Goal: Task Accomplishment & Management: Use online tool/utility

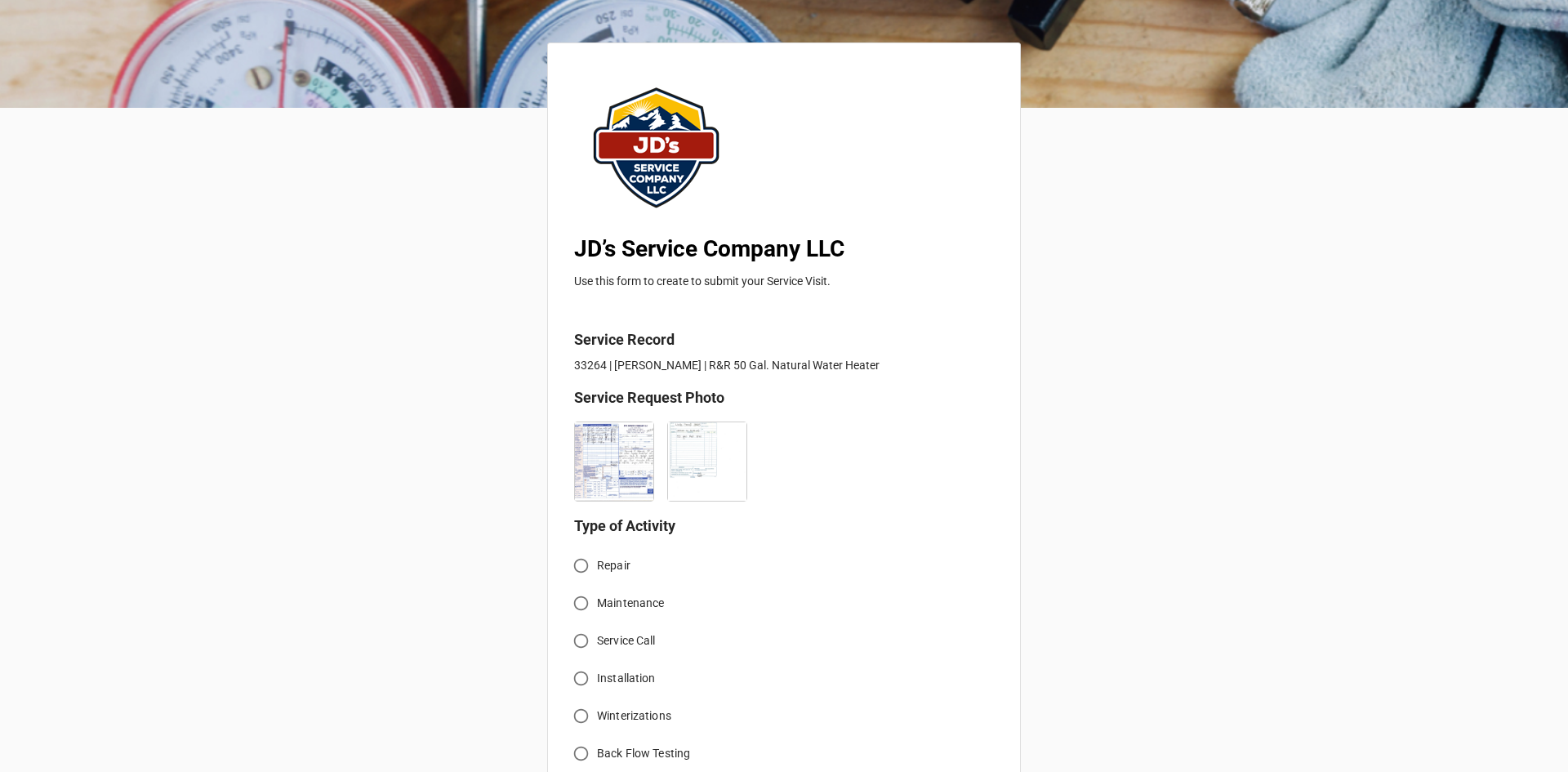
scroll to position [409, 0]
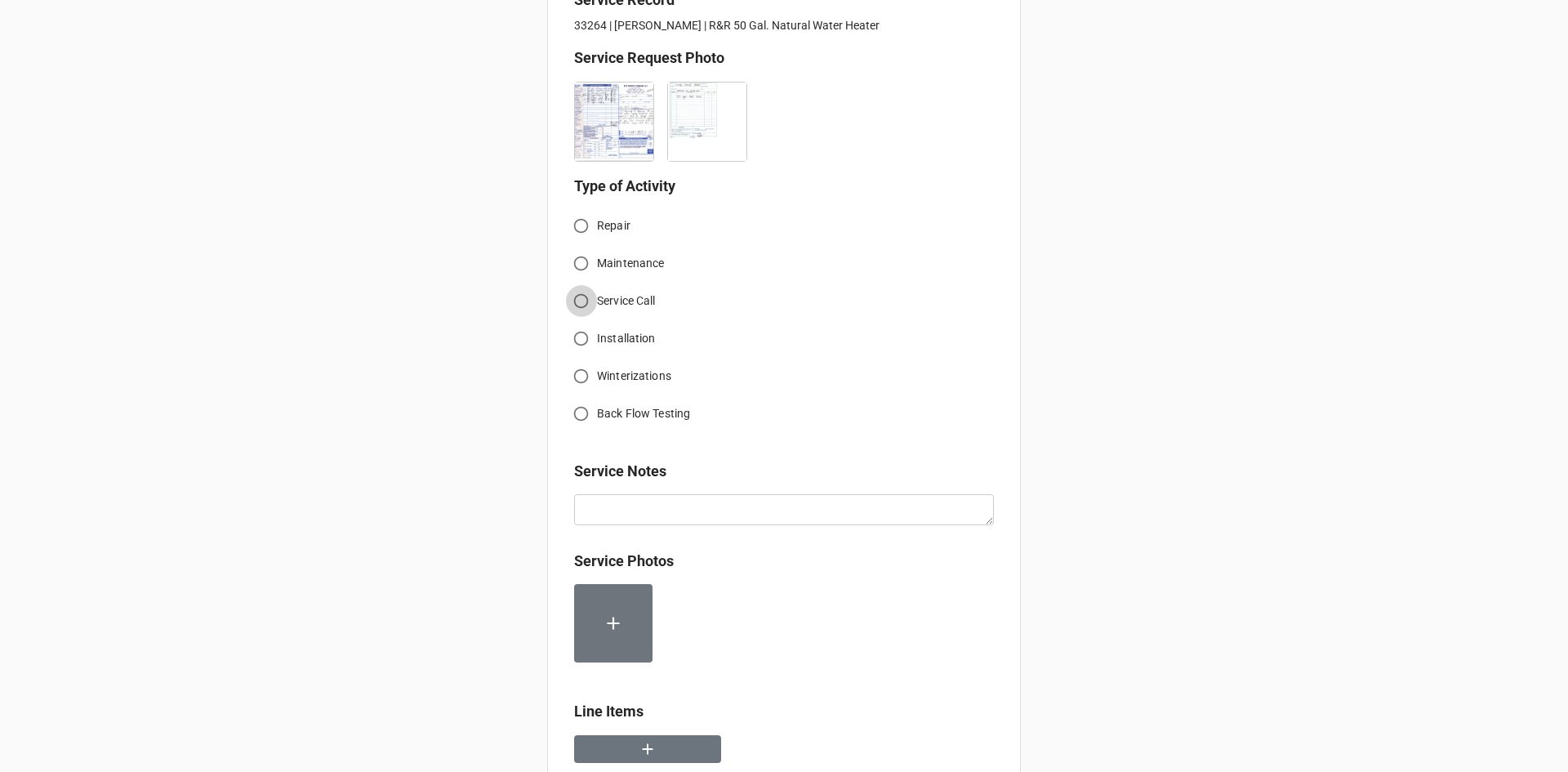
click at [574, 306] on input "Service Call" at bounding box center [581, 301] width 32 height 32
radio input "true"
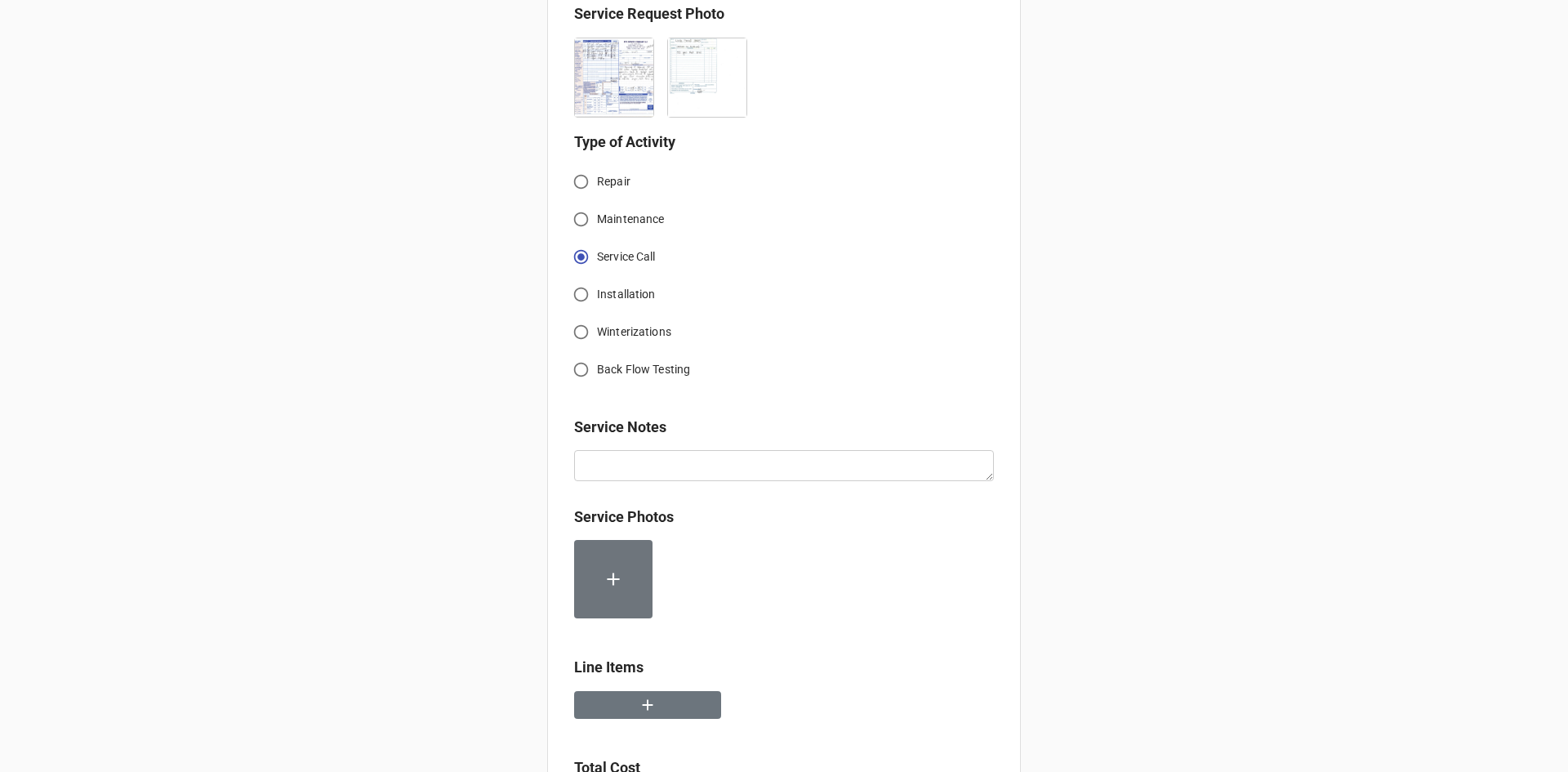
scroll to position [490, 0]
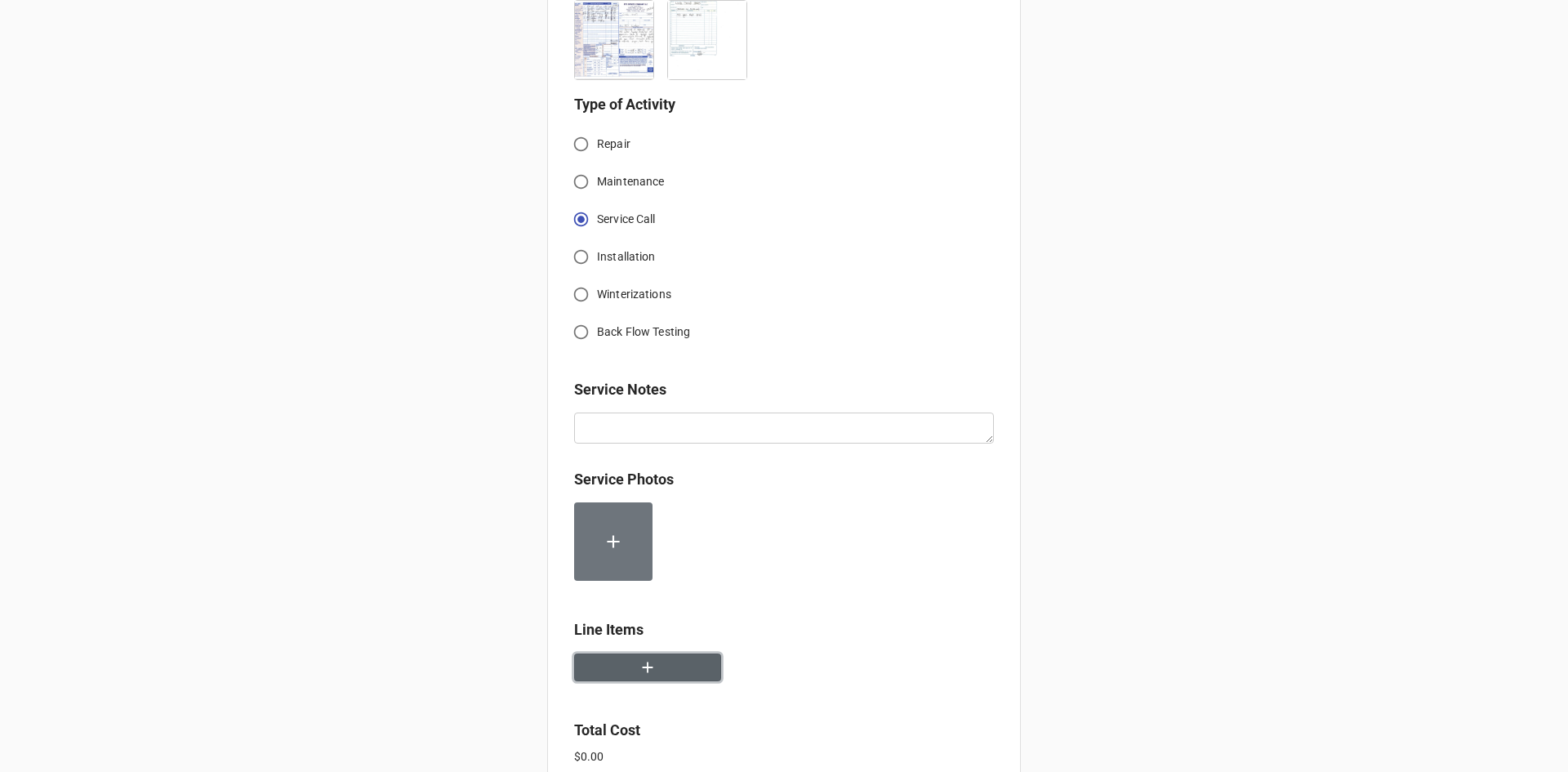
click at [664, 673] on button "button" at bounding box center [648, 667] width 147 height 29
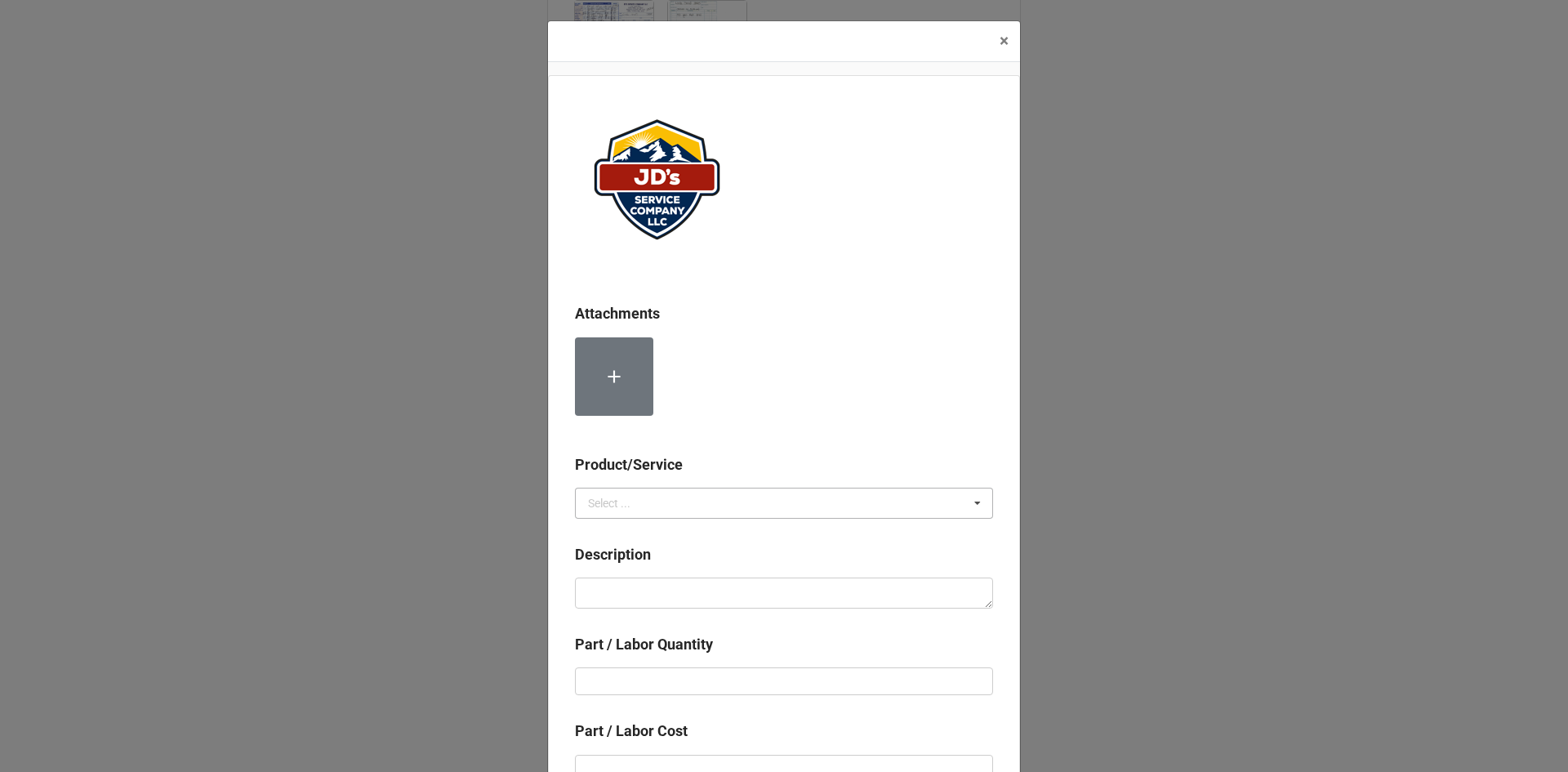
click at [620, 507] on div "Select ..." at bounding box center [610, 503] width 43 height 12
click at [625, 540] on div "Services" at bounding box center [784, 532] width 416 height 30
click at [648, 577] on div "Description" at bounding box center [784, 560] width 418 height 35
drag, startPoint x: 648, startPoint y: 577, endPoint x: 649, endPoint y: 586, distance: 9.1
click at [649, 586] on textarea at bounding box center [784, 593] width 418 height 31
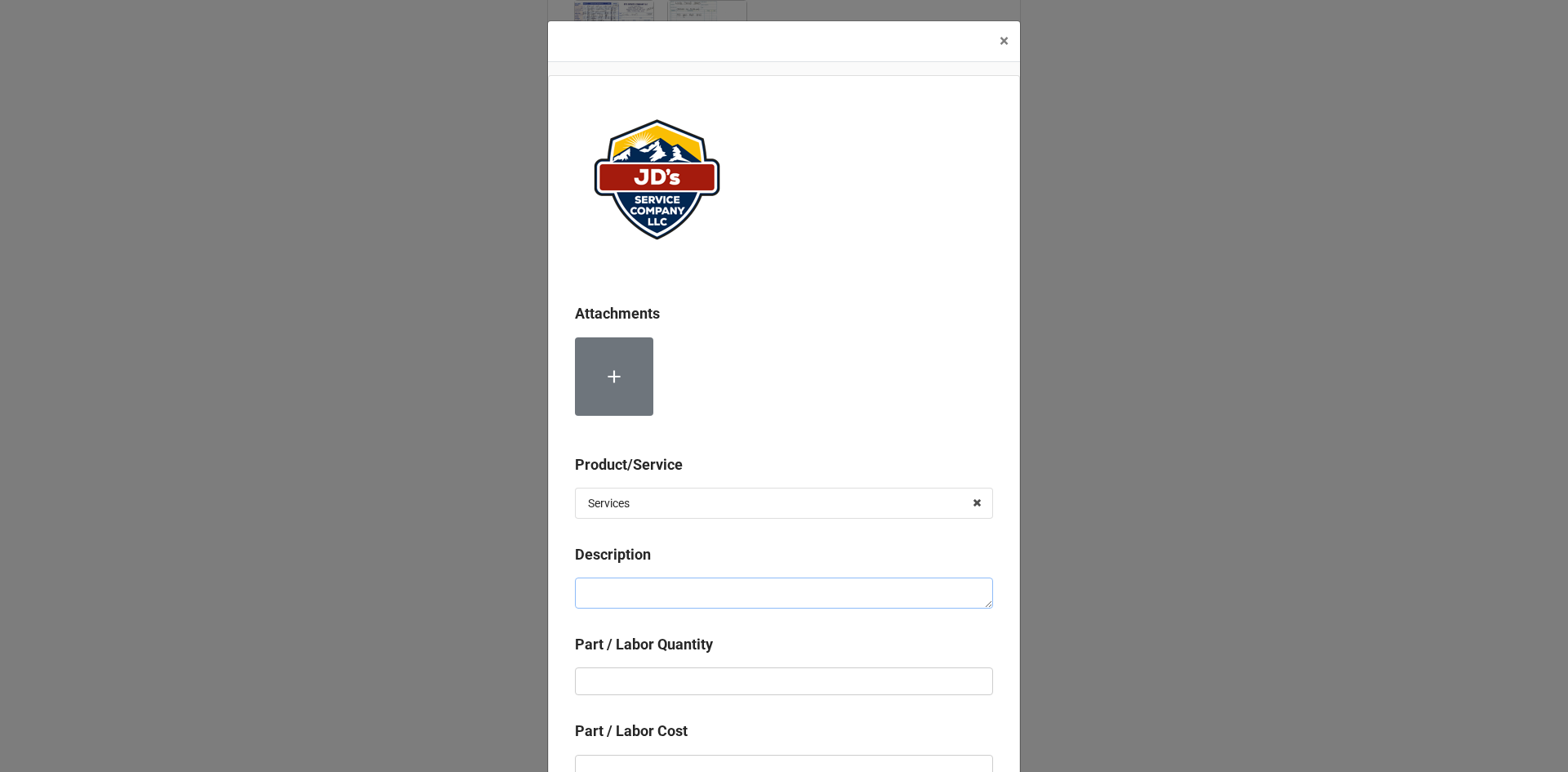
paste textarea "8:30am-10:30am; Service Address: [STREET_ADDRESS][PERSON_NAME] Removed and repl…"
type textarea "x"
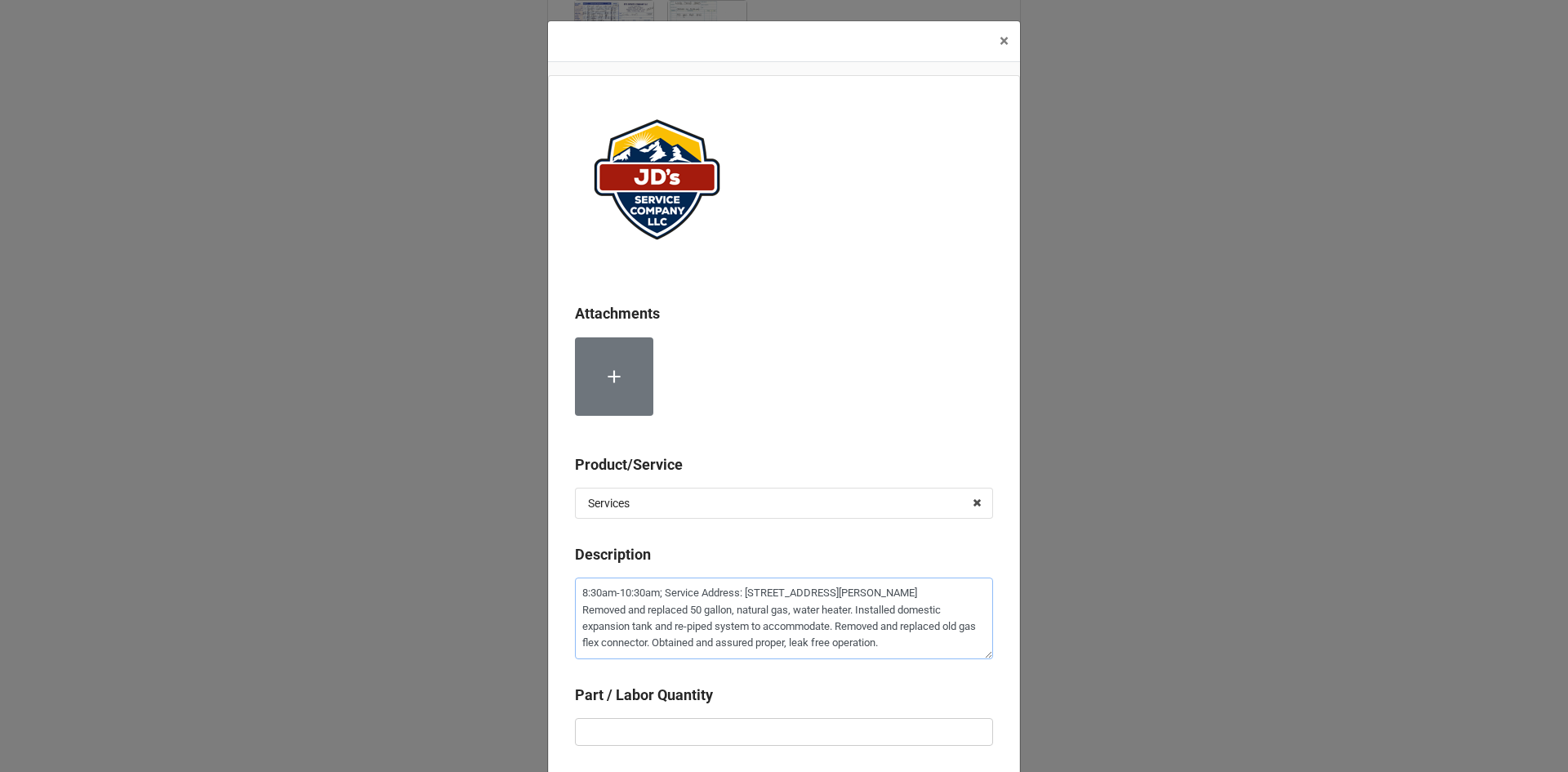
type textarea "8:30am-10:30am; Service Address: [STREET_ADDRESS][PERSON_NAME] Removed and repl…"
click at [780, 719] on input "text" at bounding box center [784, 732] width 418 height 28
type textarea "x"
type input "2"
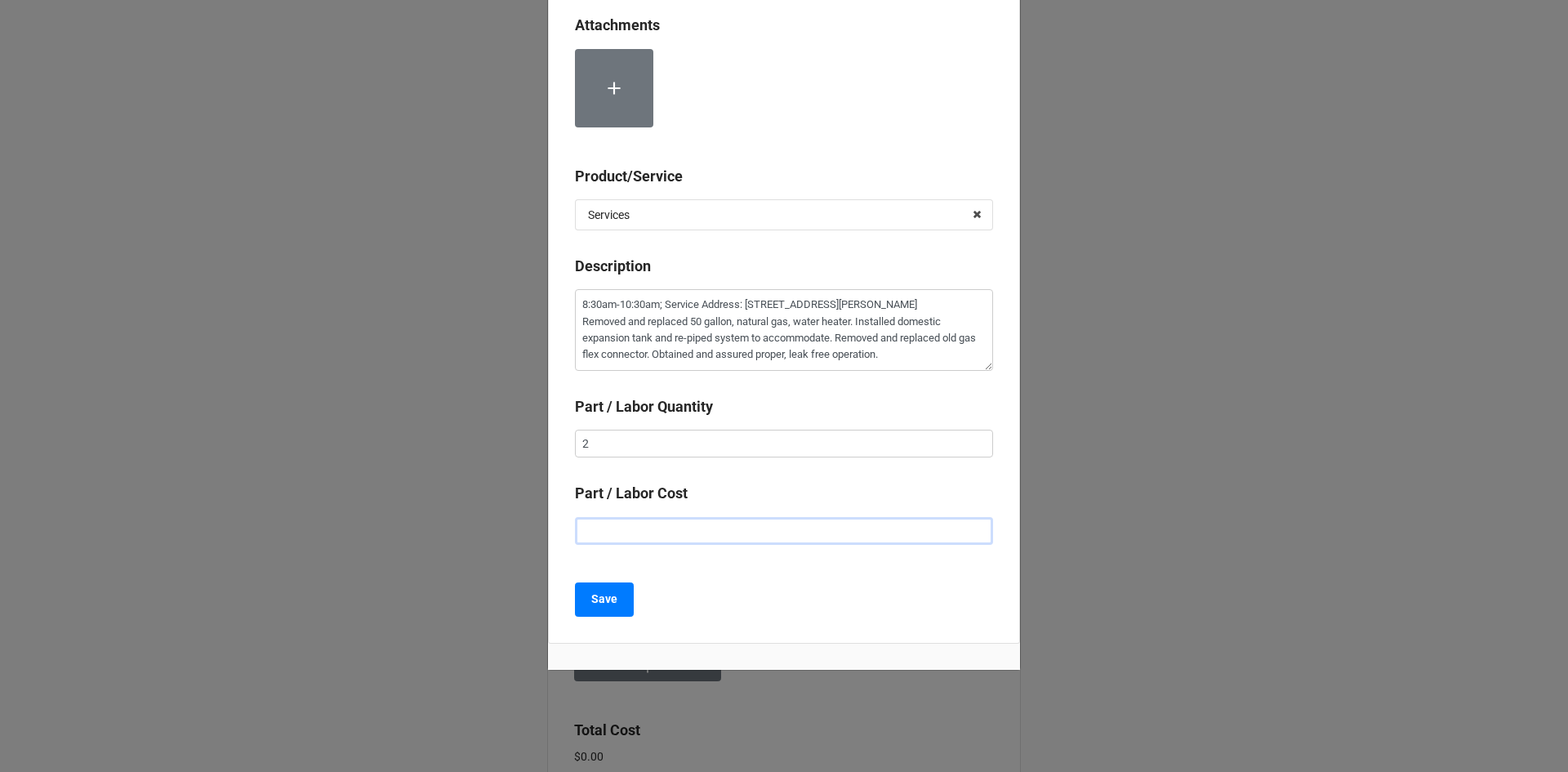
type textarea "x"
type input "$2.00"
type textarea "x"
type input "$22.00"
type textarea "x"
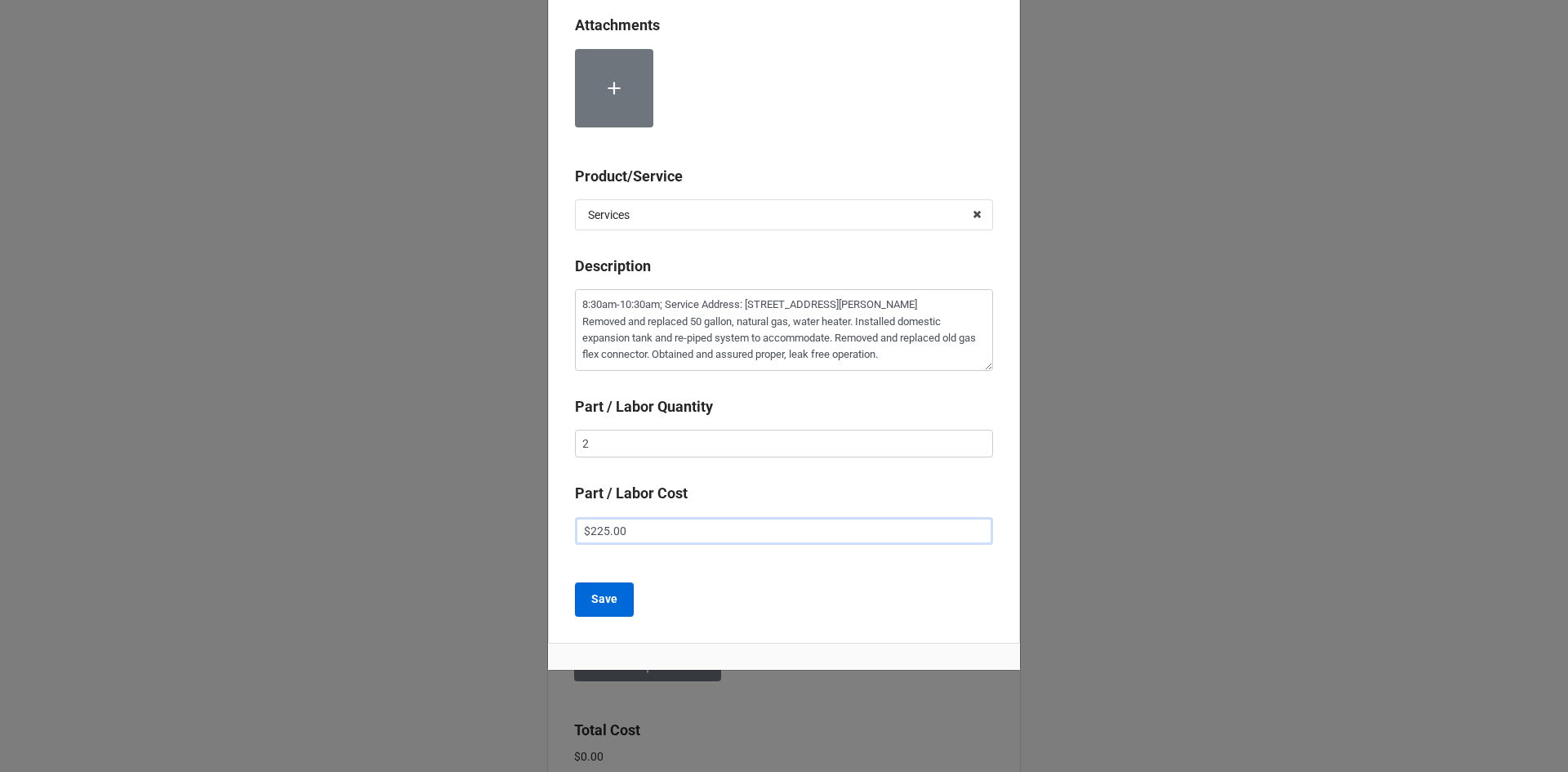
type input "$225.00"
click at [608, 602] on b "Save" at bounding box center [605, 599] width 26 height 17
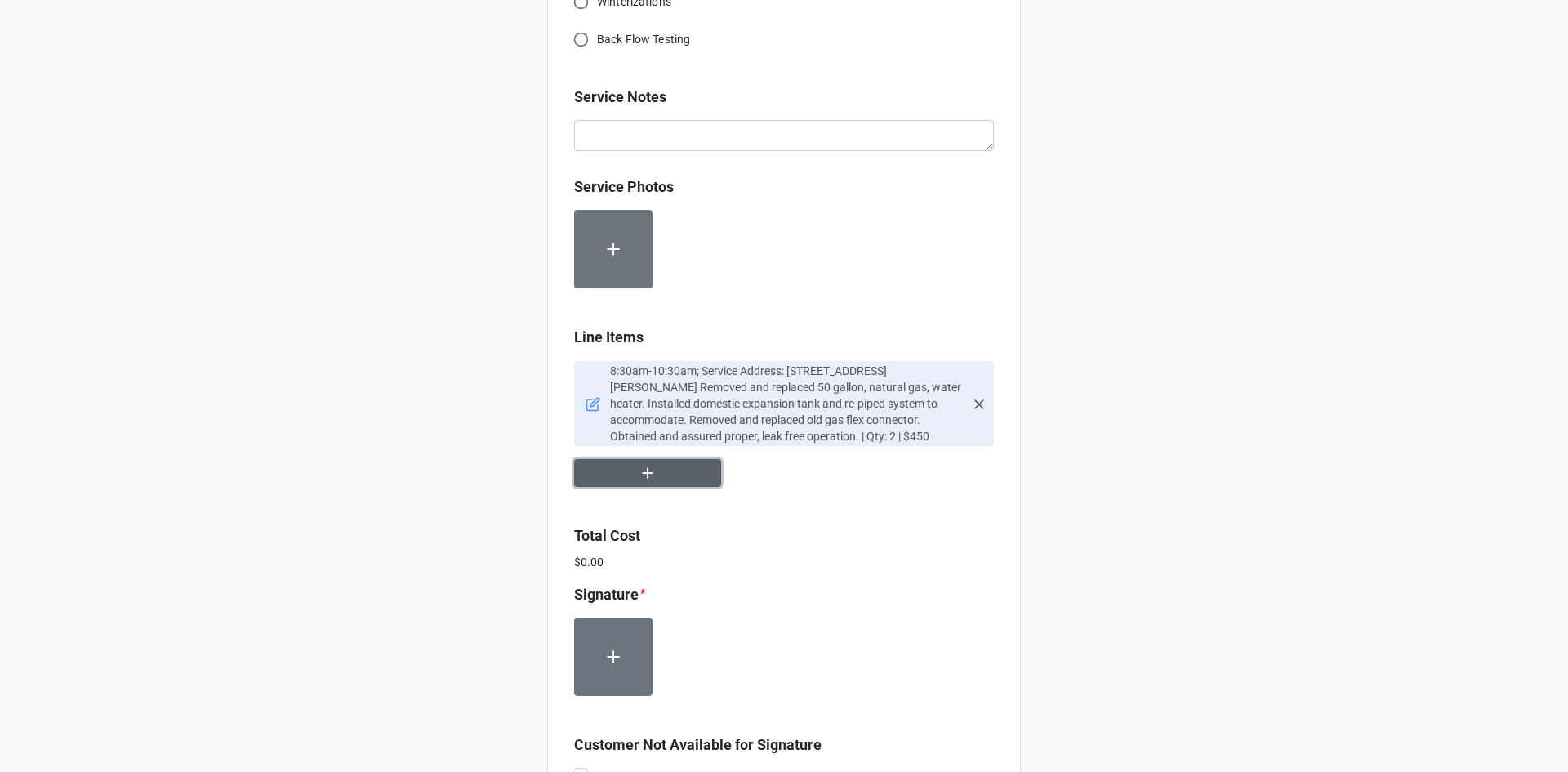
scroll to position [826, 0]
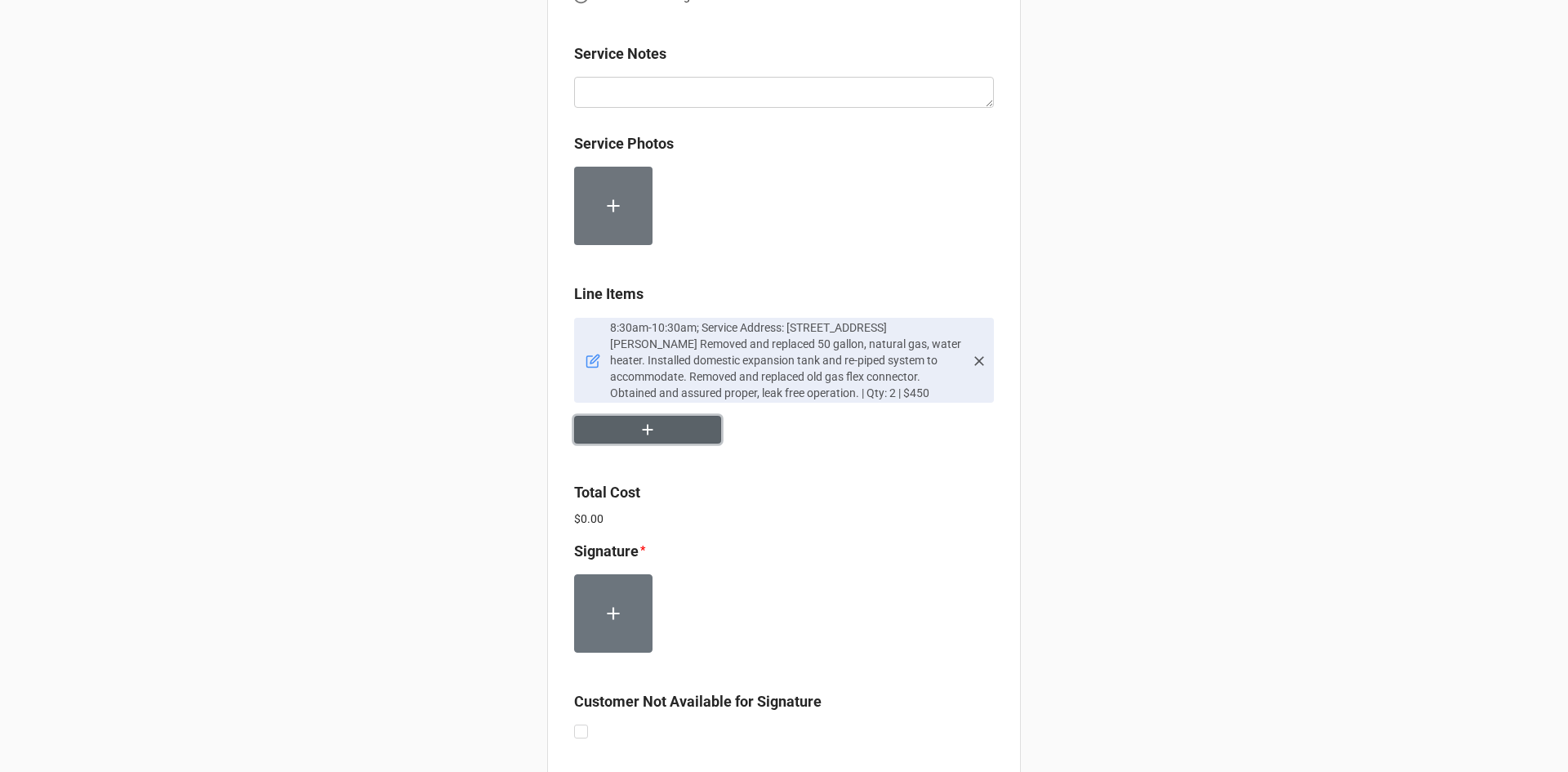
click at [681, 439] on button "button" at bounding box center [648, 429] width 147 height 29
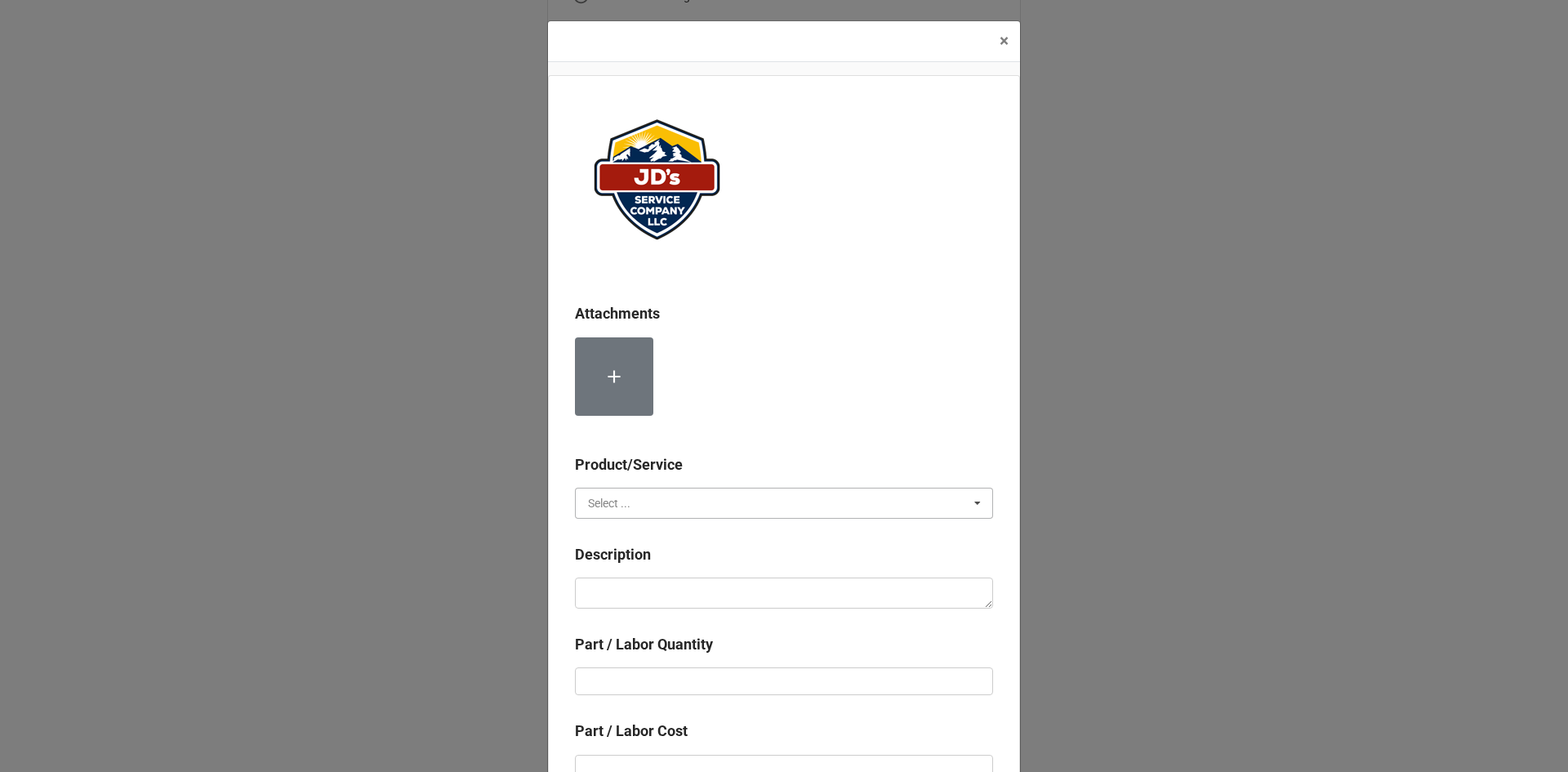
click at [664, 491] on input "text" at bounding box center [784, 503] width 416 height 30
click at [675, 546] on div "Services" at bounding box center [784, 532] width 416 height 30
click at [683, 600] on textarea at bounding box center [784, 593] width 418 height 31
click at [730, 596] on textarea at bounding box center [784, 593] width 418 height 31
type textarea "x"
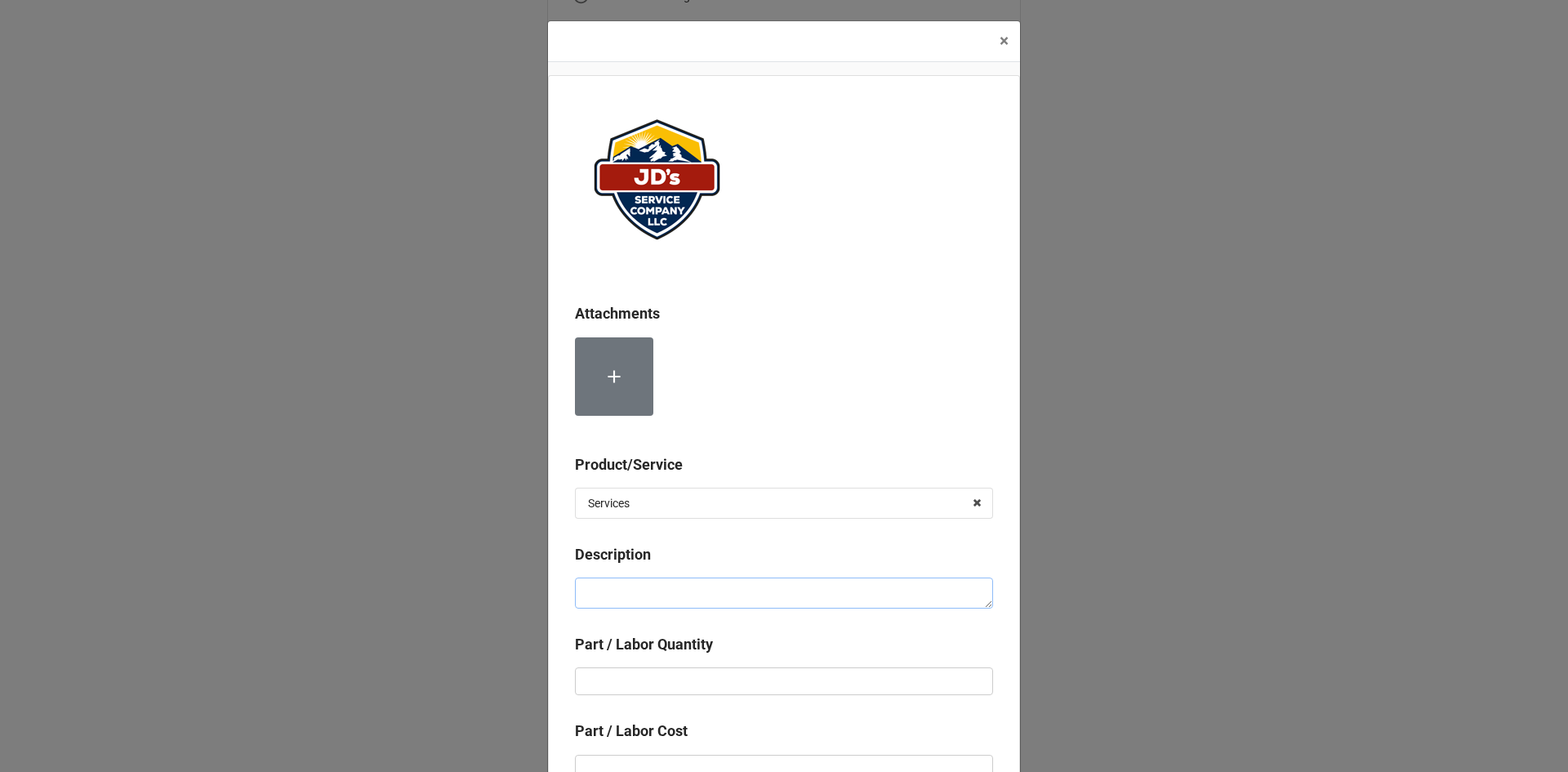
type textarea "L"
type textarea "x"
type textarea "La"
type textarea "x"
type textarea "Lab"
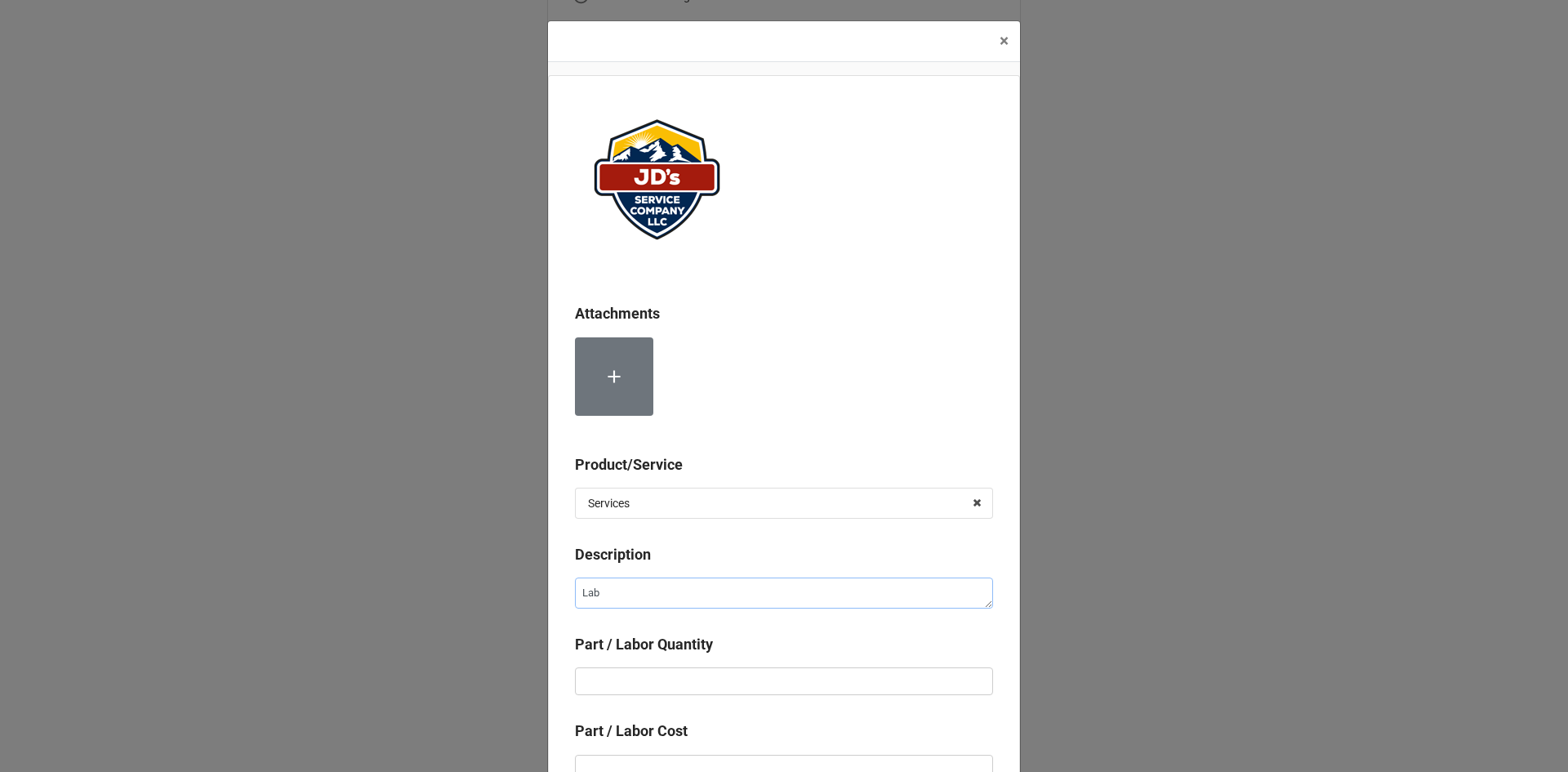
type textarea "x"
type textarea "Labo"
type textarea "x"
type textarea "Labor"
type textarea "x"
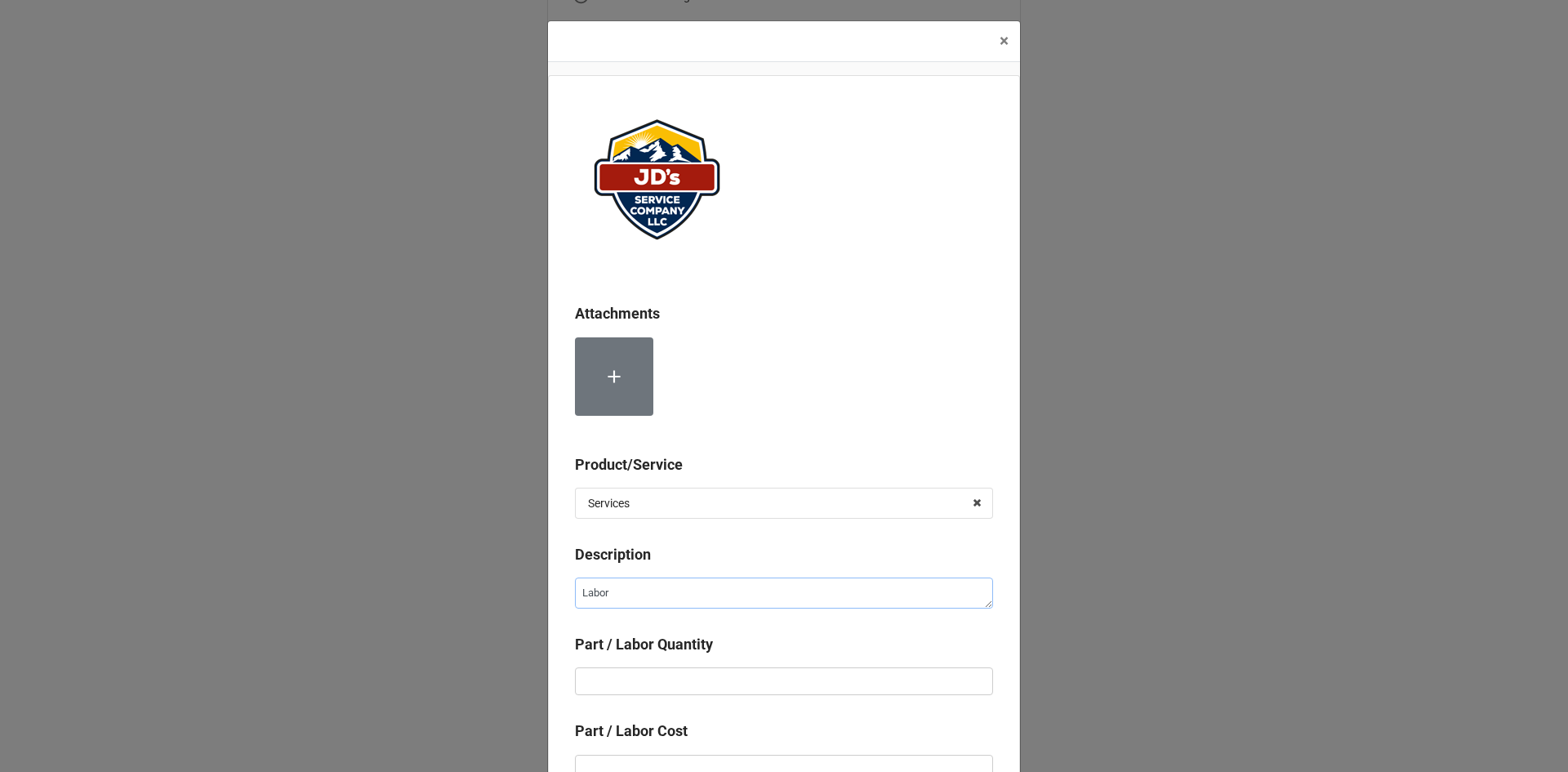
type textarea "Labor"
type textarea "x"
type textarea "Labor f"
type textarea "x"
type textarea "Labor fo"
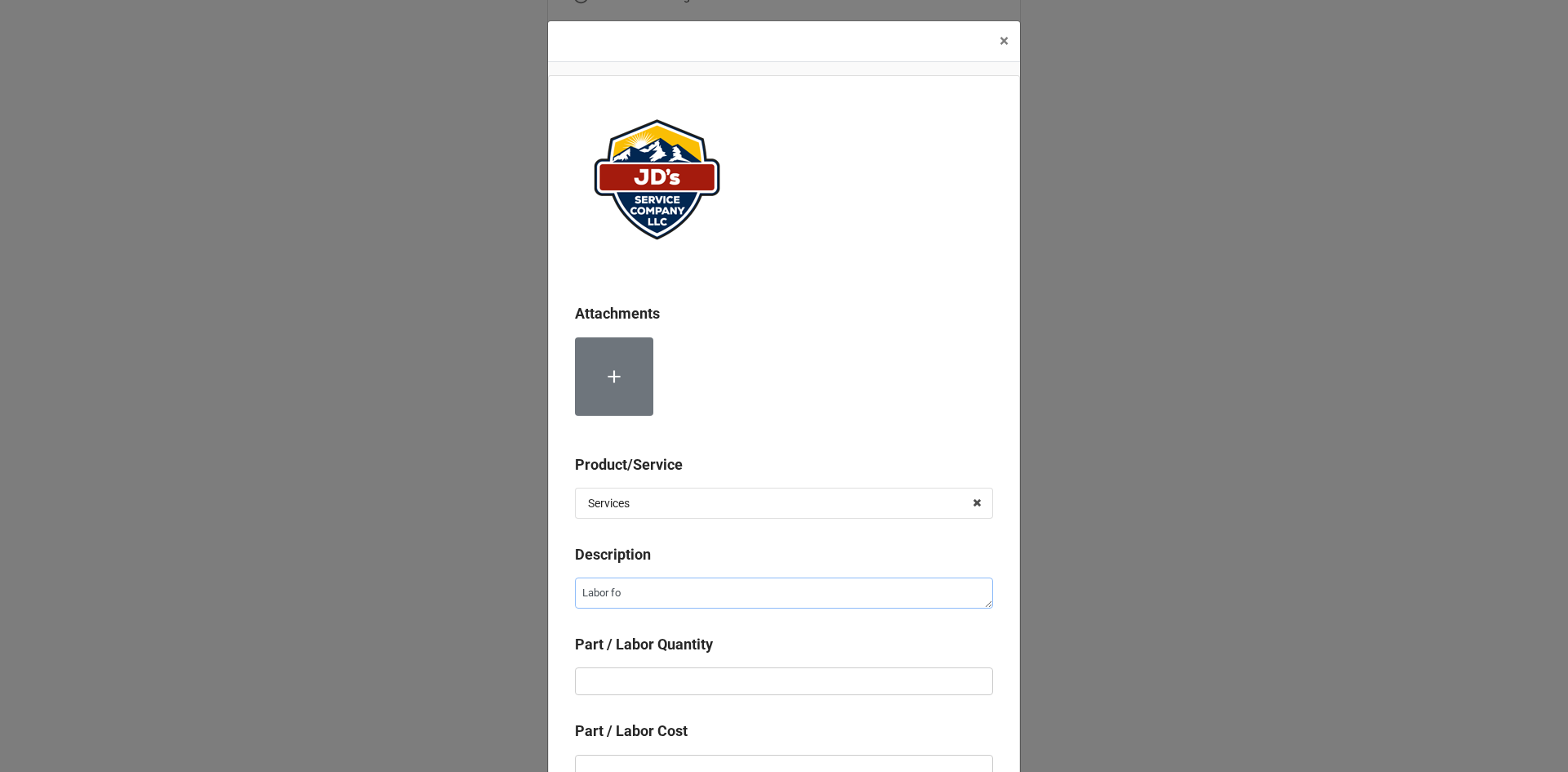
type textarea "x"
type textarea "Labor for"
type textarea "x"
type textarea "Labor for"
type textarea "x"
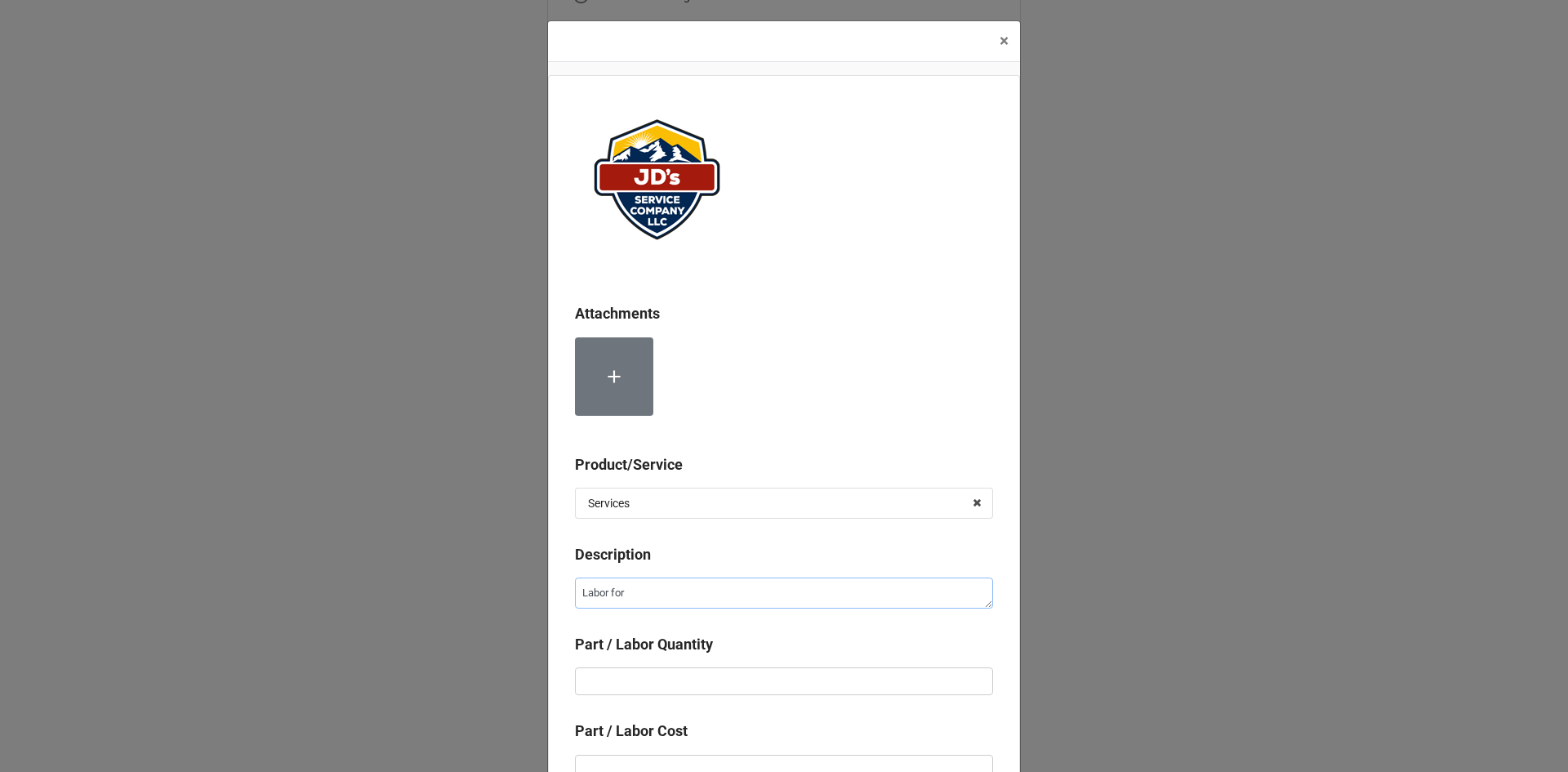
type textarea "Labor for 2"
type textarea "x"
type textarea "Labor for 2n"
type textarea "x"
type textarea "Labor for 2nd"
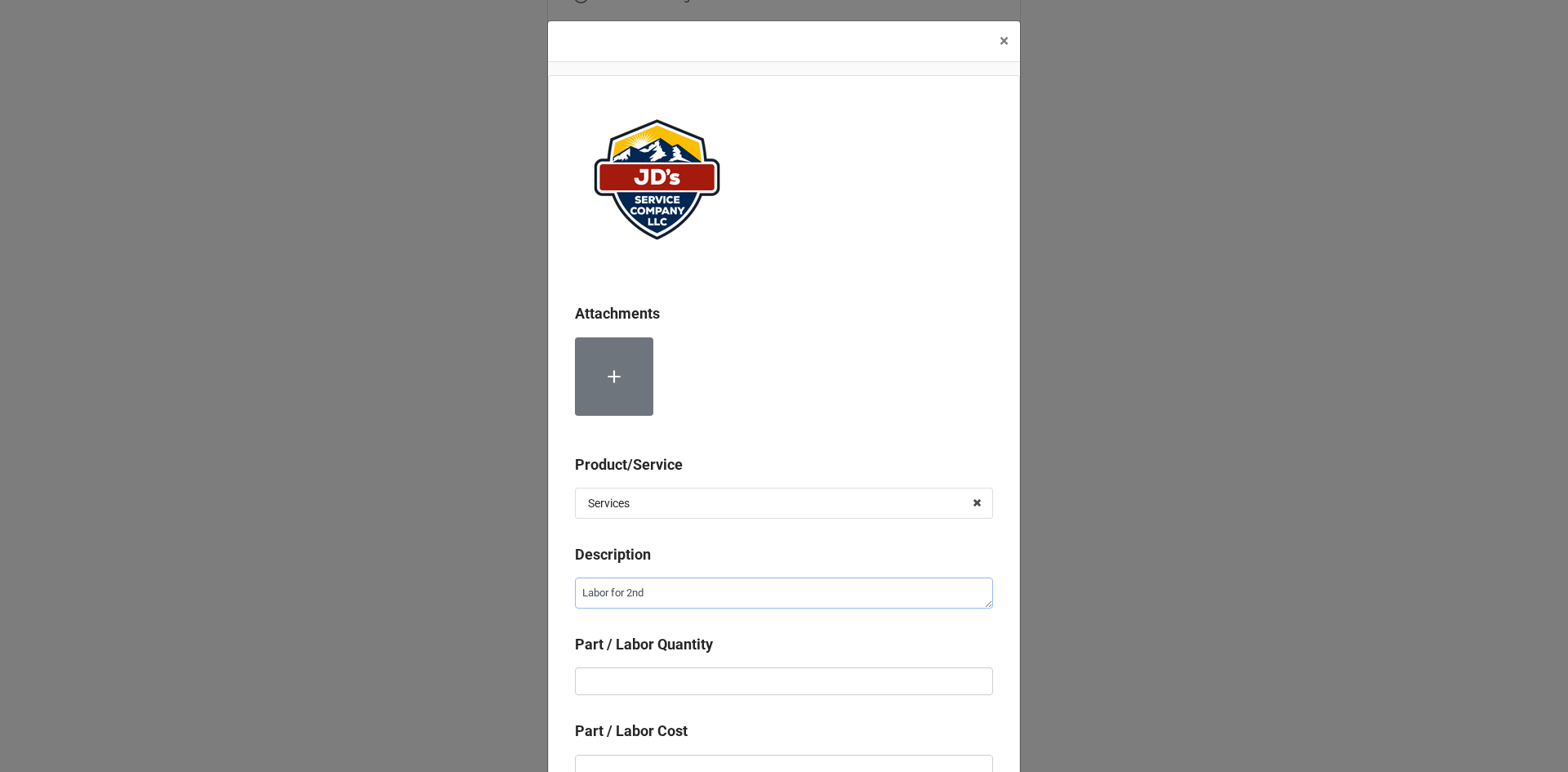
type textarea "x"
type textarea "Labor for 2nd"
type textarea "x"
type textarea "Labor for 2nd T"
type textarea "x"
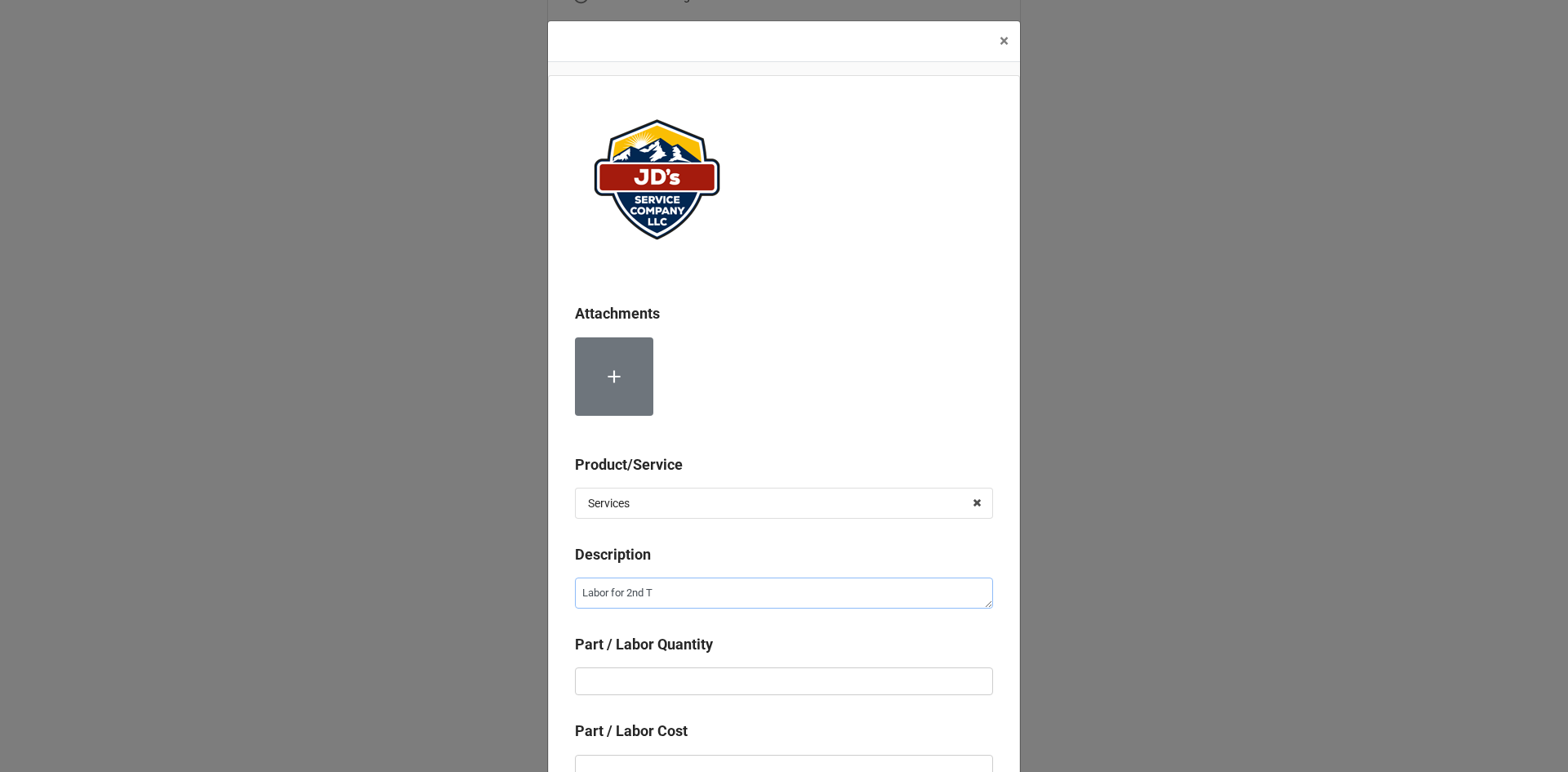
type textarea "Labor for 2nd Te"
type textarea "x"
type textarea "Labor for 2nd Tec"
type textarea "x"
type textarea "Labor for 2nd Tech"
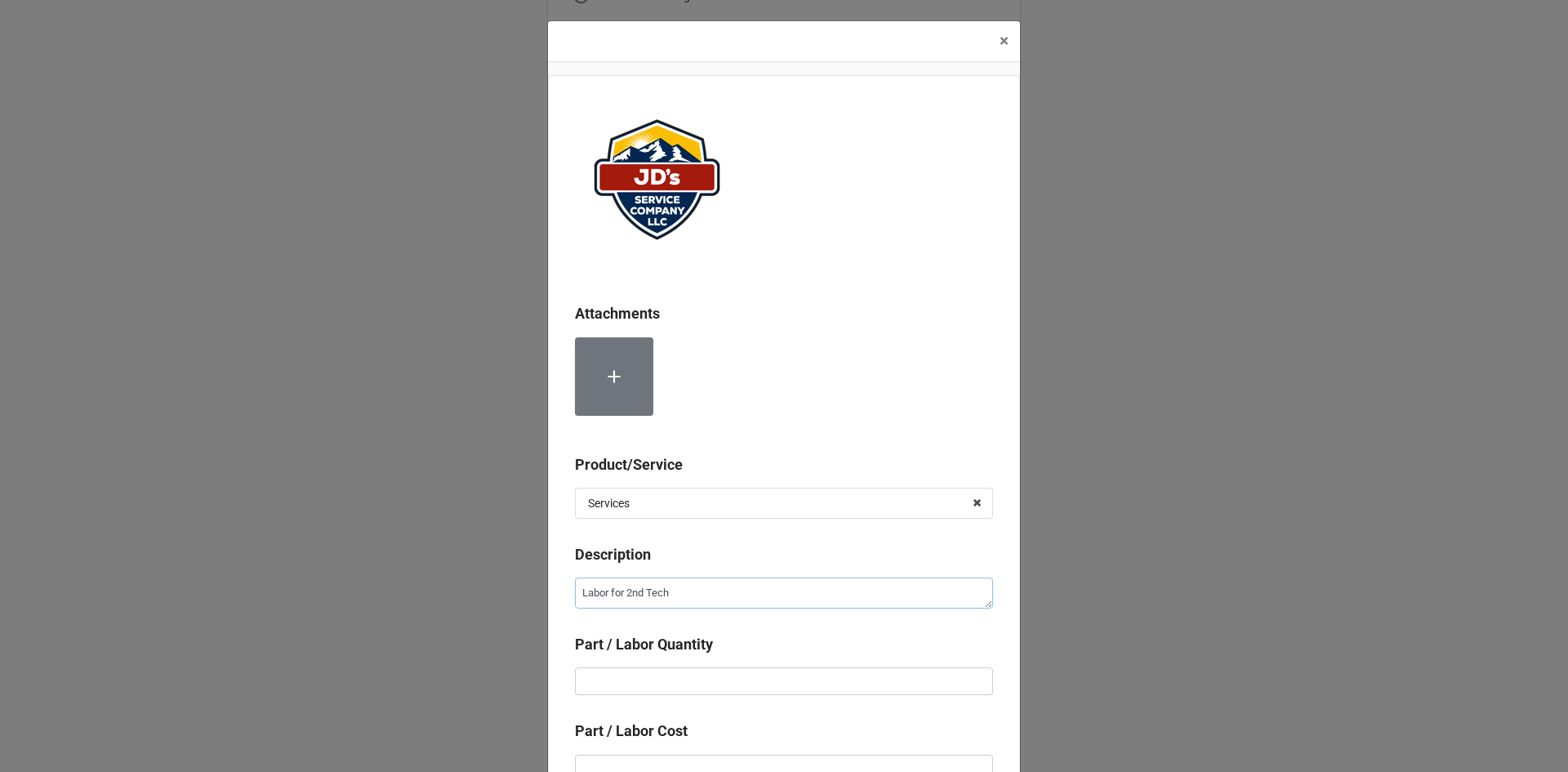
type textarea "x"
type textarea "Labor for 2nd Techn"
type textarea "x"
type textarea "Labor for 2nd Techni"
type textarea "x"
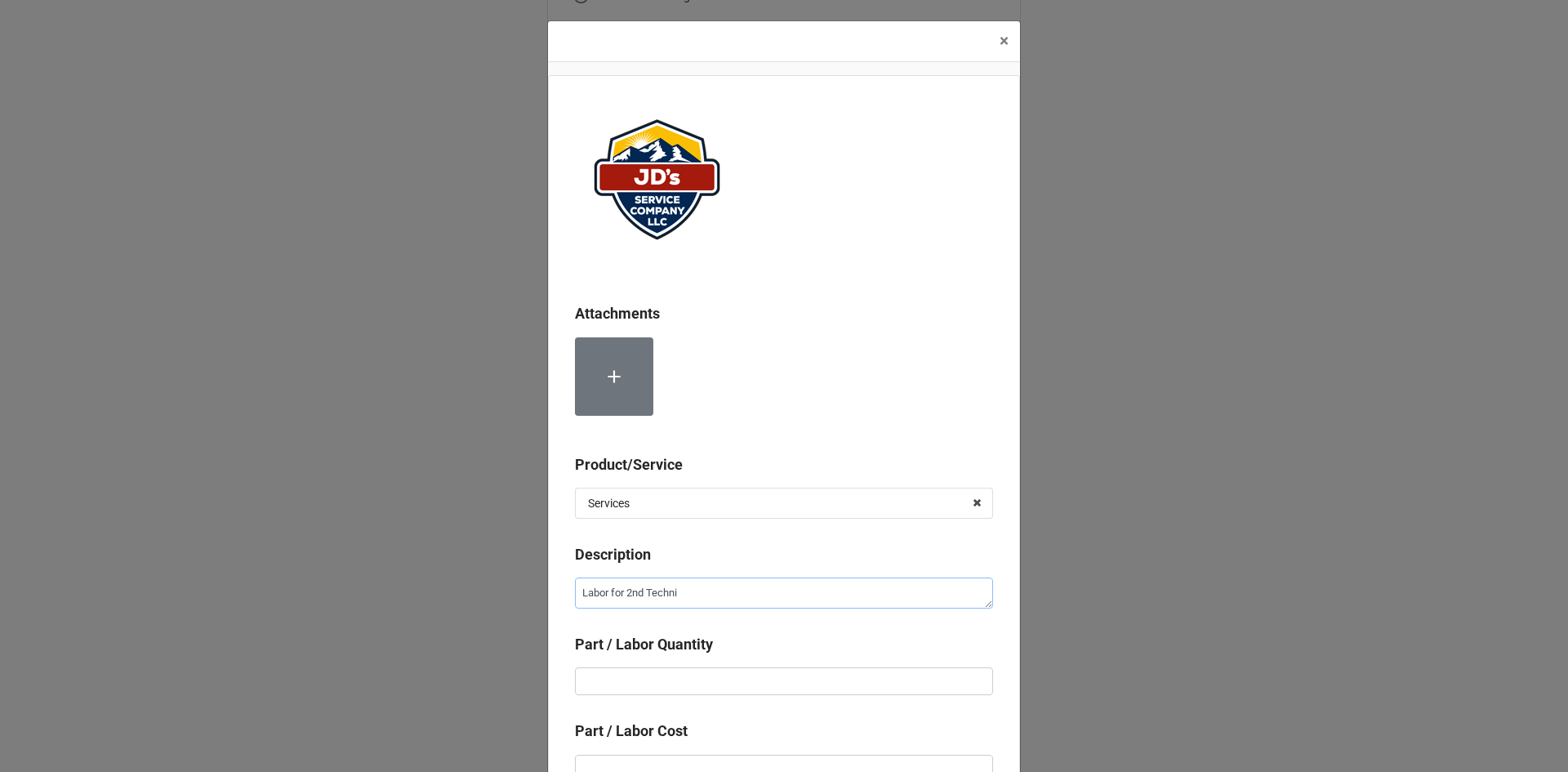
type textarea "Labor for 2nd Technic"
type textarea "x"
type textarea "Labor for 2nd Technici"
type textarea "x"
type textarea "Labor for 2nd Technicia"
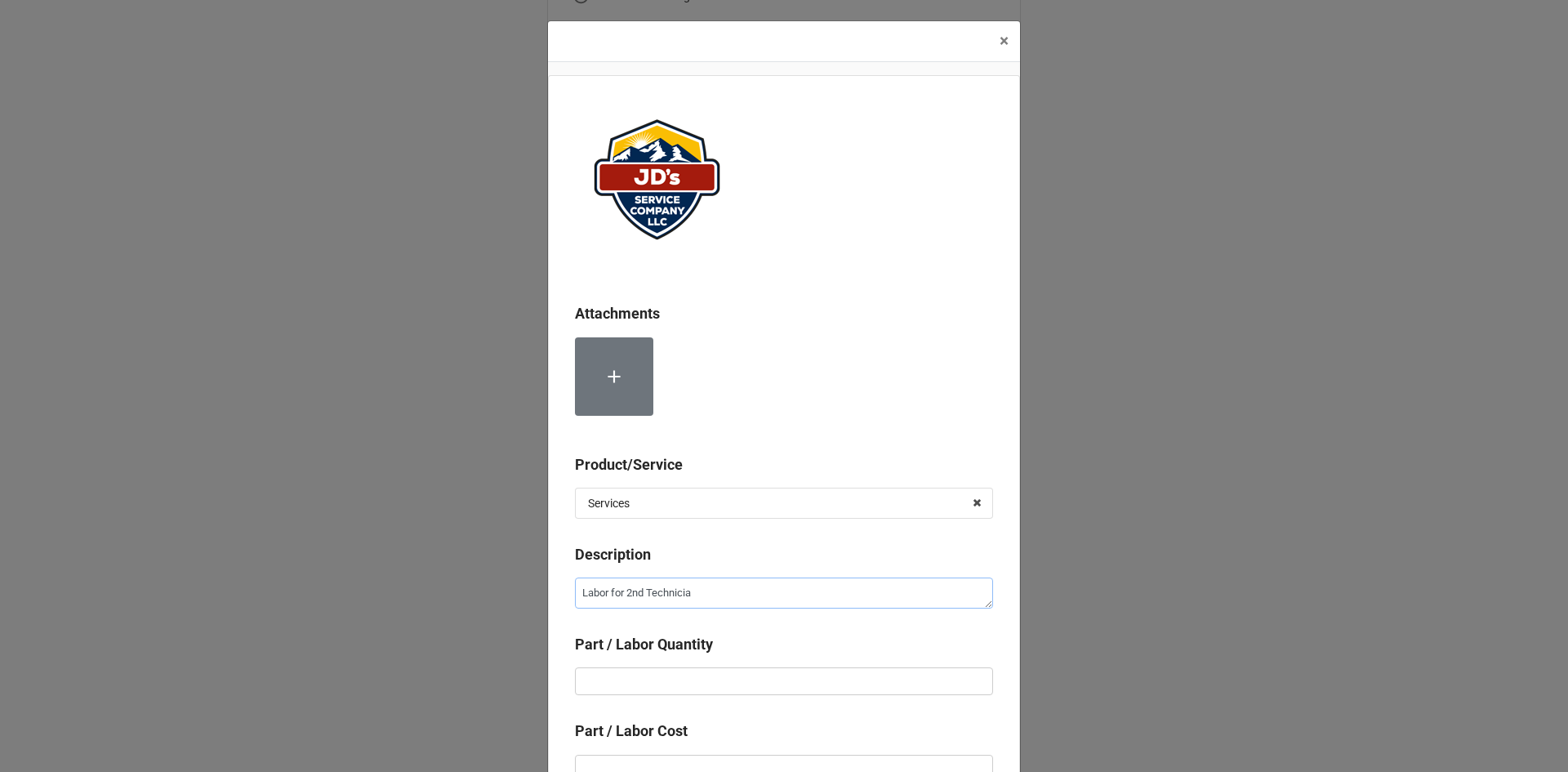
type textarea "x"
type textarea "Labor for 2nd Technician"
click at [737, 680] on input "text" at bounding box center [784, 681] width 418 height 28
type textarea "x"
type input "2"
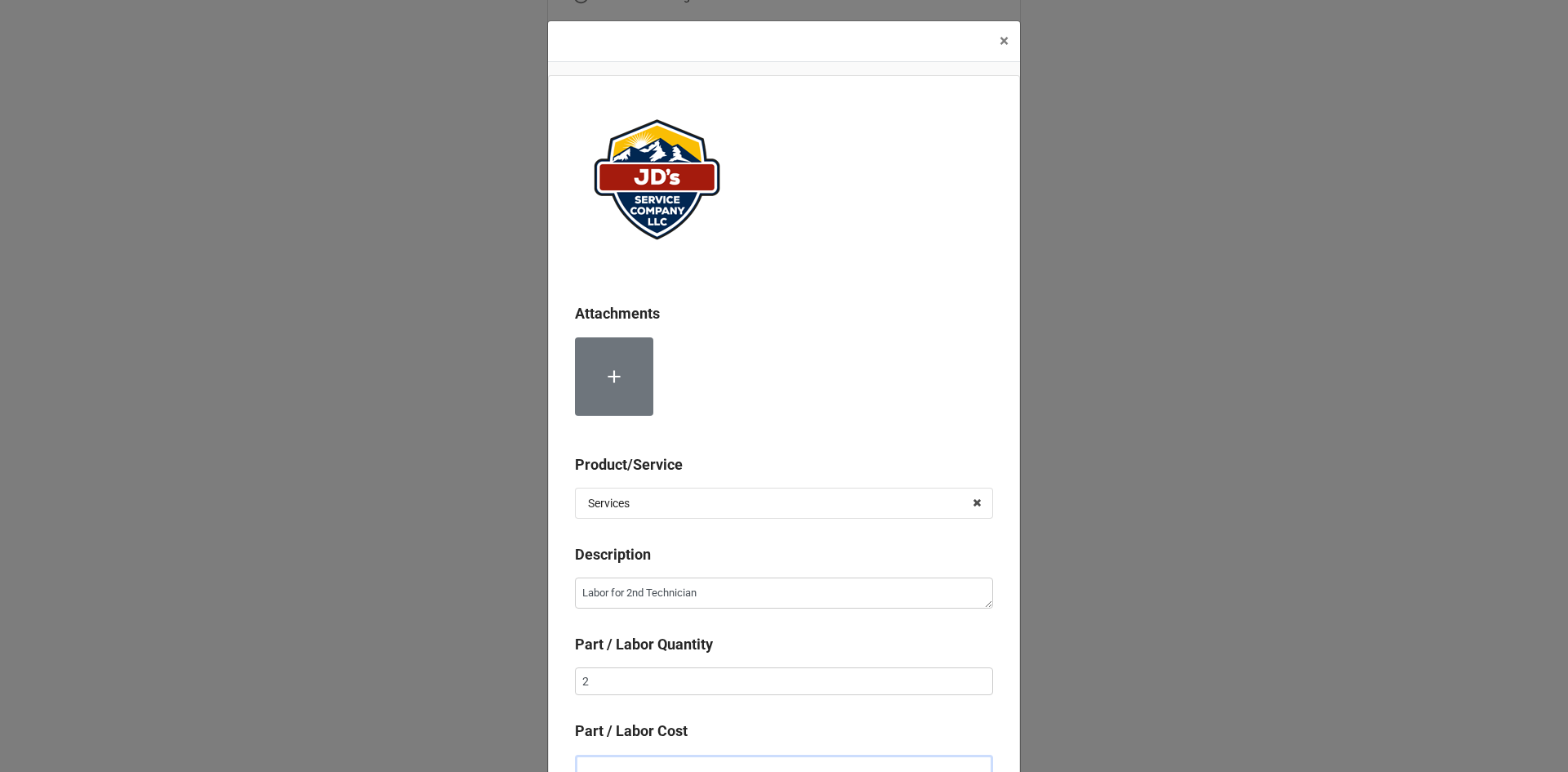
scroll to position [11, 0]
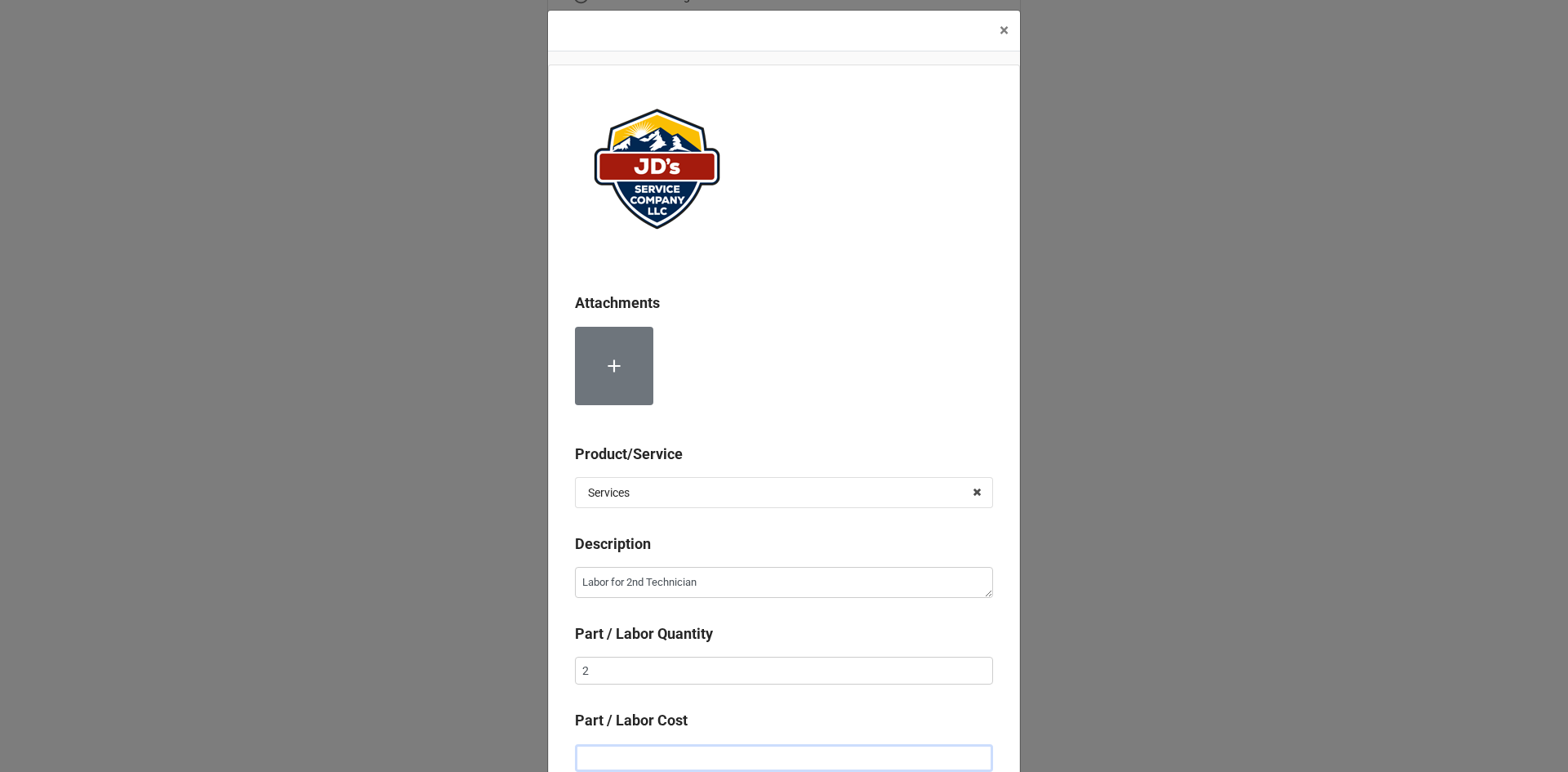
type textarea "x"
type input "$2.00"
type textarea "x"
type input "$22.00"
type textarea "x"
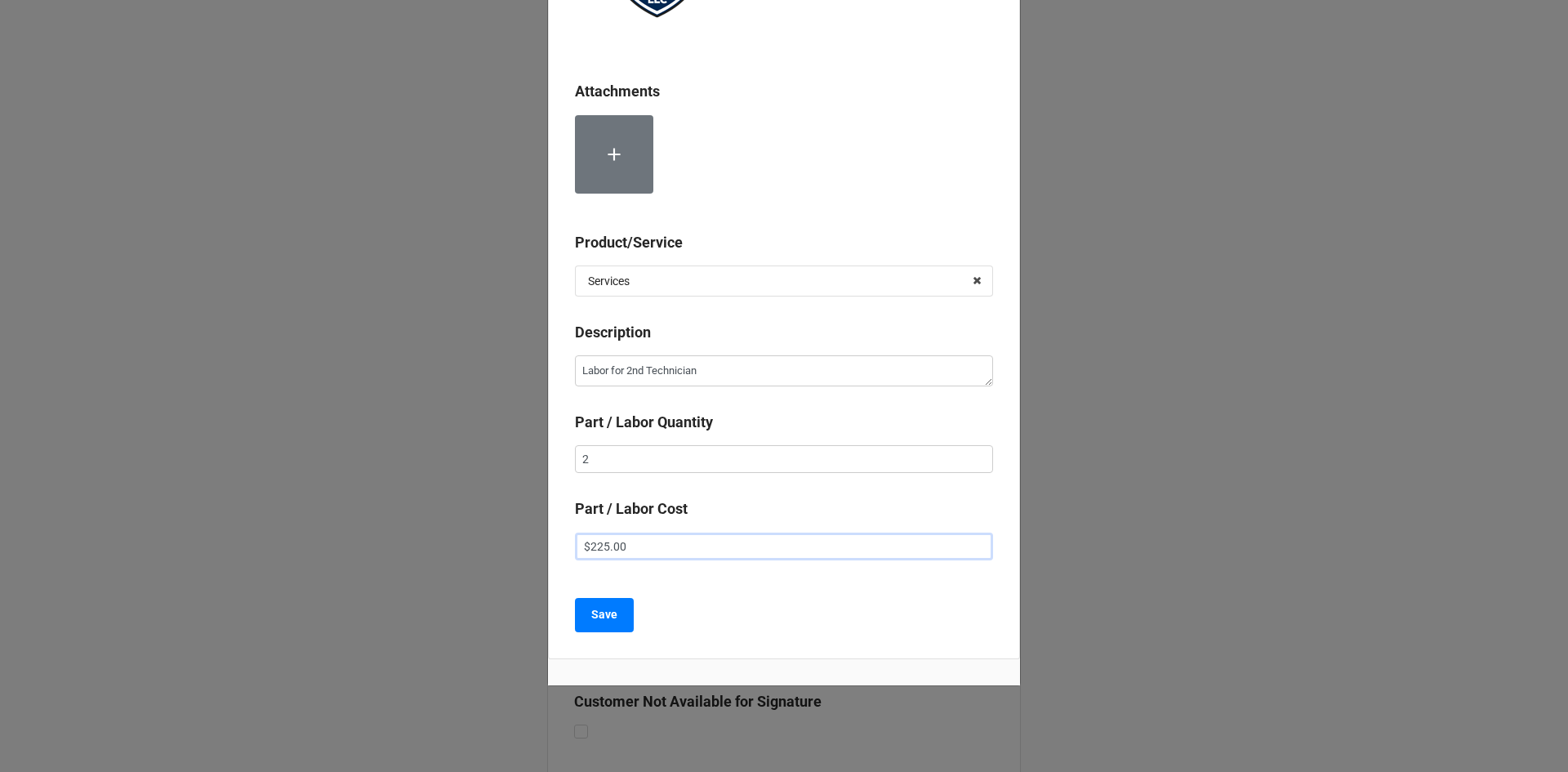
scroll to position [237, 0]
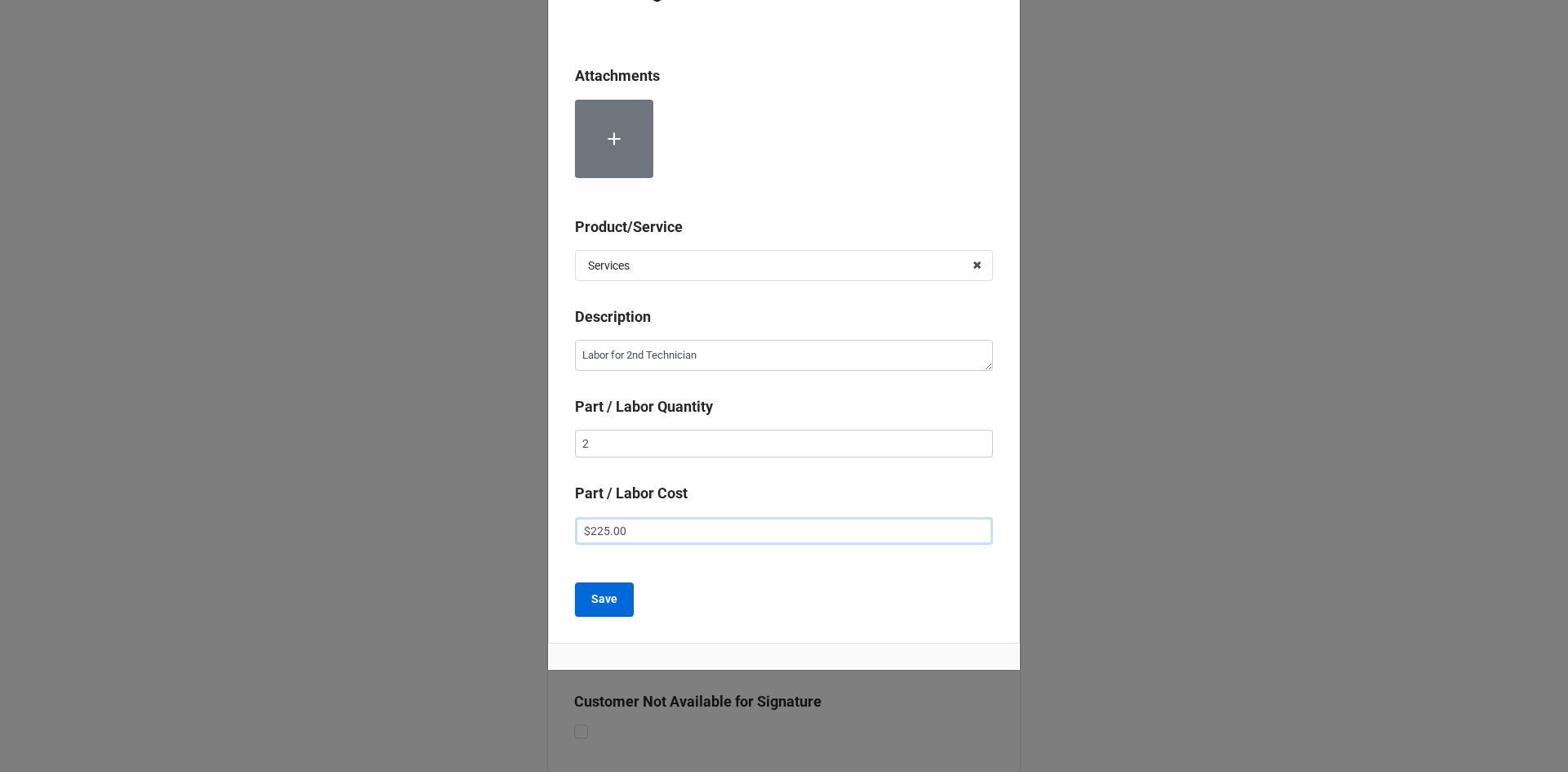
type input "$225.00"
click at [613, 614] on button "Save" at bounding box center [604, 600] width 59 height 35
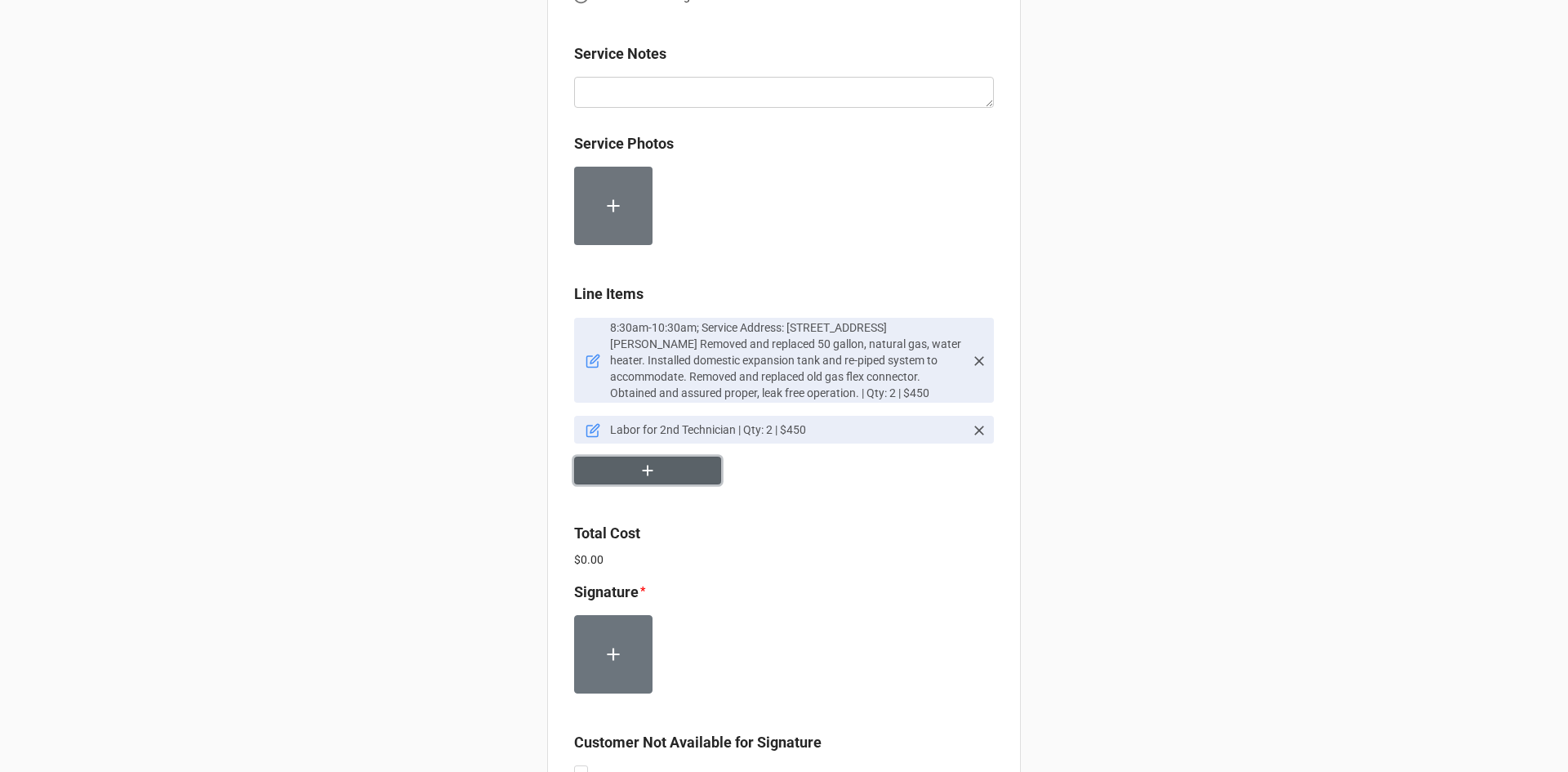
click at [663, 471] on button "button" at bounding box center [648, 470] width 147 height 29
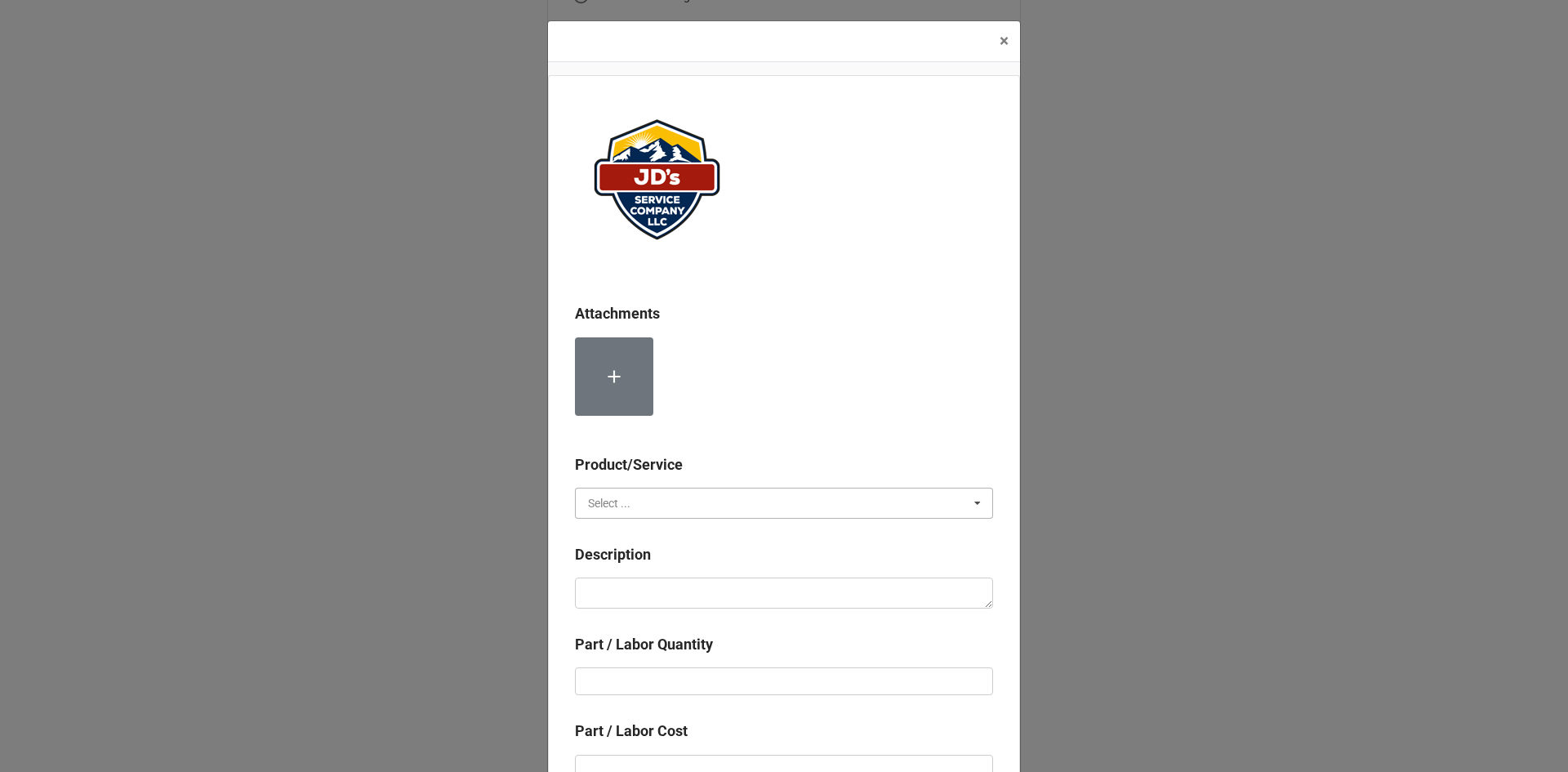
click at [695, 503] on input "text" at bounding box center [784, 503] width 416 height 30
click at [695, 557] on div "Material Cost" at bounding box center [784, 563] width 416 height 30
click at [686, 594] on textarea at bounding box center [784, 593] width 418 height 31
type textarea "x"
type textarea "5"
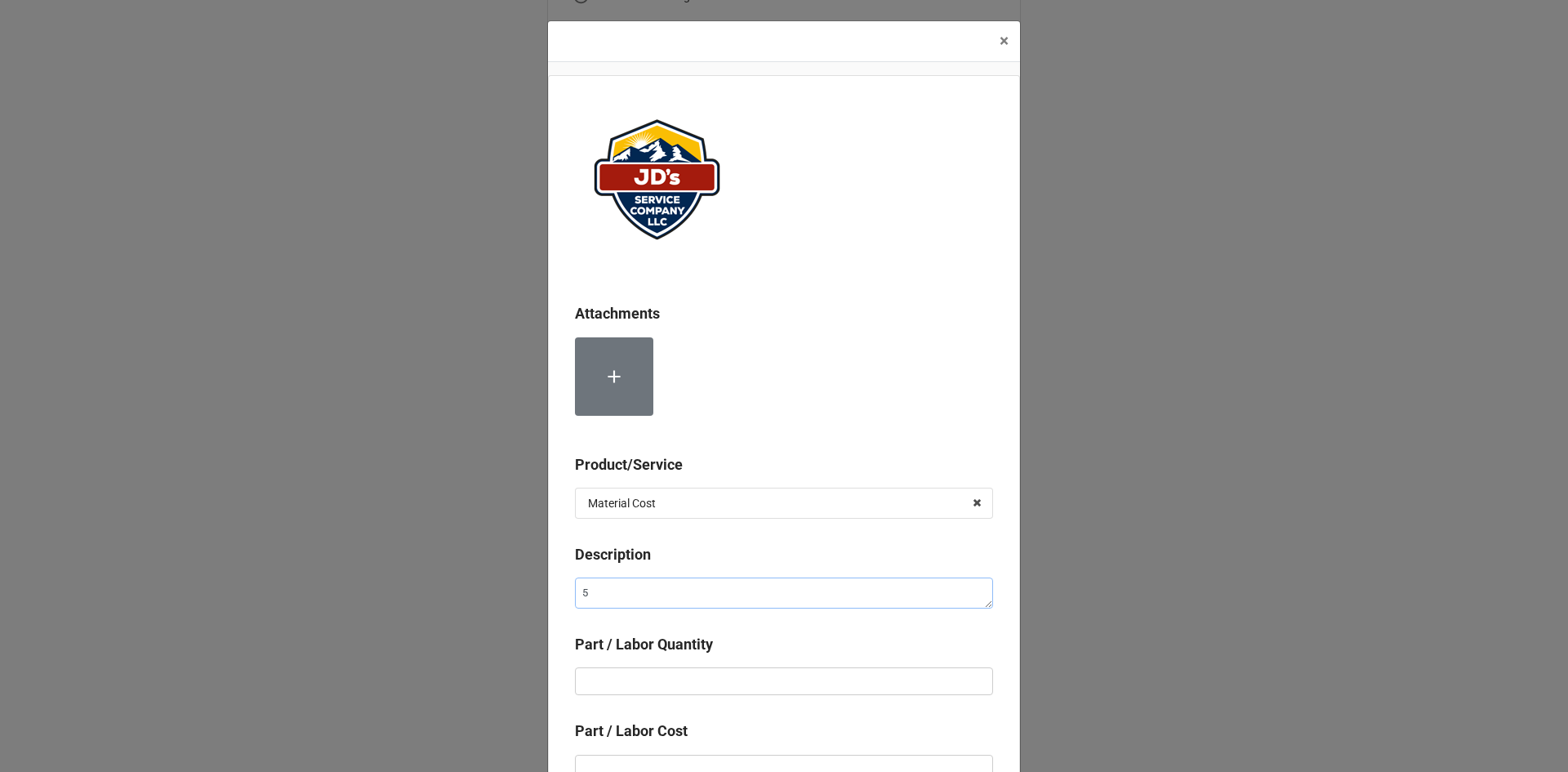
type textarea "x"
type textarea "50"
type textarea "x"
type textarea "50"
type textarea "x"
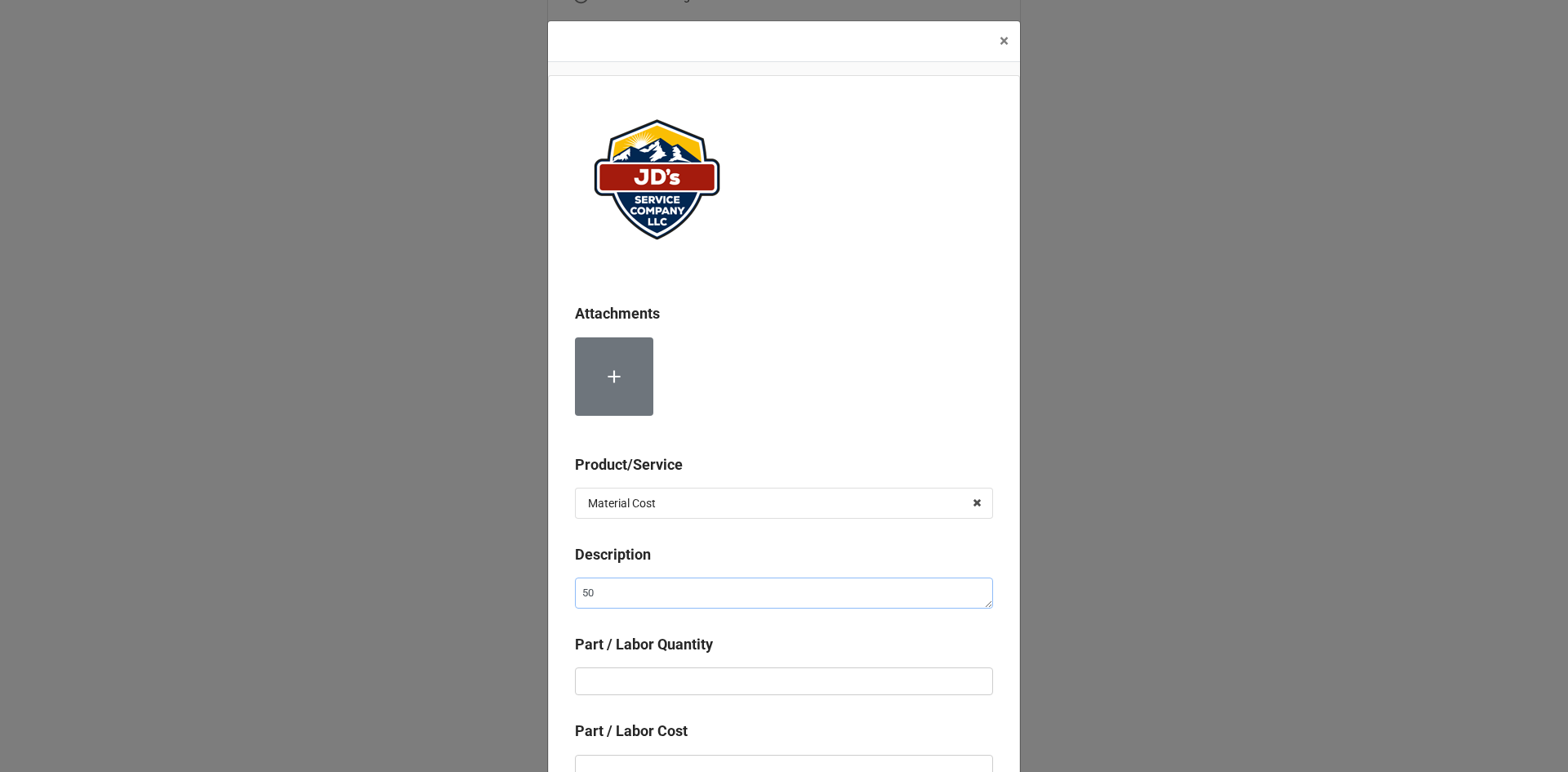
type textarea "50 G"
type textarea "x"
type textarea "50 Ga"
type textarea "x"
type textarea "50 Gal"
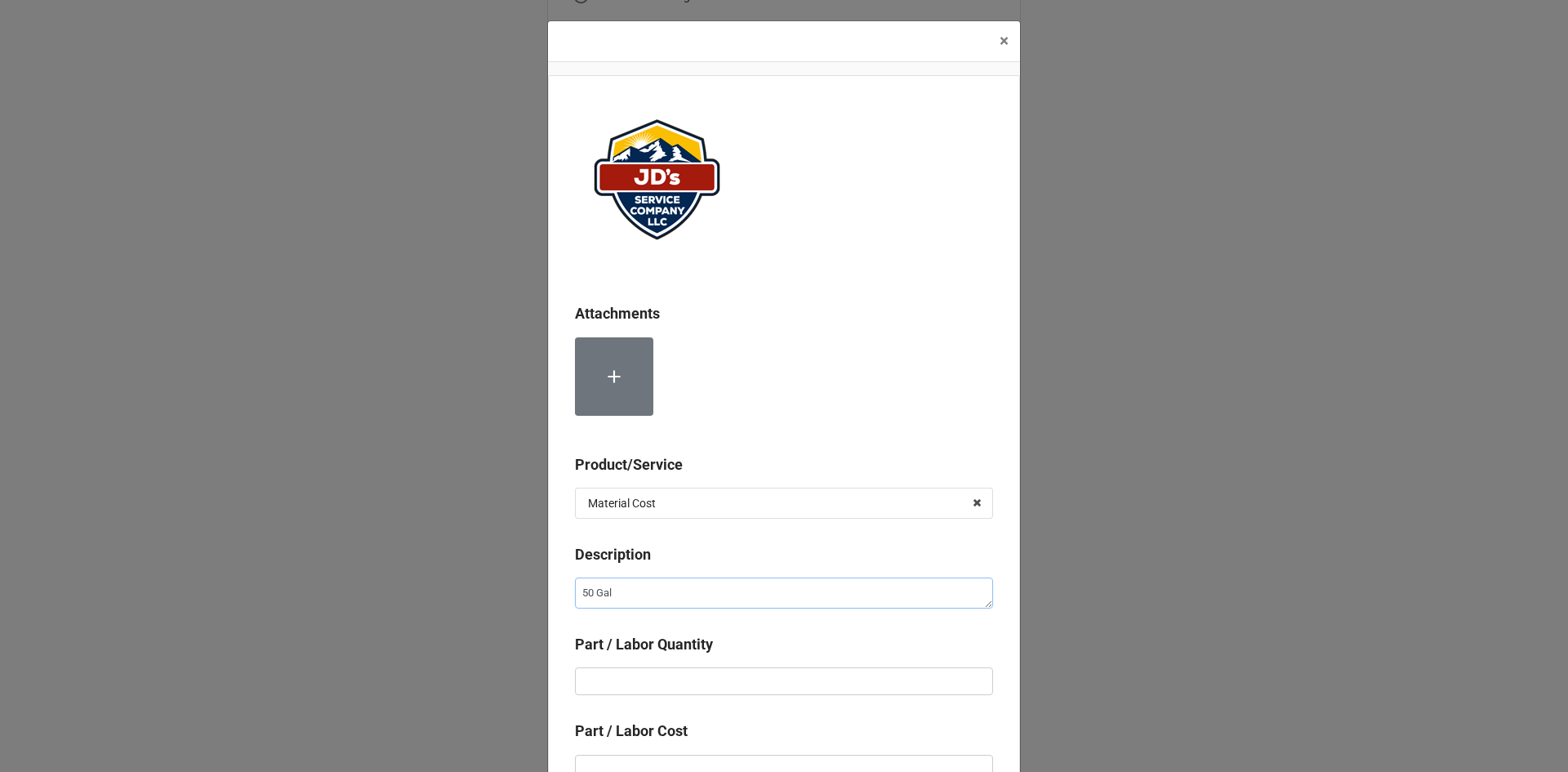
type textarea "x"
type textarea "50 Gall"
type textarea "x"
type textarea "50 [PERSON_NAME]"
type textarea "x"
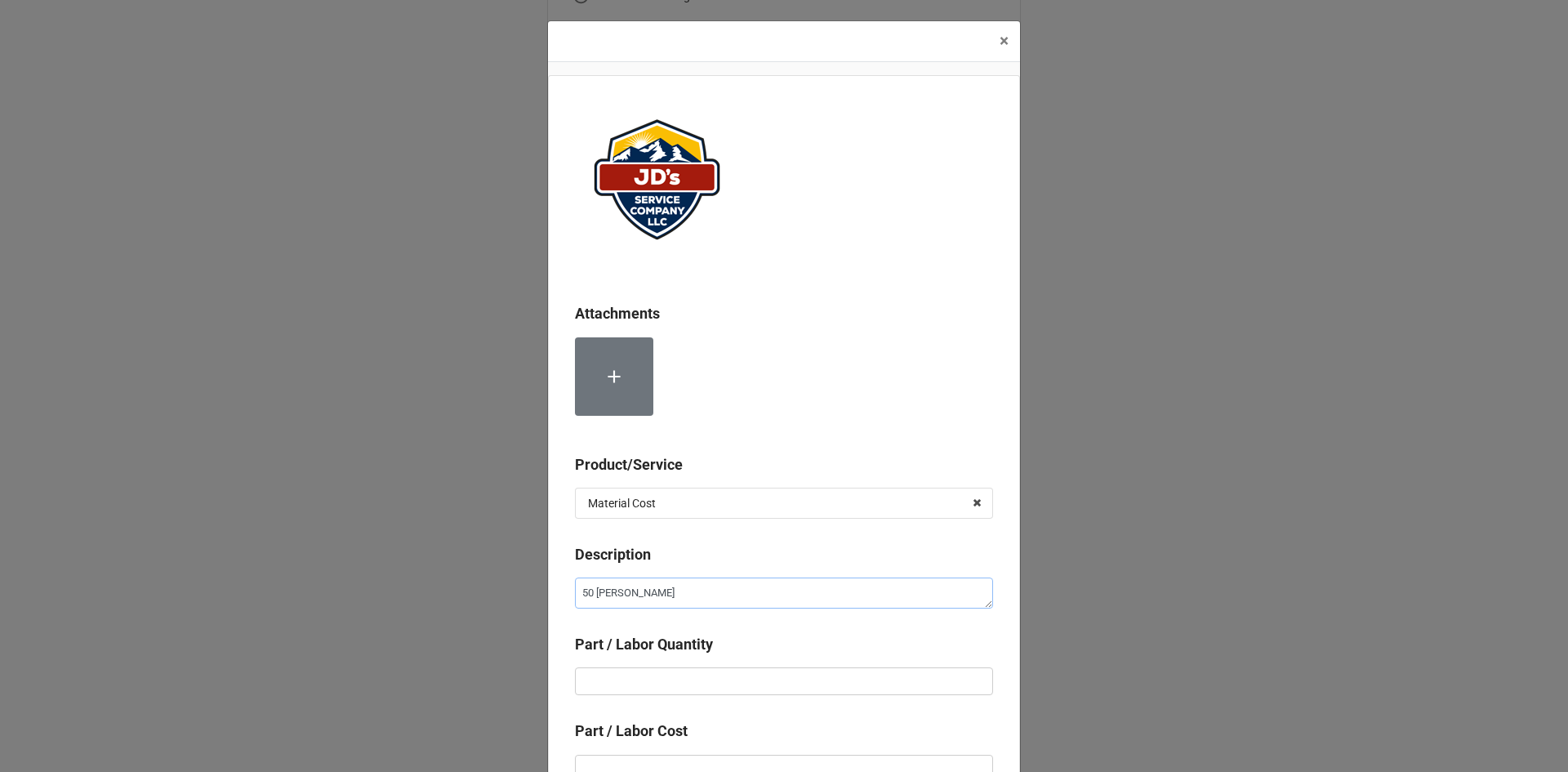
type textarea "50 Gallon"
type textarea "x"
type textarea "50 Gallon"
type textarea "x"
type textarea "50 Gallon N"
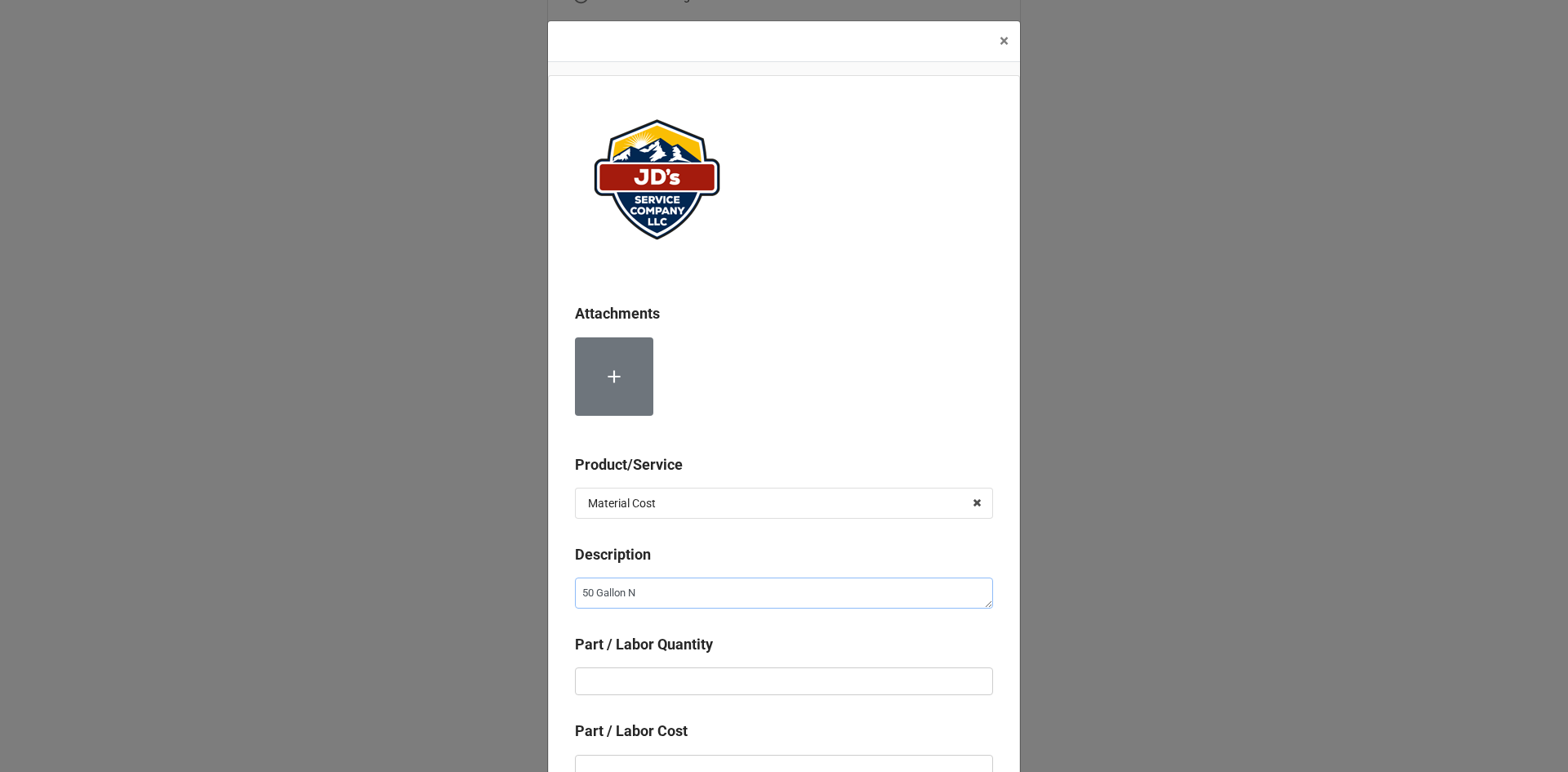
type textarea "x"
type textarea "50 Gallon Na"
type textarea "x"
type textarea "50 Gallon Nat"
type textarea "x"
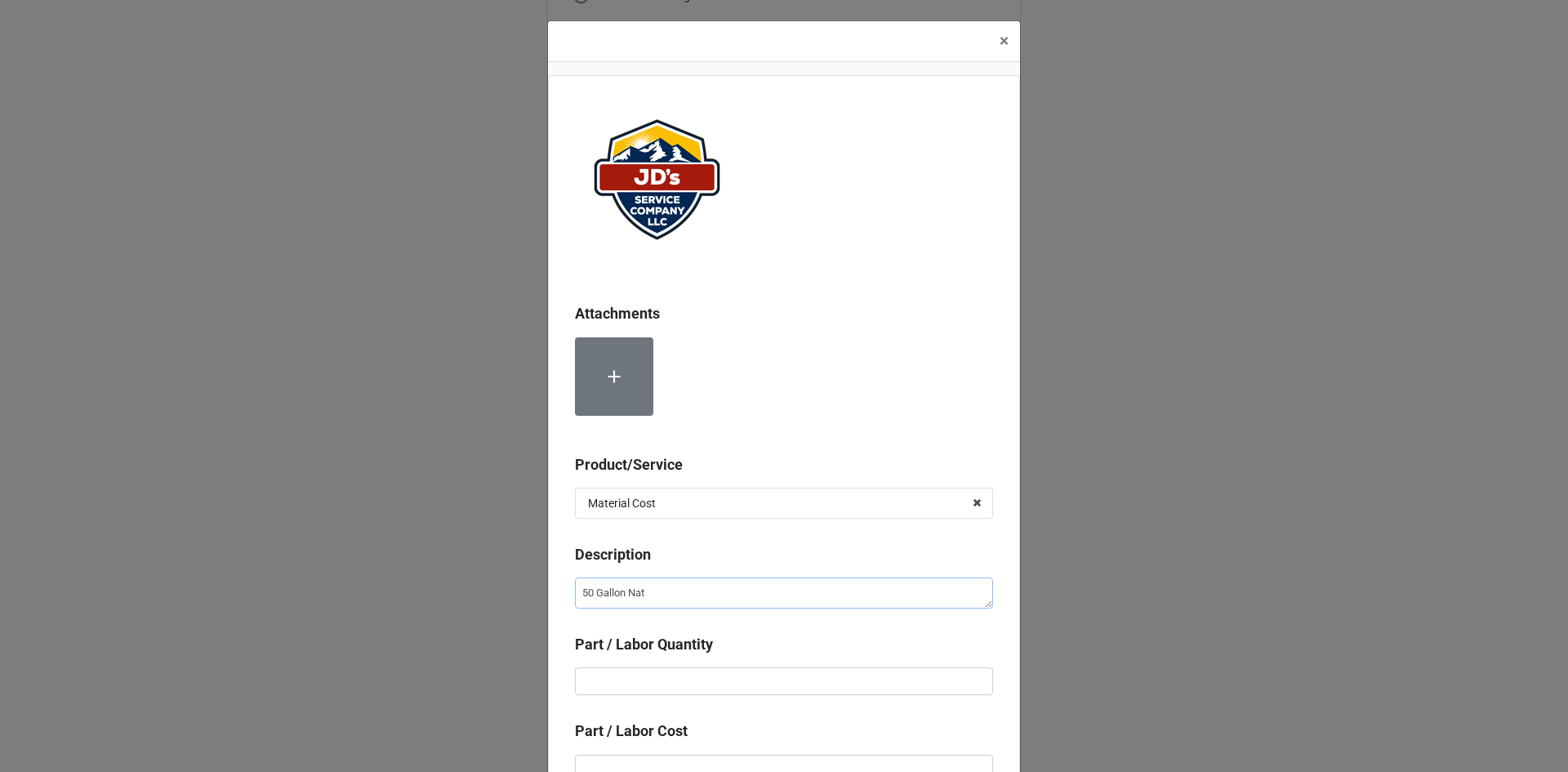
type textarea "50 Gallon Natu"
type textarea "x"
type textarea "50 Gallon Natur"
type textarea "x"
type textarea "50 Gallon Natura"
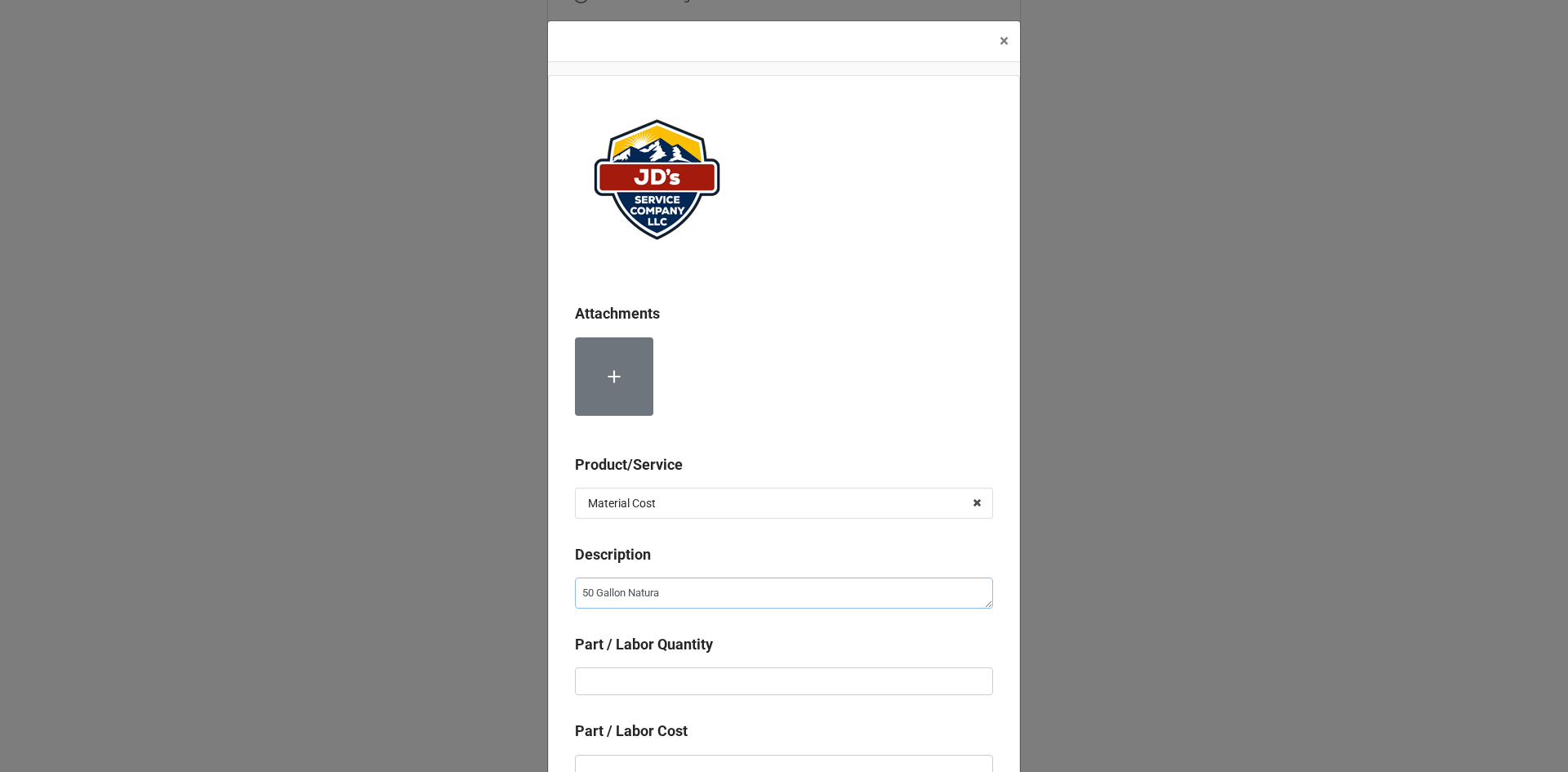
type textarea "x"
type textarea "50 Gallon Natural"
type textarea "x"
type textarea "50 Gallon Natural"
type textarea "x"
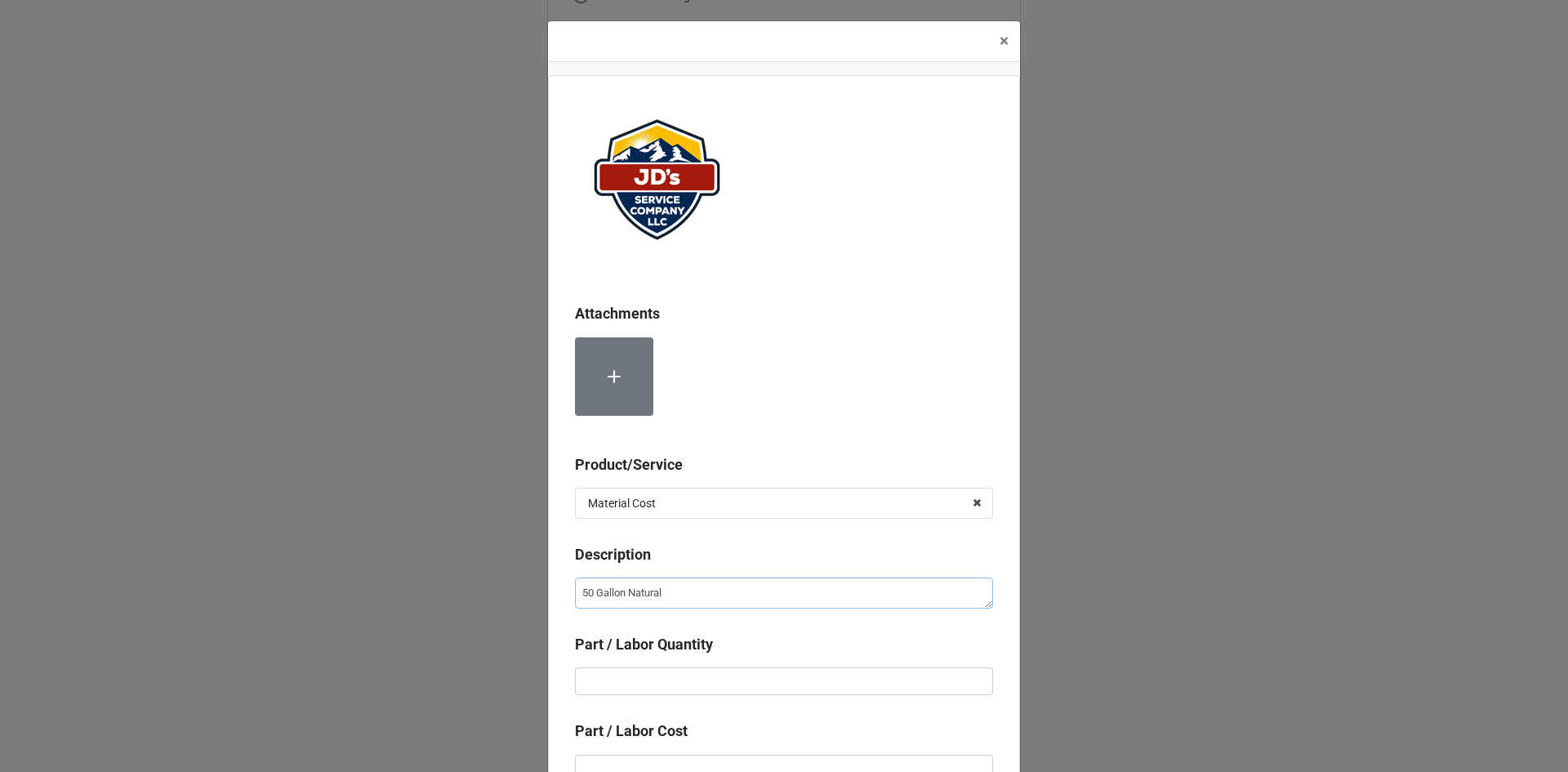
type textarea "50 Gallon Natural G"
type textarea "x"
type textarea "50 Gallon Natural Ga"
type textarea "x"
type textarea "50 Gallon Natural Gas"
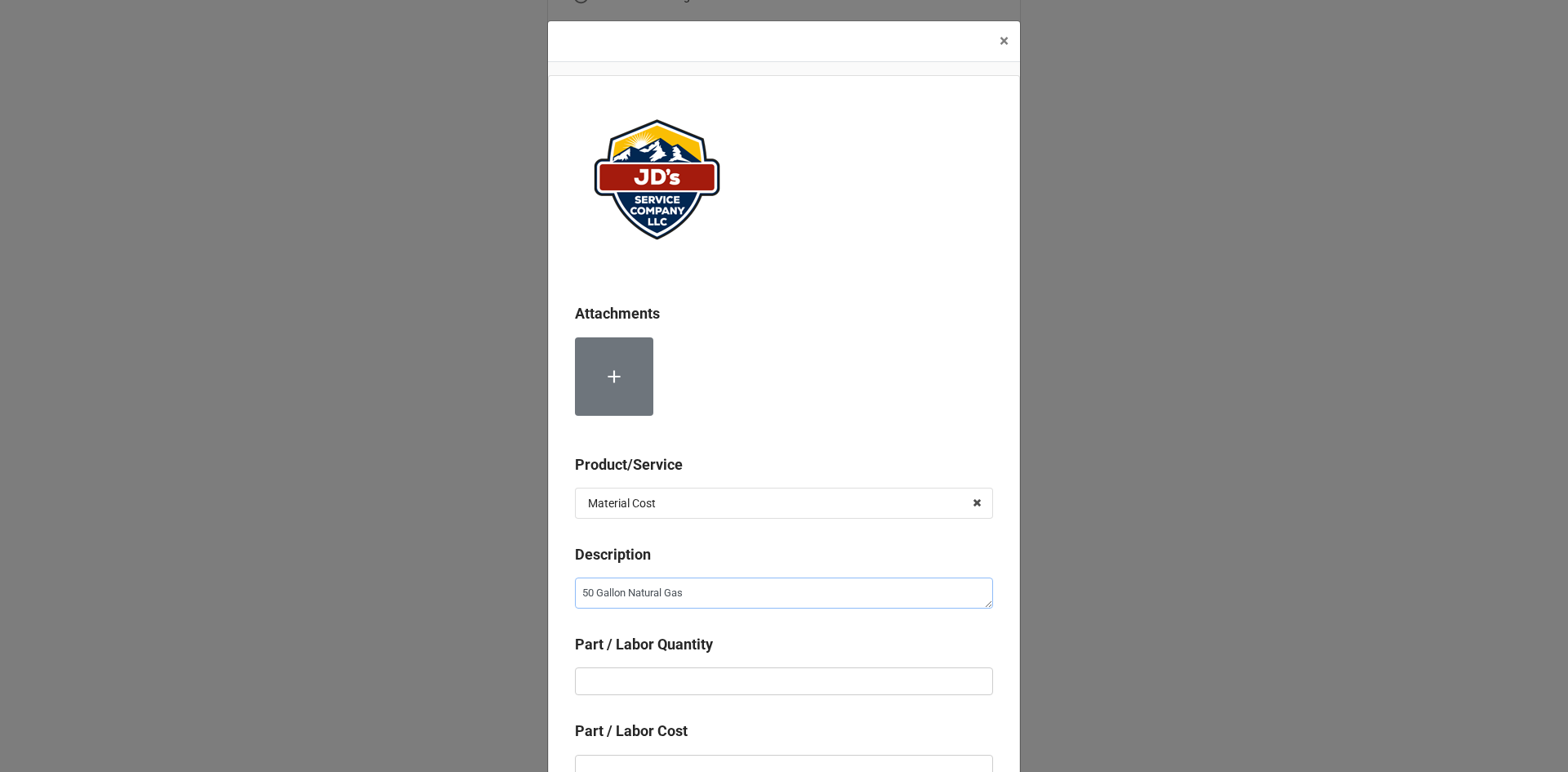
type textarea "x"
type textarea "50 Gallon Natural Gas"
type textarea "x"
type textarea "50 Gallon Natural Gas W"
type textarea "x"
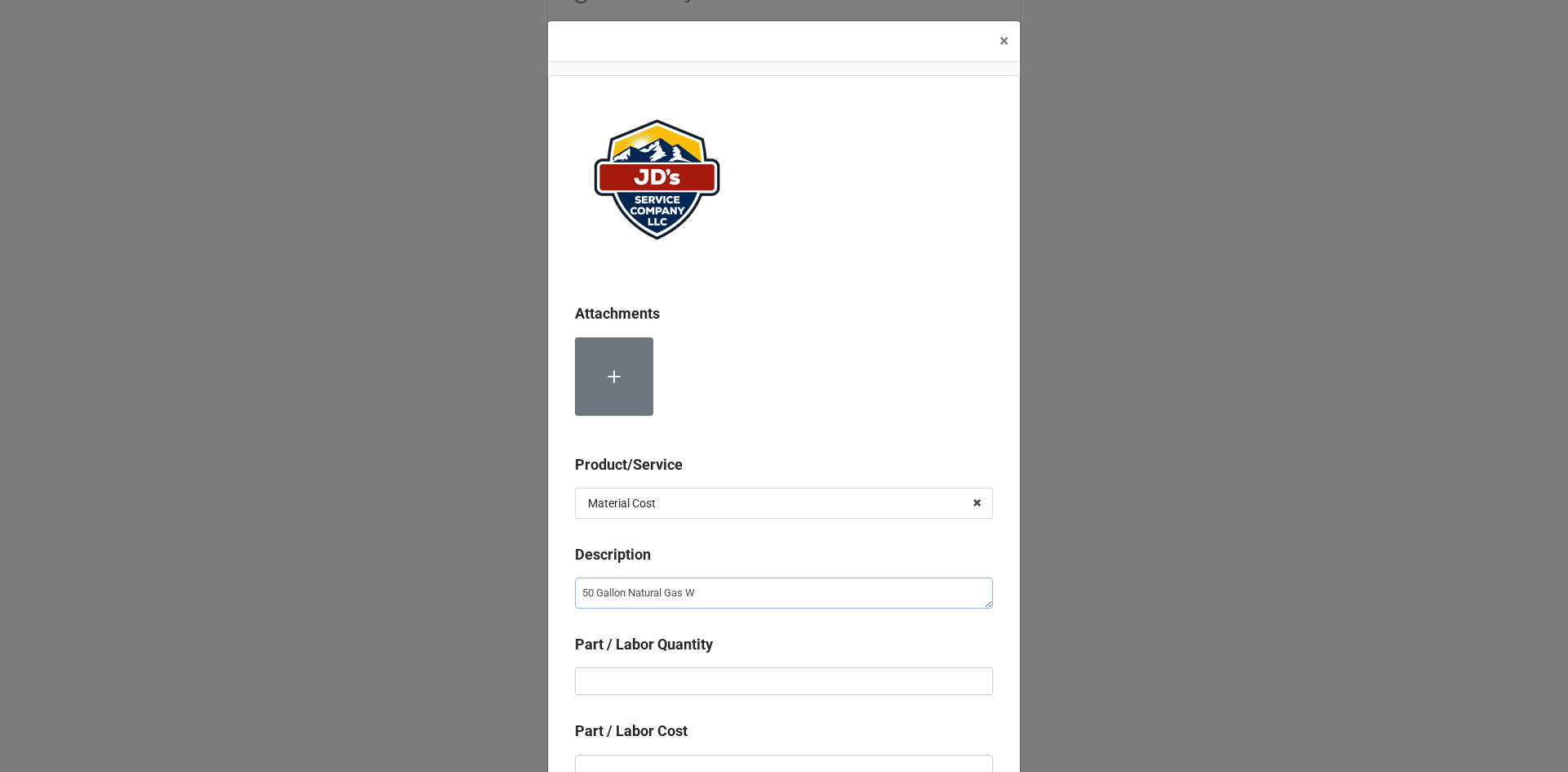
type textarea "50 Gallon Natural Gas Wa"
type textarea "x"
type textarea "50 Gallon Natural Gas Wat"
type textarea "x"
type textarea "50 Gallon Natural Gas Wate"
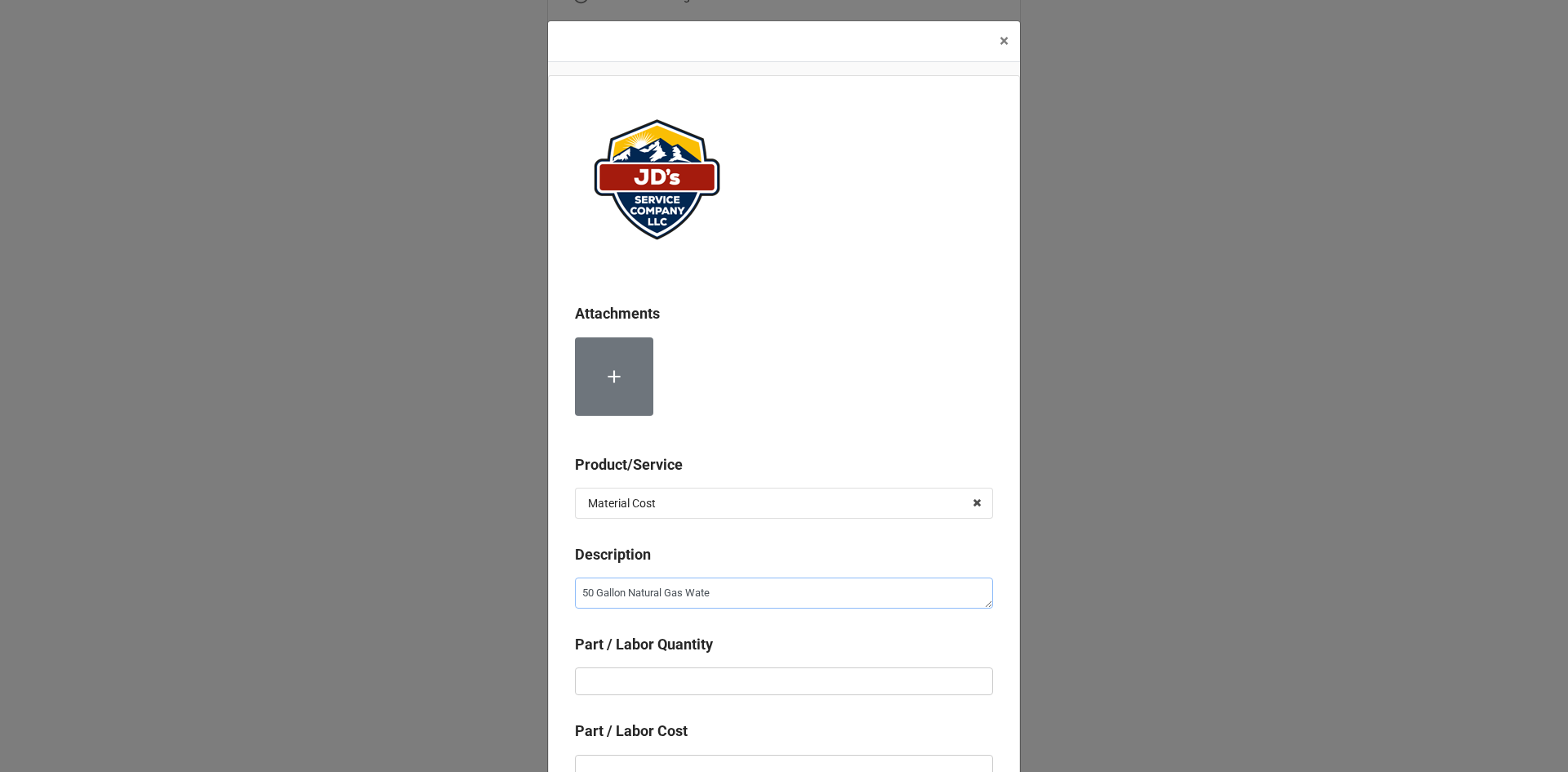
type textarea "x"
type textarea "50 Gallon Natural Gas Water"
type textarea "x"
type textarea "50 Gallon Natural Gas Water"
type textarea "x"
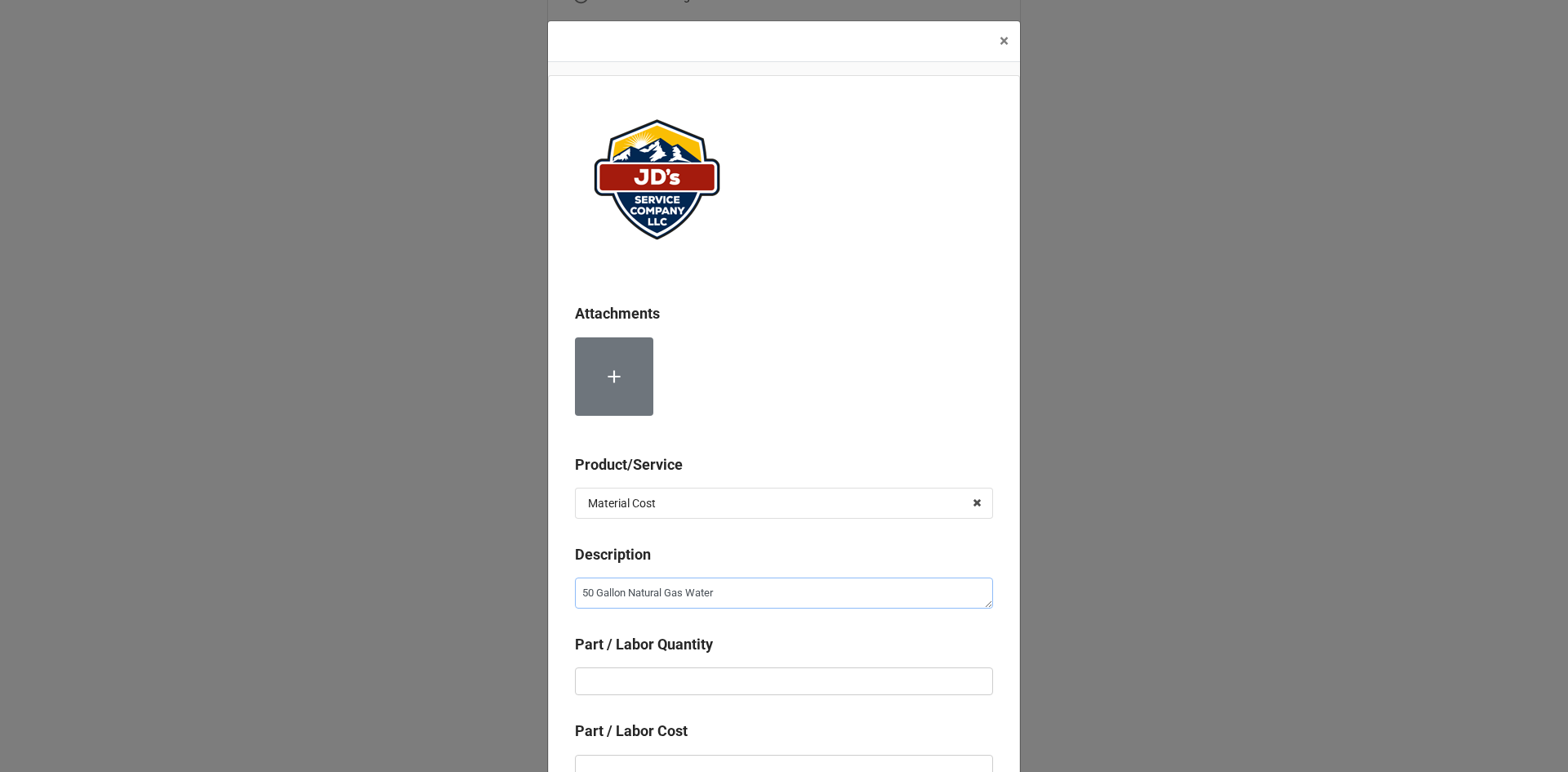
type textarea "50 Gallon Natural Gas Water H"
type textarea "x"
type textarea "50 Gallon Natural Gas Water He"
type textarea "x"
type textarea "50 Gallon Natural Gas Water Hea"
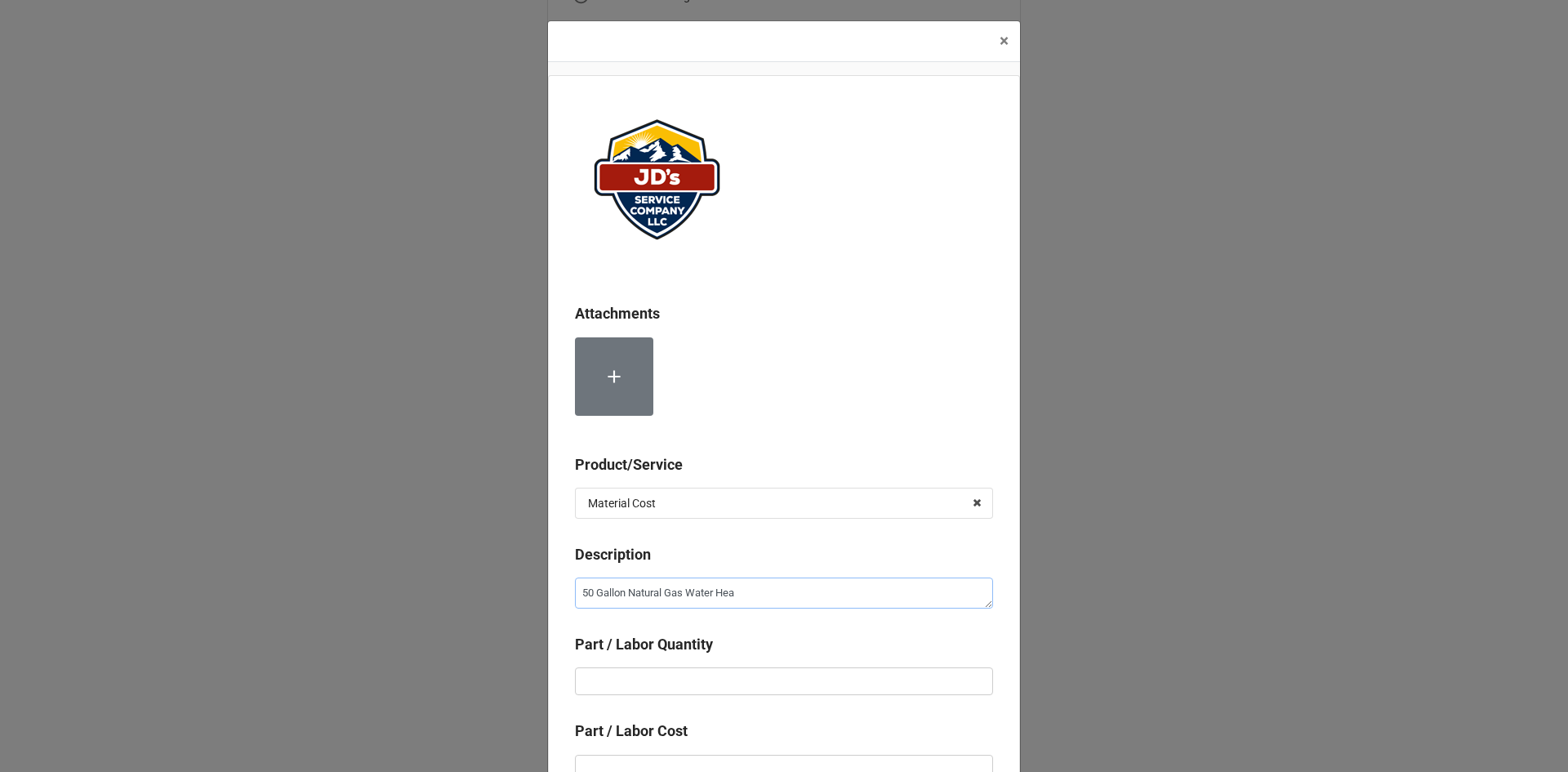
type textarea "x"
type textarea "50 Gallon Natural Gas Water Heat"
type textarea "x"
type textarea "50 Gallon Natural Gas Water Heate"
type textarea "x"
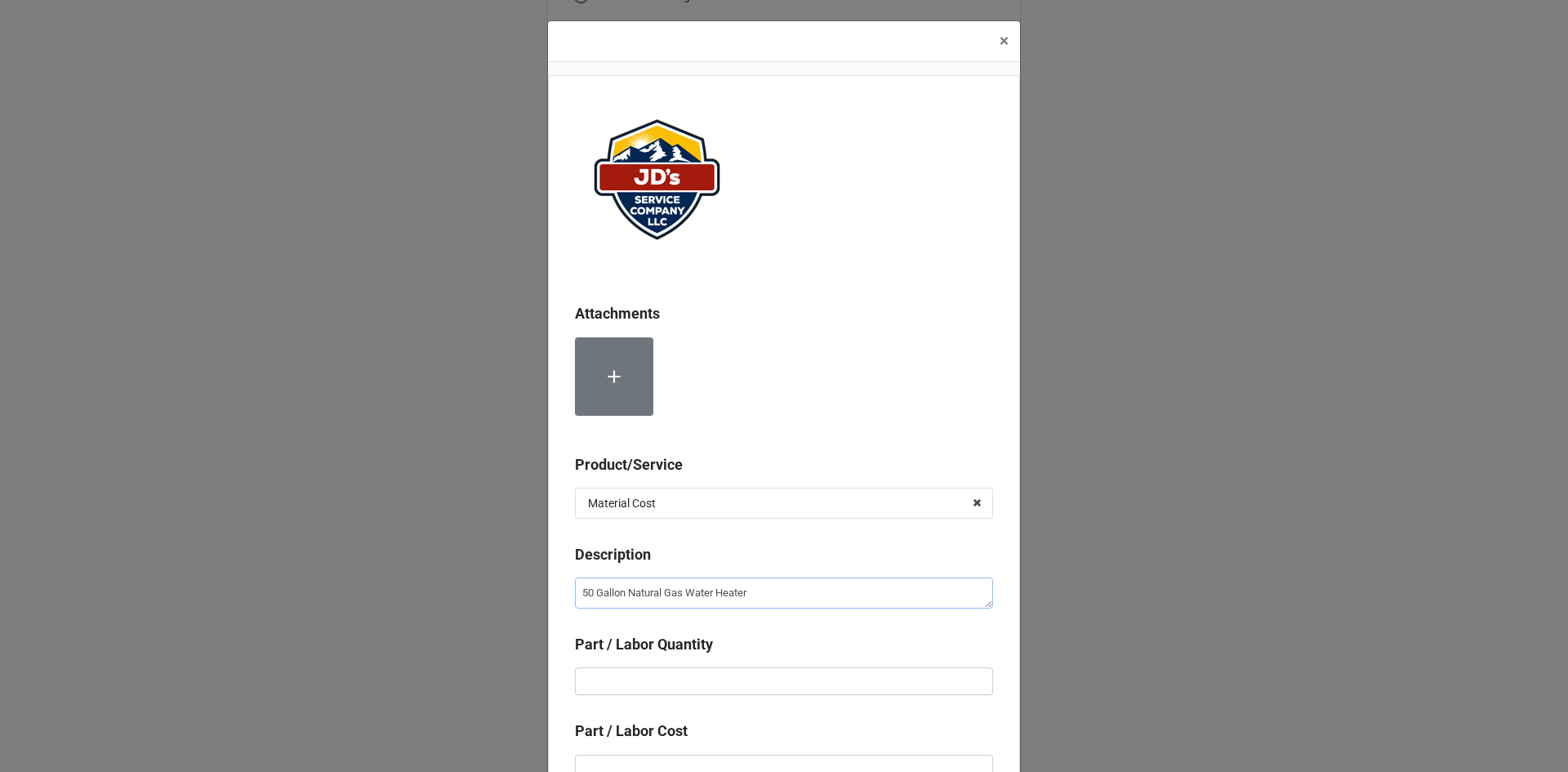
type textarea "50 Gallon Natural Gas Water Heater"
click at [724, 689] on input "text" at bounding box center [784, 681] width 418 height 28
type textarea "x"
type input "1"
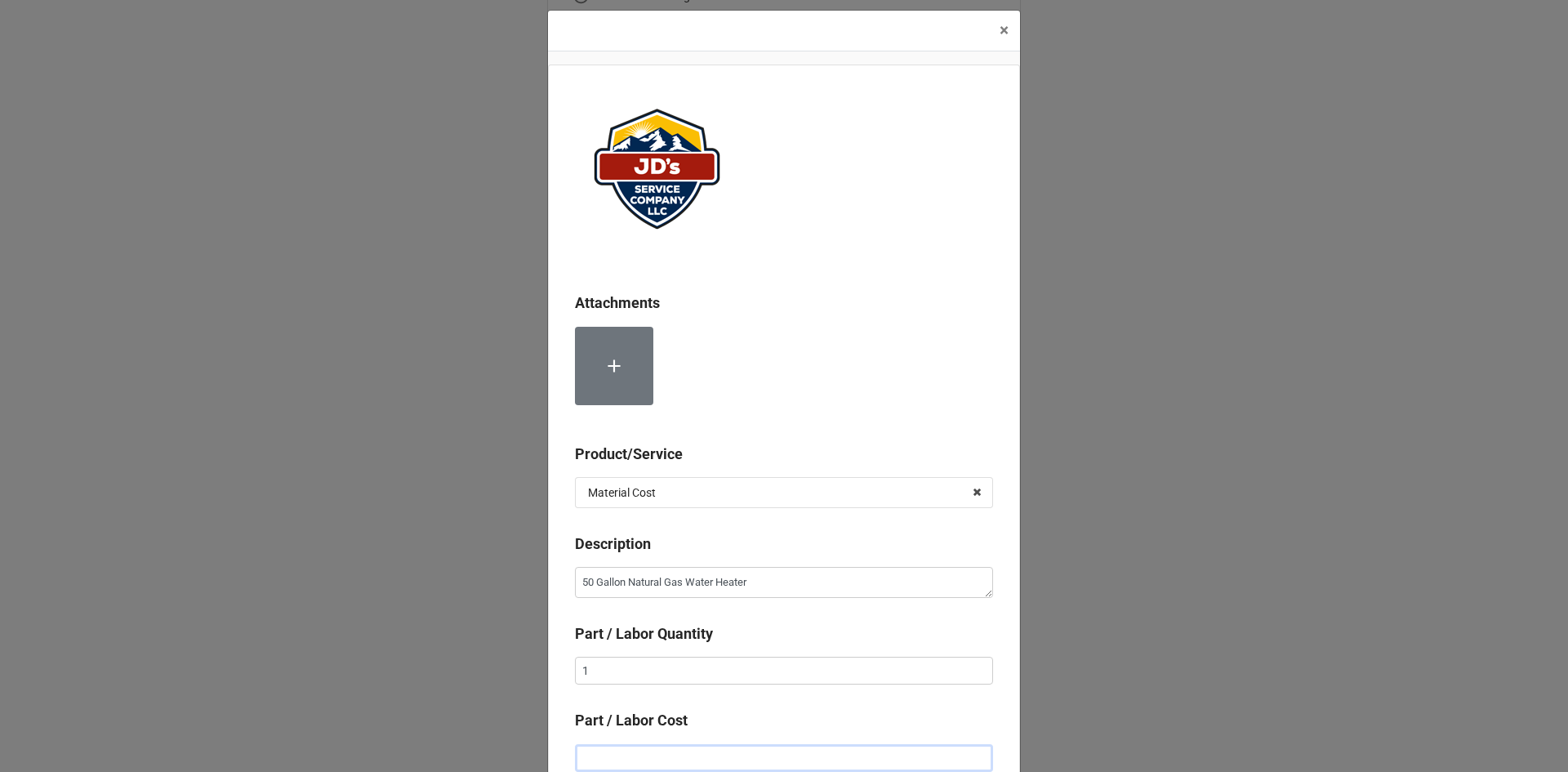
type textarea "x"
type input "$1.00"
type textarea "x"
type input "$19.00"
type textarea "x"
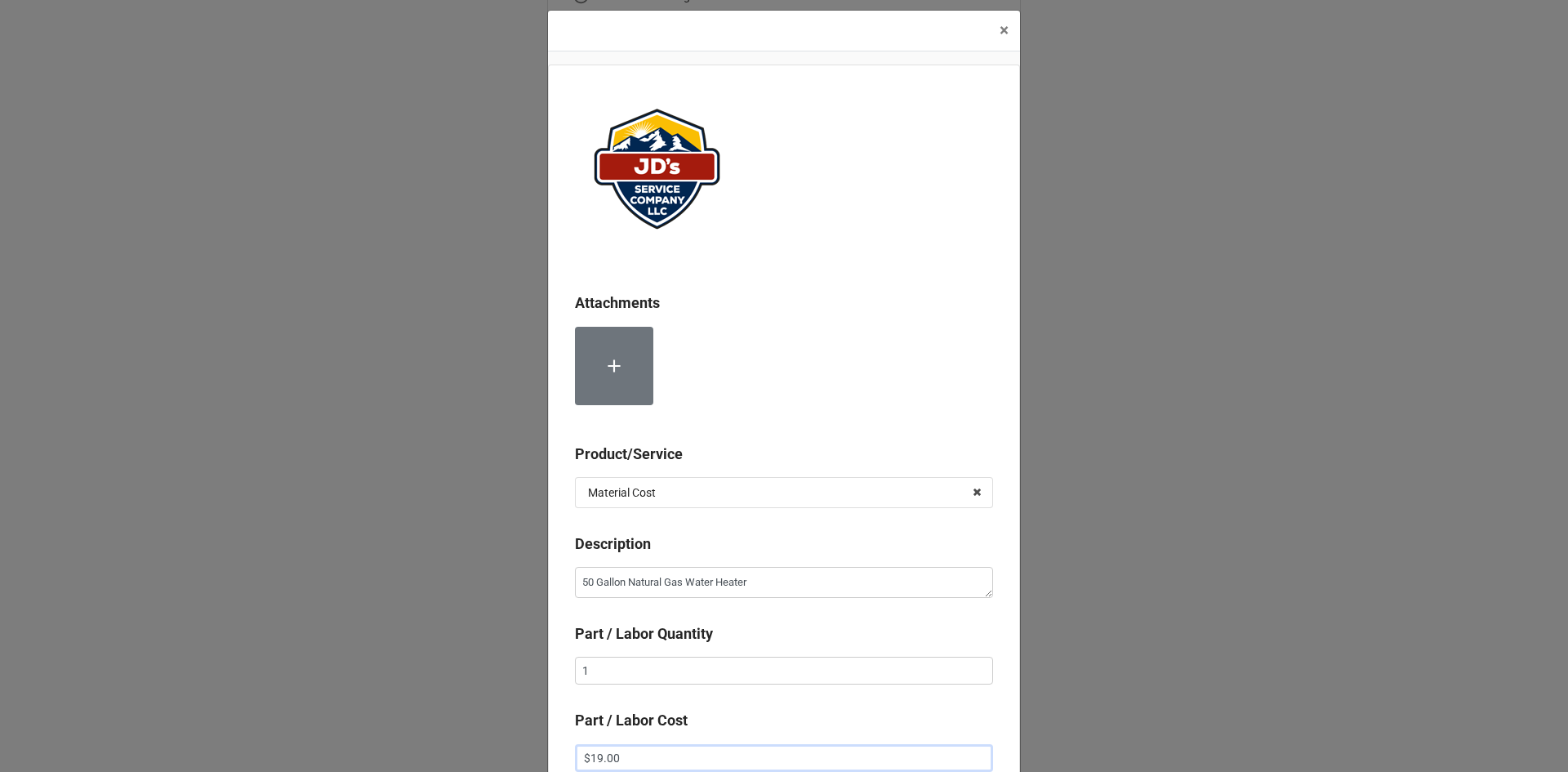
type input "$195.00"
type textarea "x"
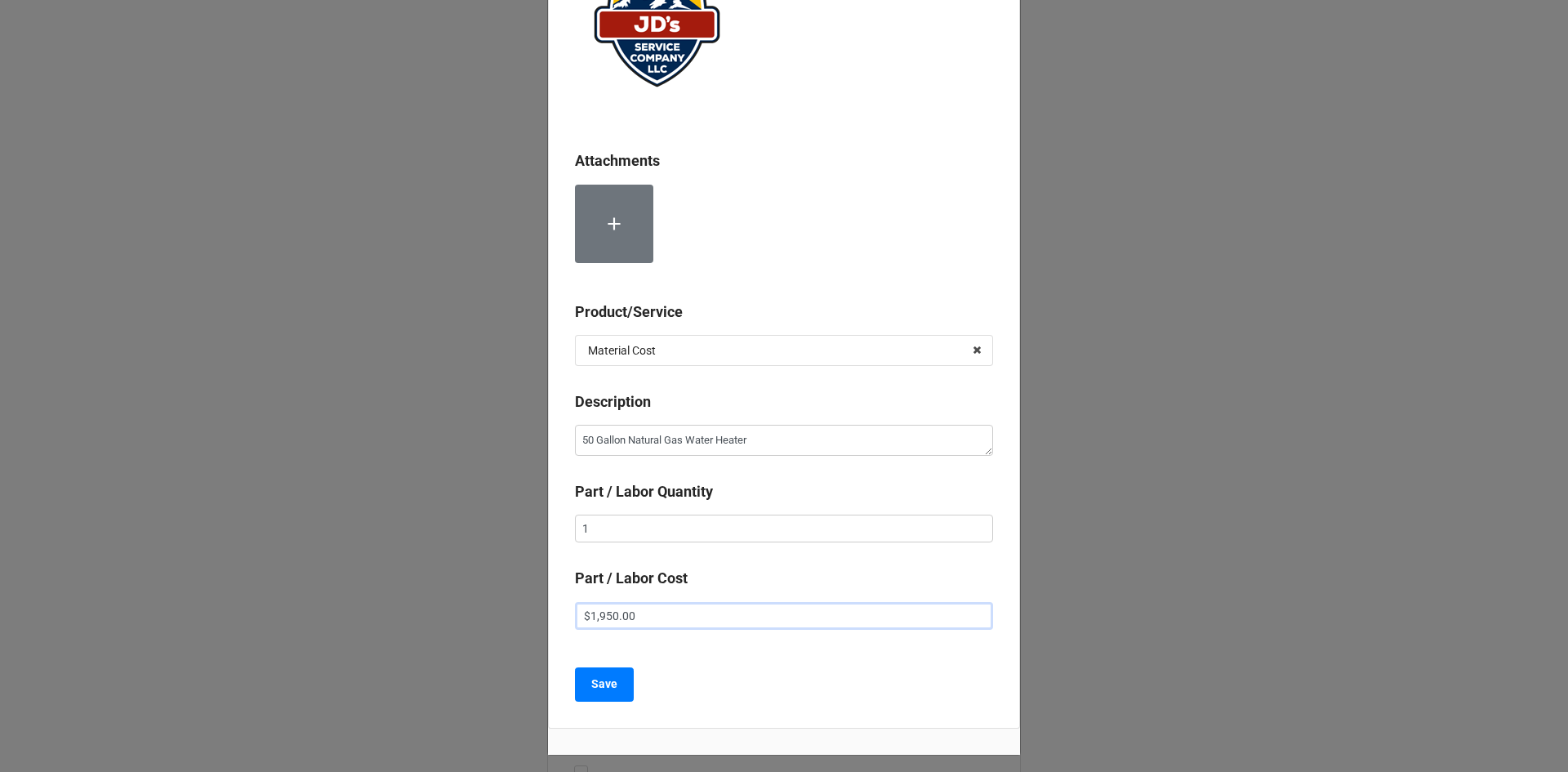
scroll to position [174, 0]
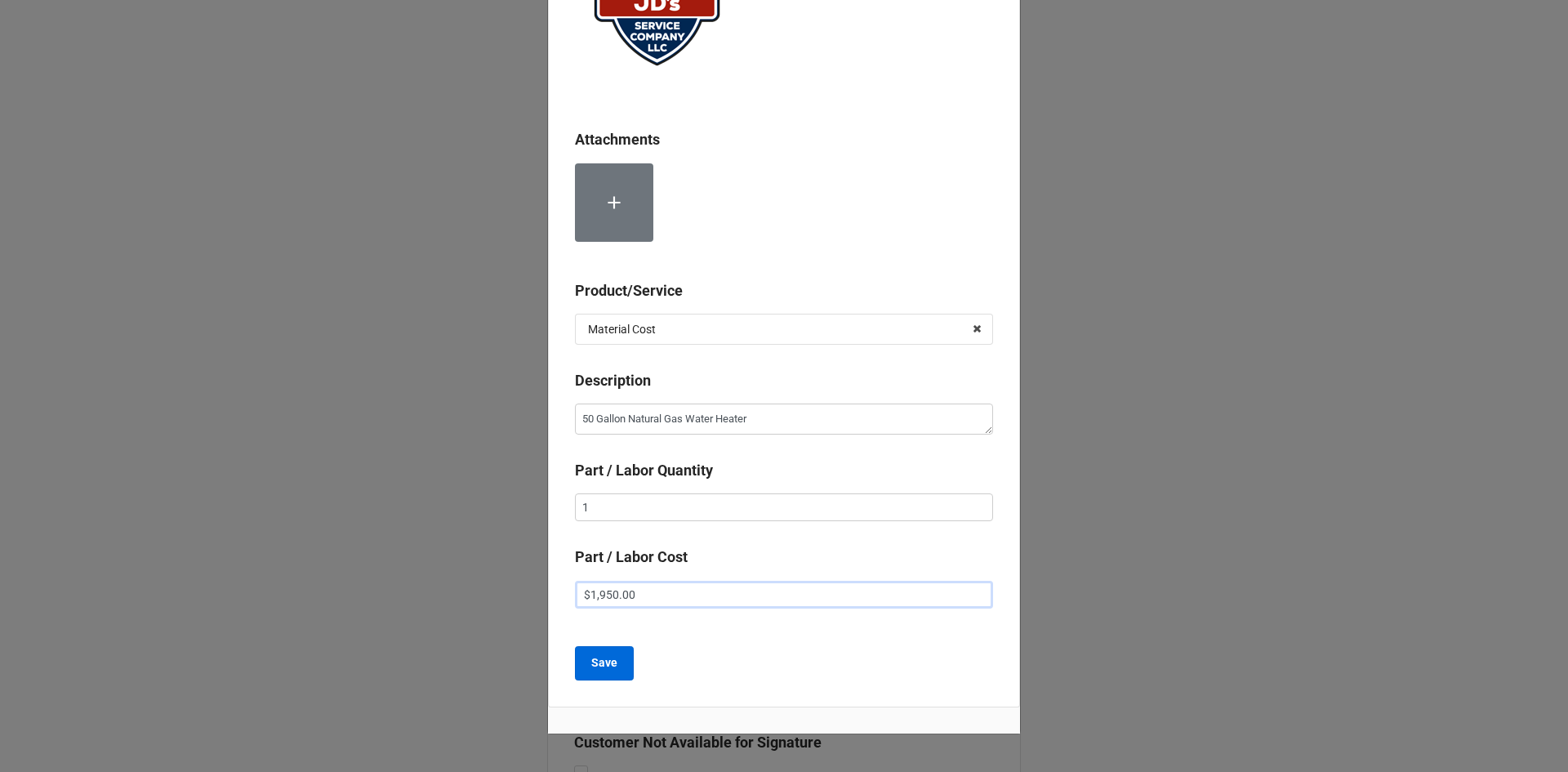
type input "$1,950.00"
click at [609, 667] on b "Save" at bounding box center [605, 662] width 26 height 17
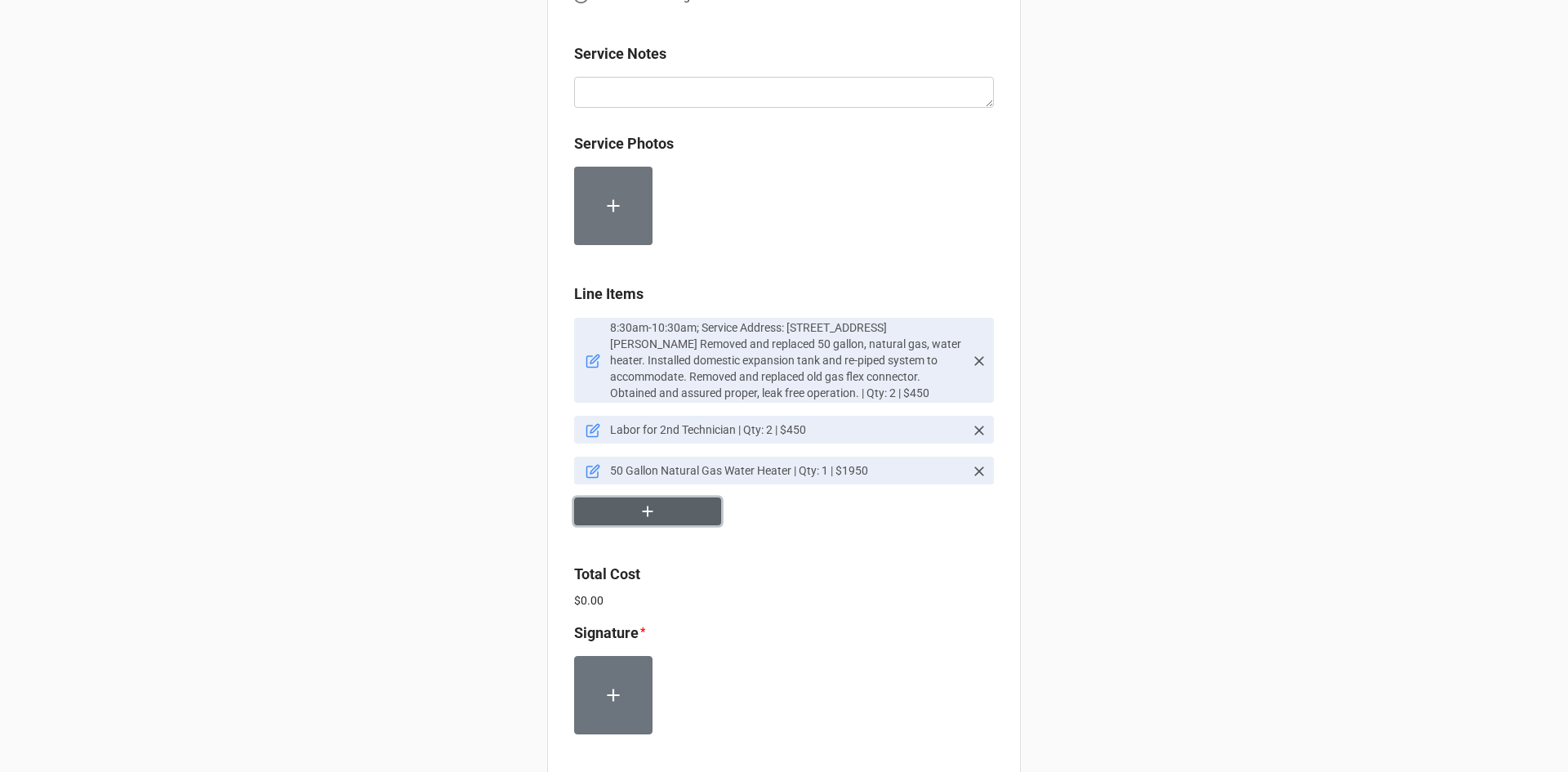
click at [646, 515] on icon "button" at bounding box center [648, 511] width 18 height 18
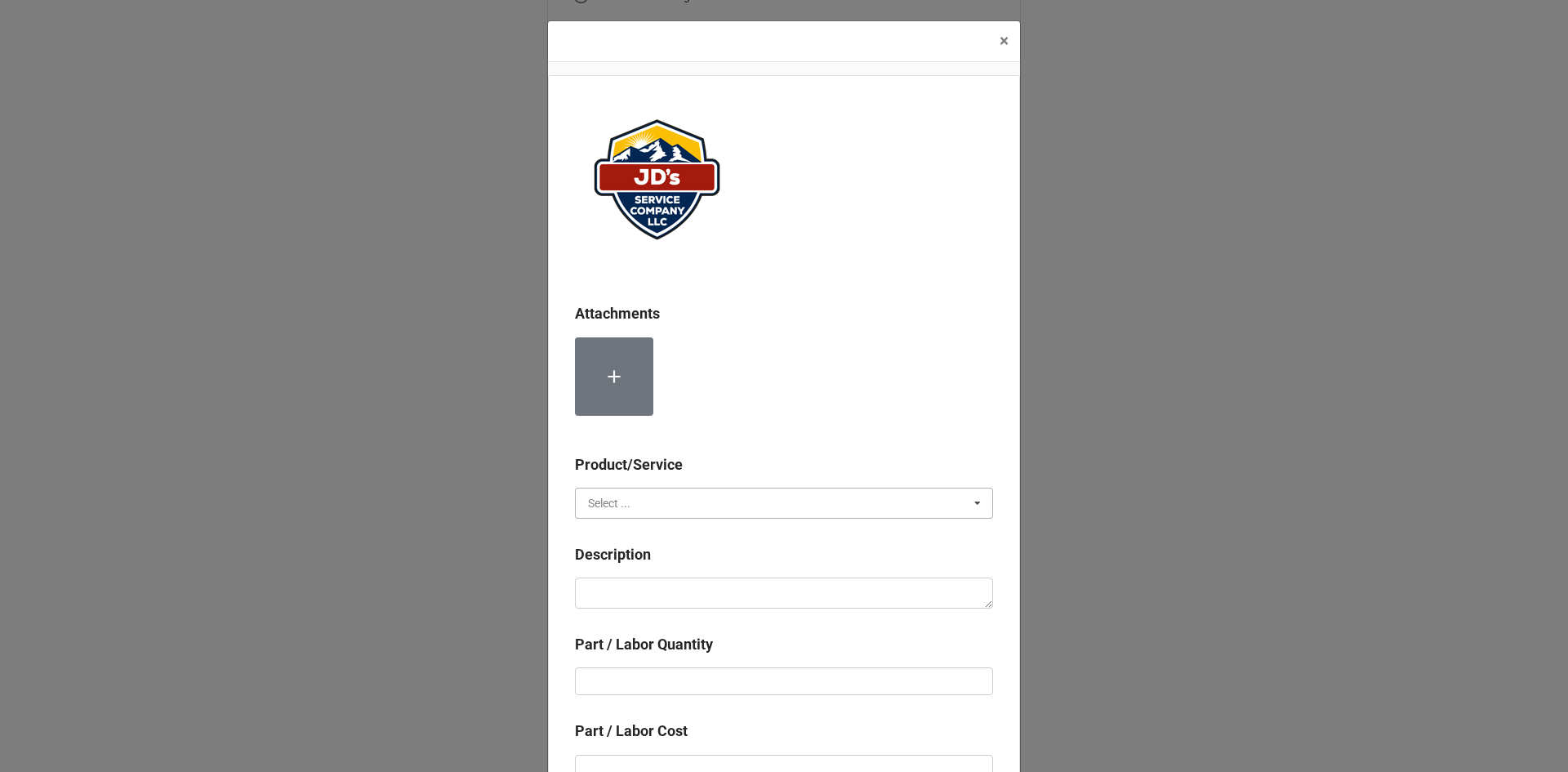
click at [643, 508] on input "text" at bounding box center [784, 503] width 416 height 30
click at [645, 560] on span "Material Cost" at bounding box center [623, 564] width 68 height 13
click at [648, 587] on textarea at bounding box center [784, 593] width 418 height 31
type textarea "x"
type textarea "D"
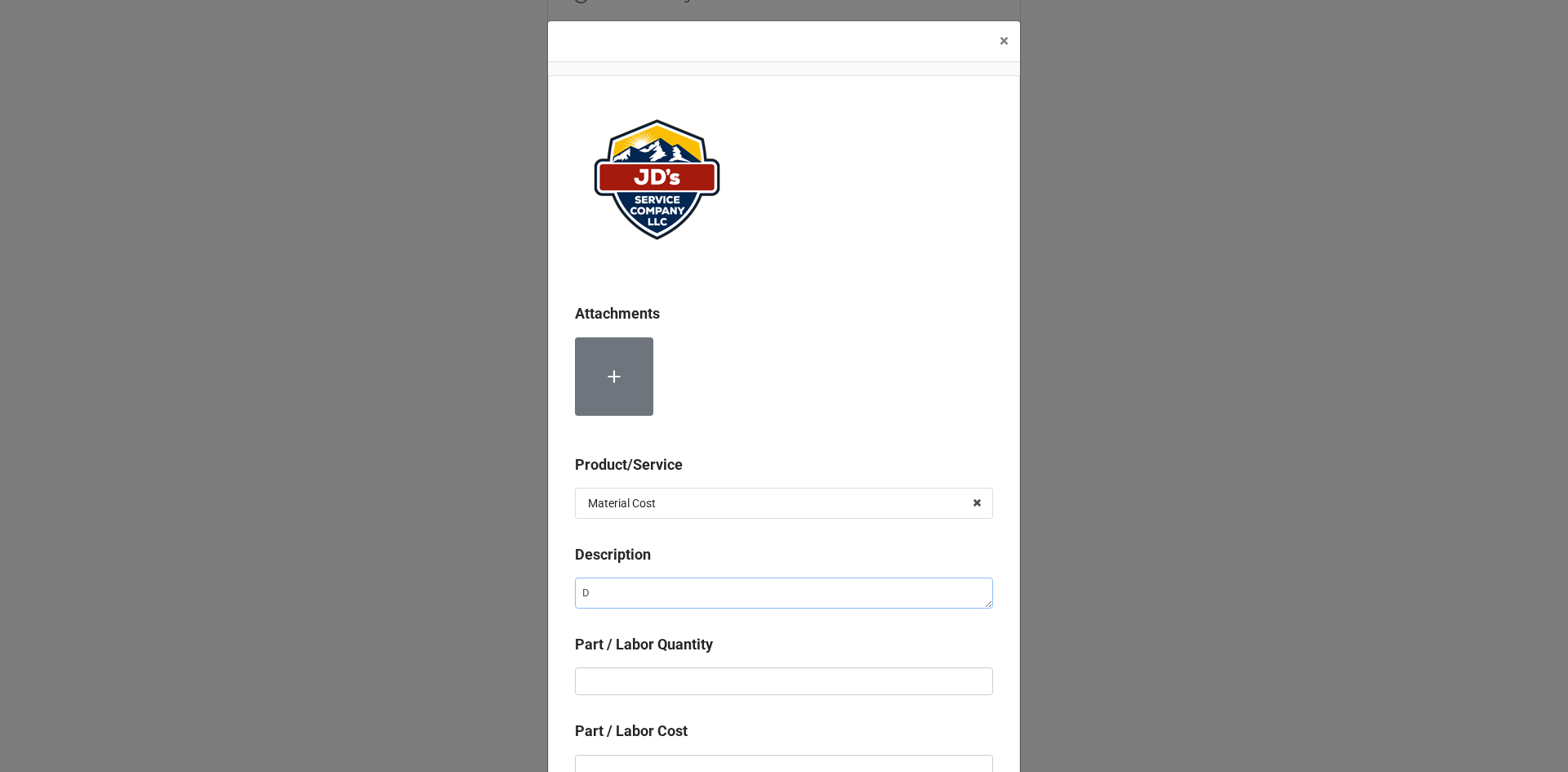
type textarea "x"
type textarea "Do"
type textarea "x"
type textarea "Dom"
type textarea "x"
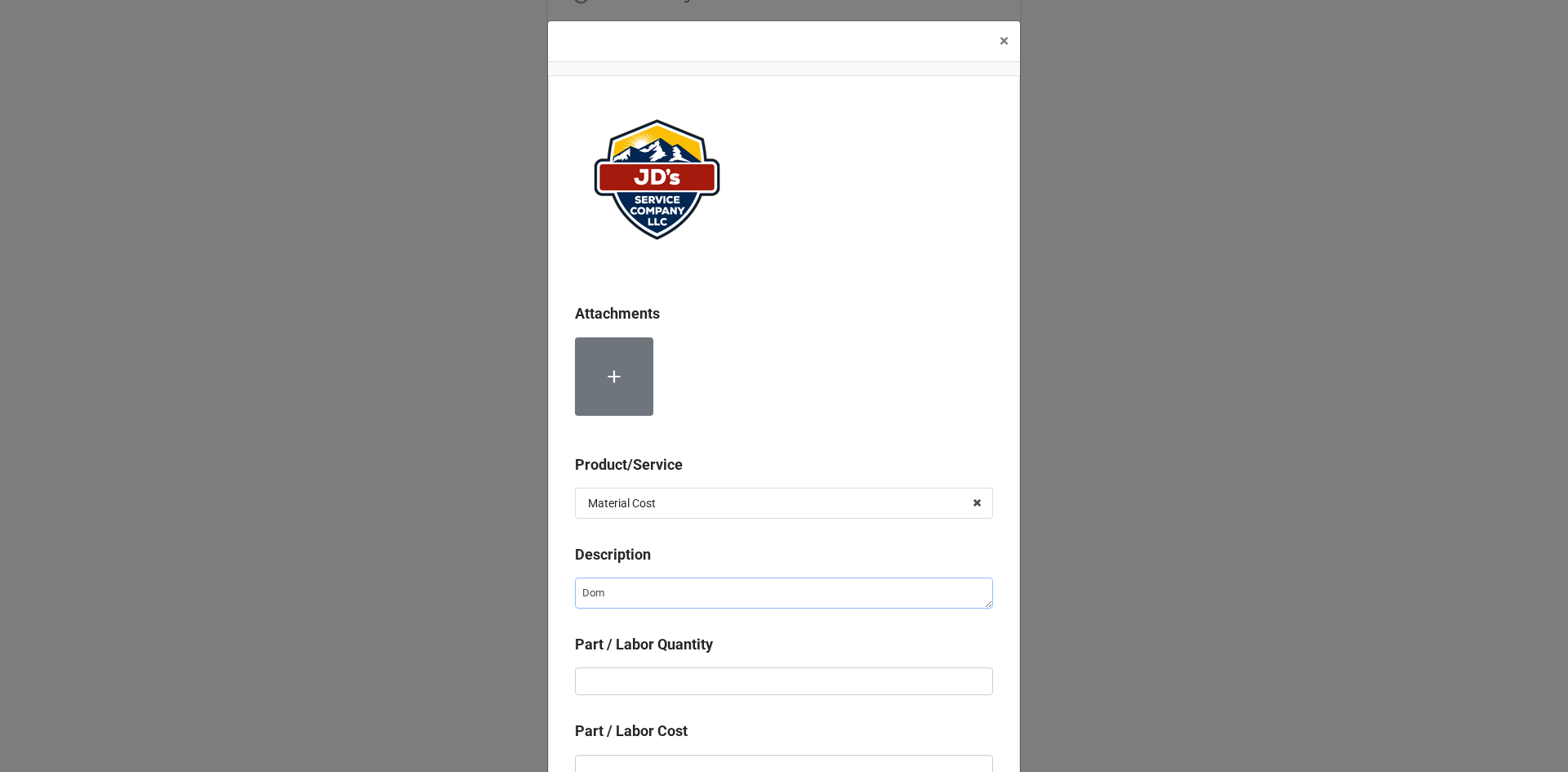
type textarea "Dome"
type textarea "x"
type textarea "Domes"
type textarea "x"
type textarea "Domest"
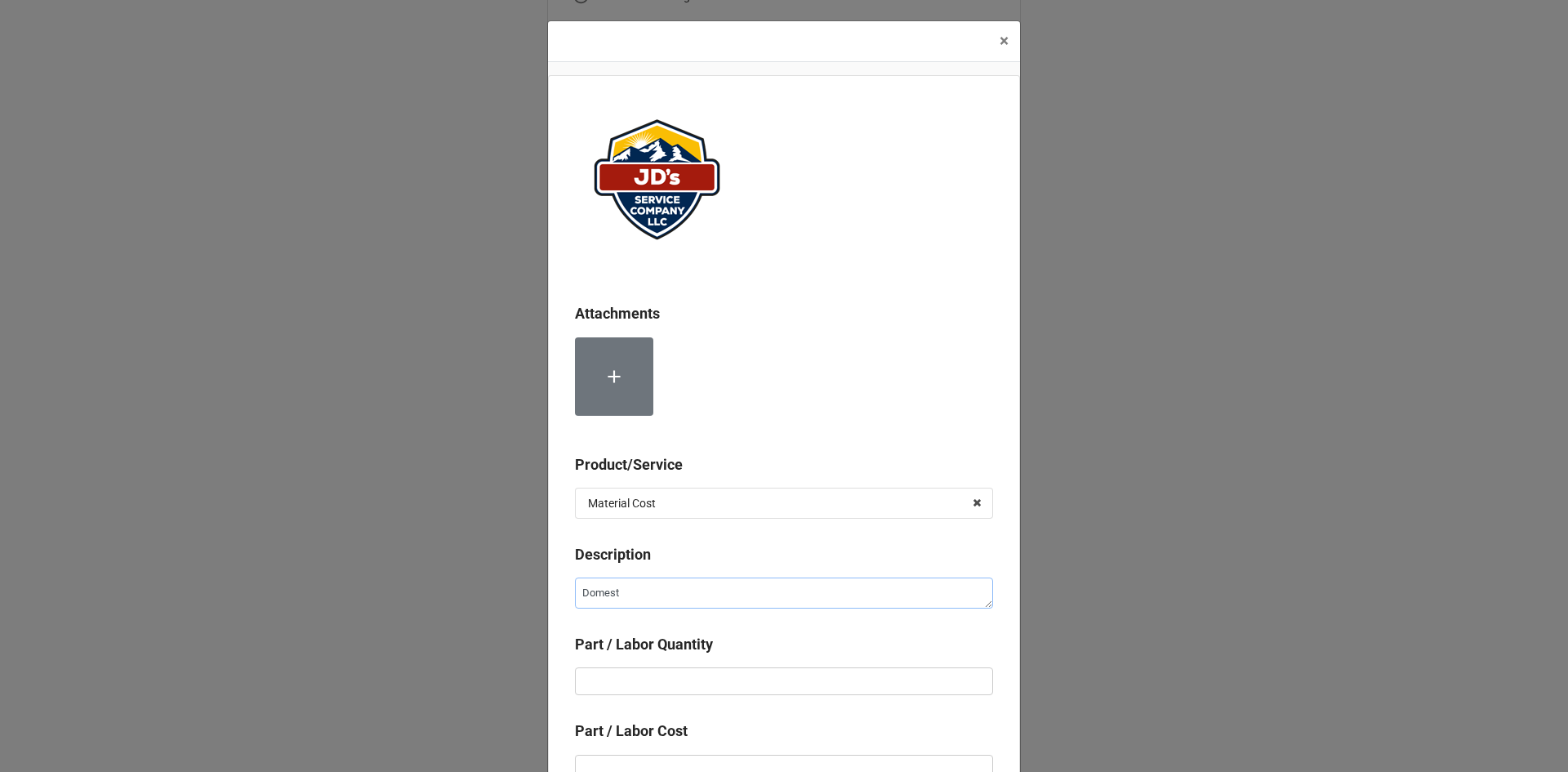
type textarea "x"
type textarea "Domesti"
type textarea "x"
type textarea "Domestic"
type textarea "x"
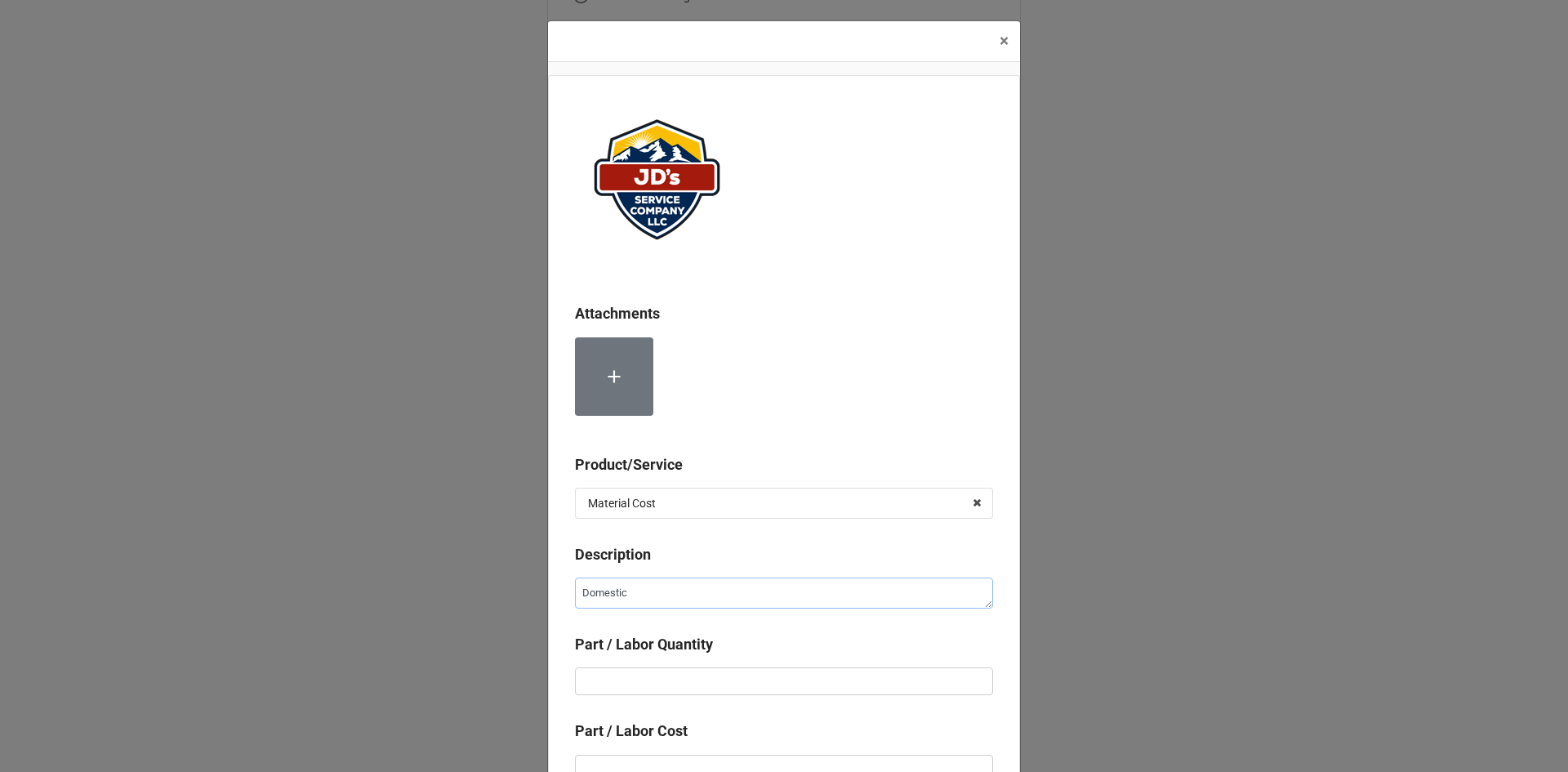
type textarea "Domestic"
type textarea "x"
type textarea "Domestic E"
type textarea "x"
type textarea "Domestic Ex"
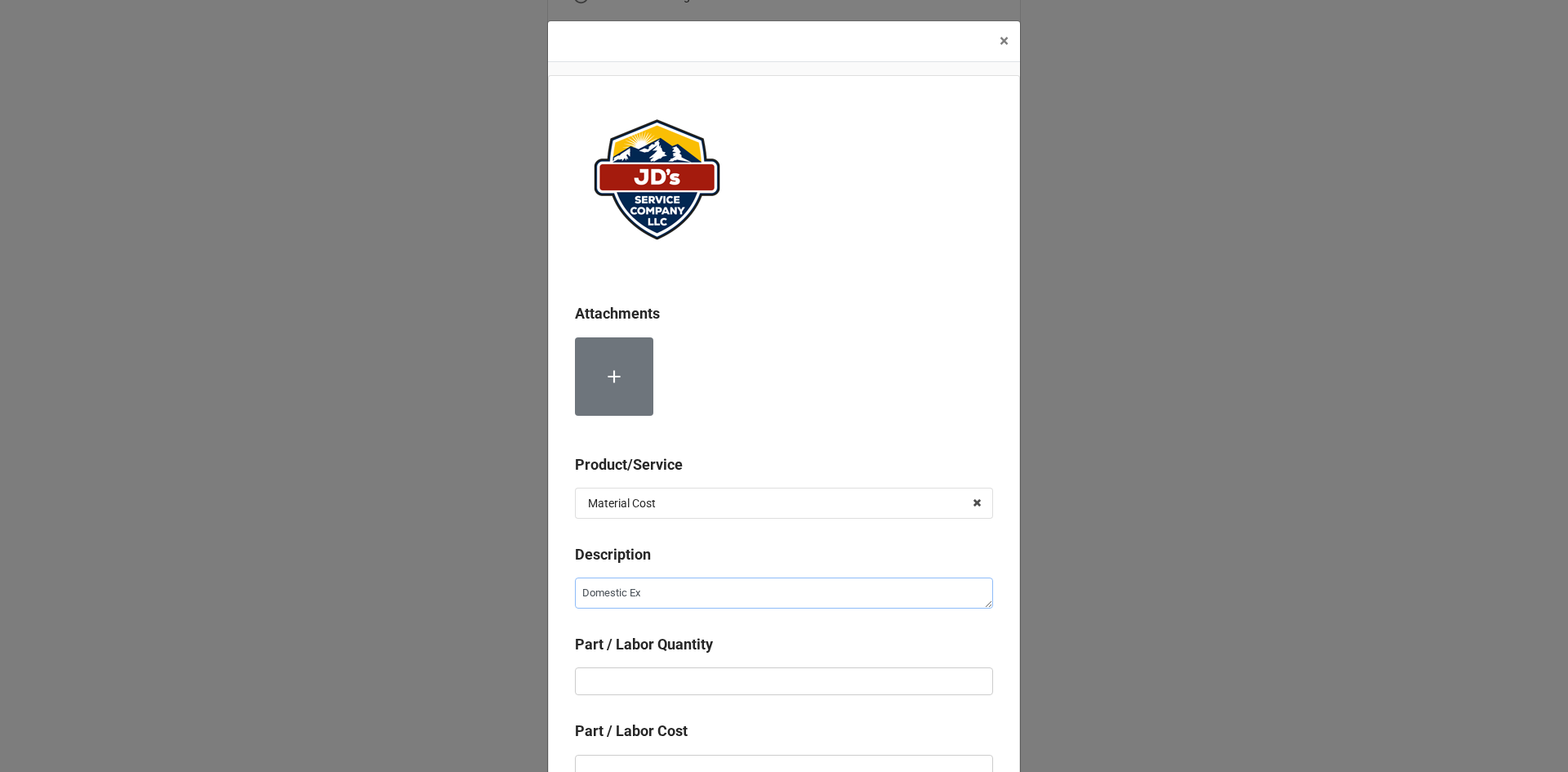
type textarea "x"
type textarea "Domestic Exp"
type textarea "x"
type textarea "Domestic Expa"
type textarea "x"
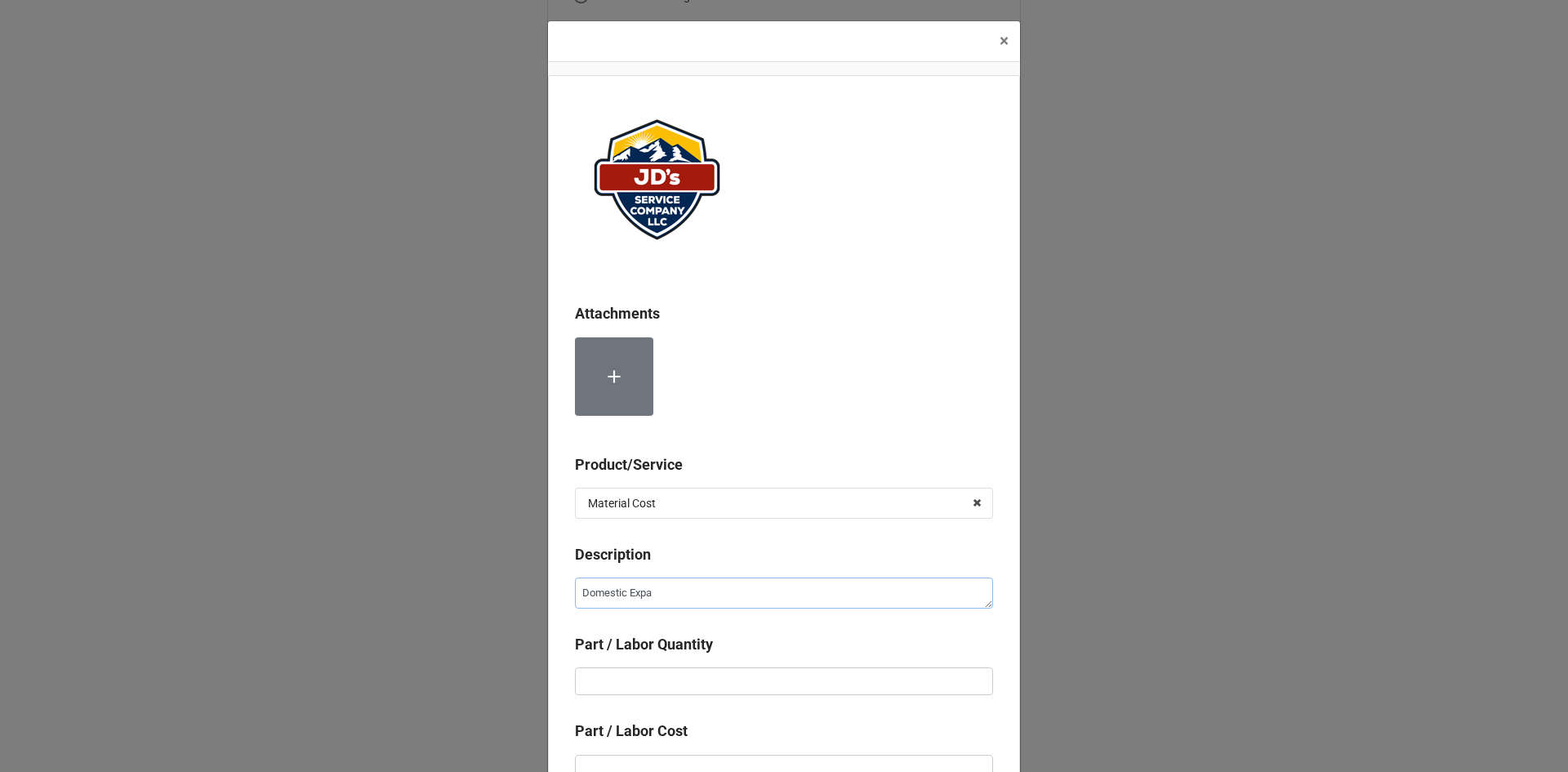
type textarea "Domestic Expan"
type textarea "x"
type textarea "Domestic Expans"
type textarea "x"
type textarea "Domestic Expansi"
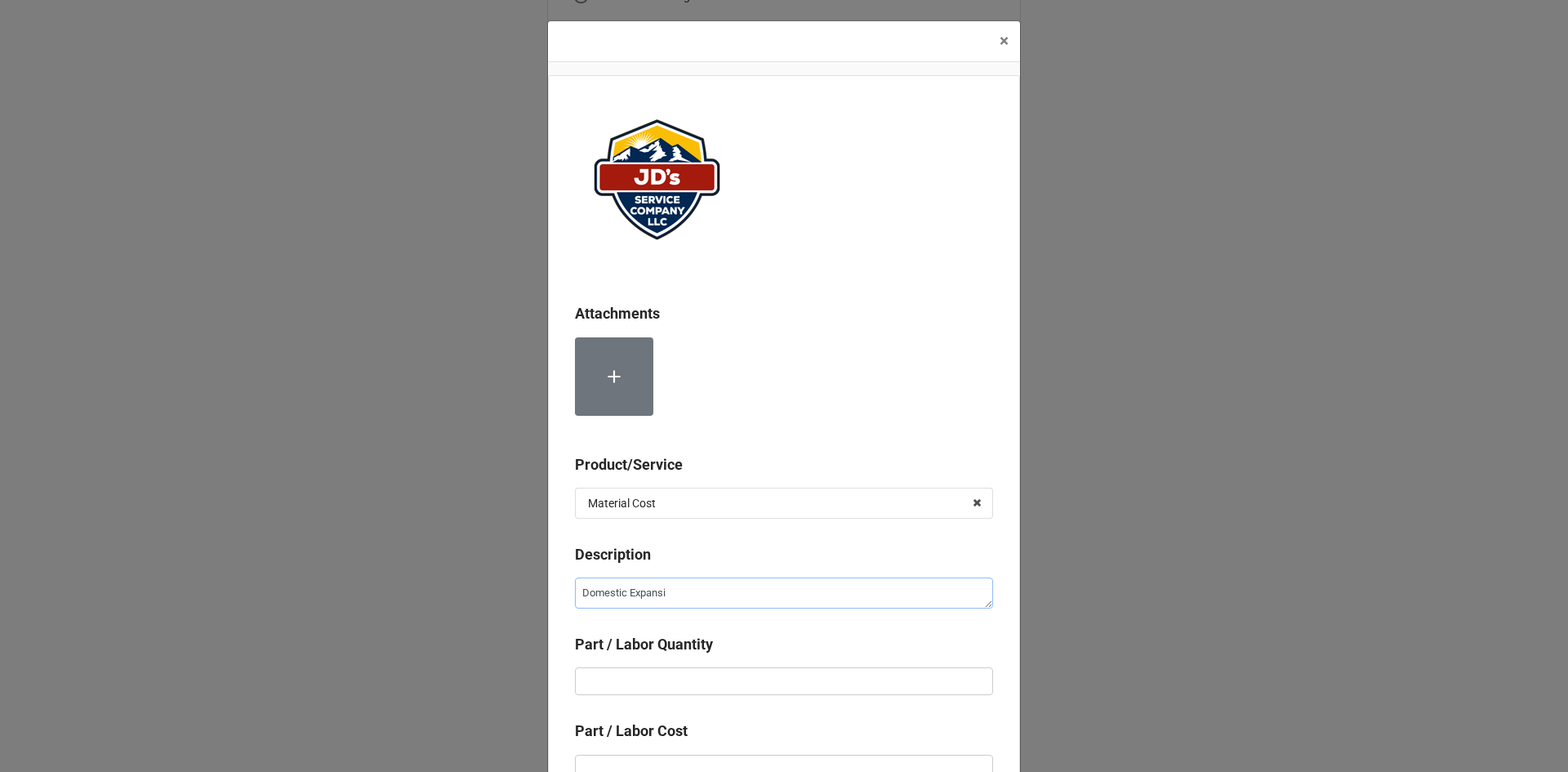
type textarea "x"
type textarea "Domestic Expansio"
type textarea "x"
type textarea "Domestic Expansion"
type textarea "x"
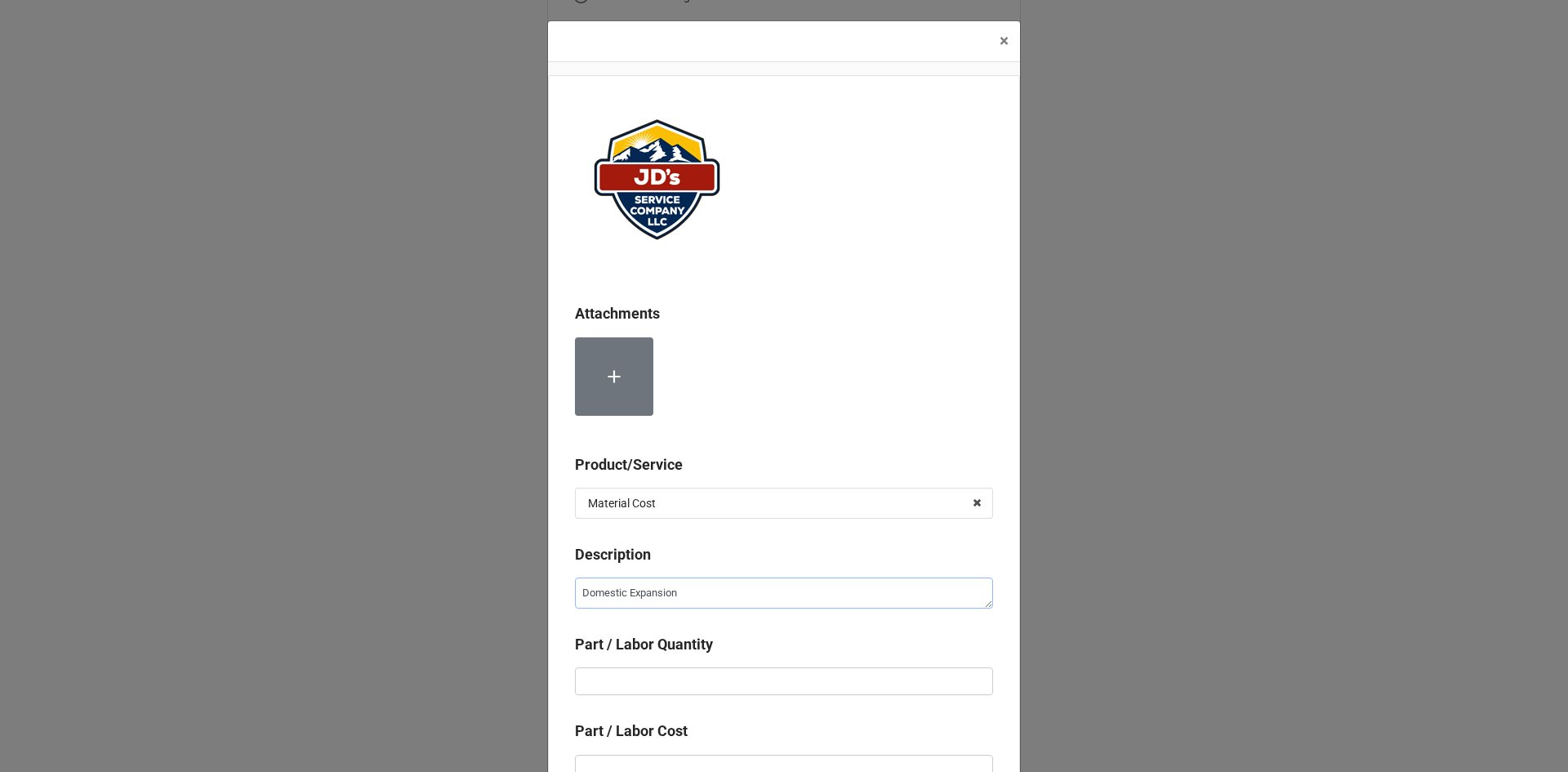
type textarea "Domestic Expansion"
type textarea "x"
type textarea "Domestic Expansion T"
type textarea "x"
type textarea "Domestic Expansion Ta"
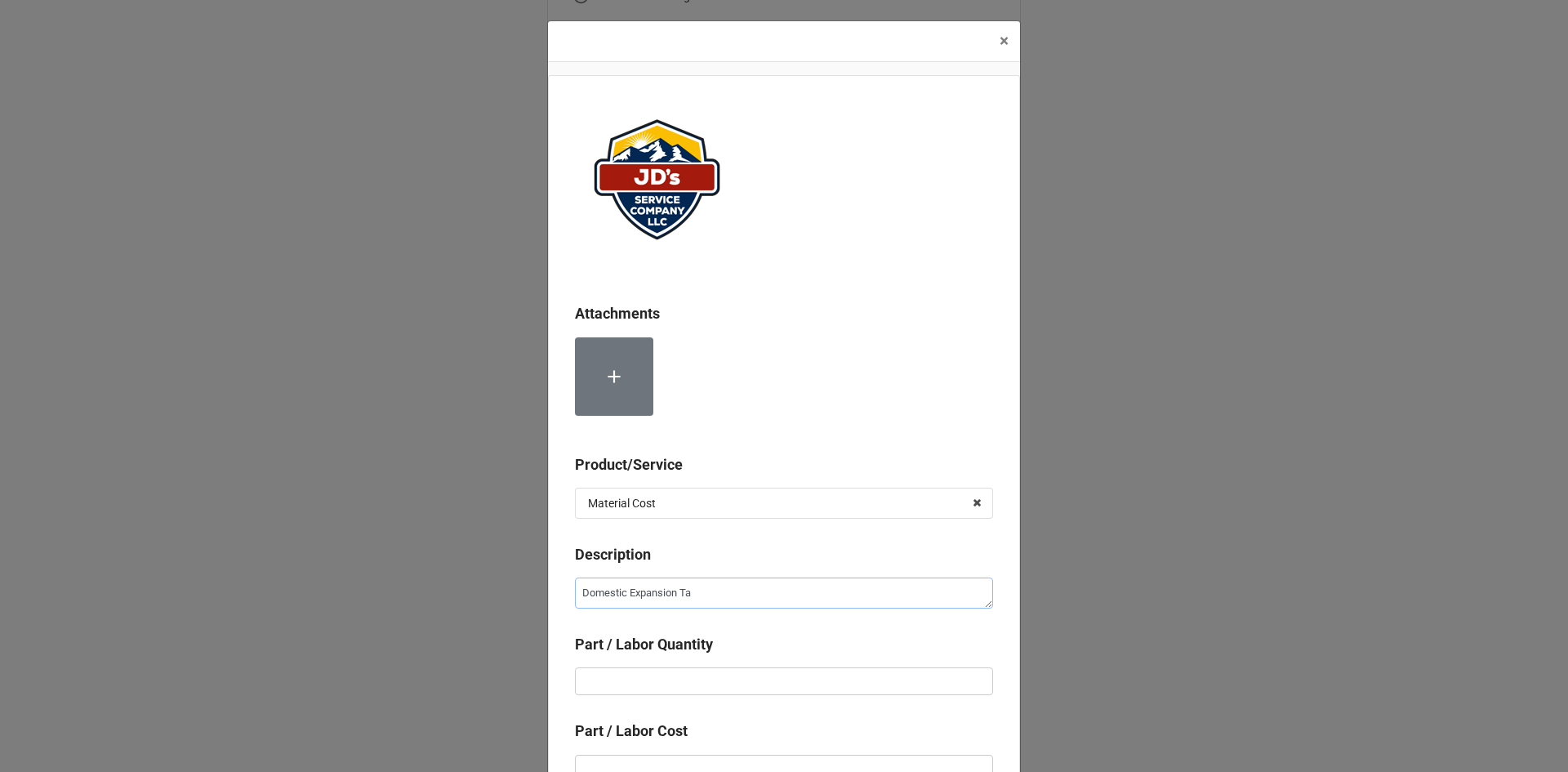
type textarea "x"
type textarea "Domestic Expansion Tan"
type textarea "x"
type textarea "Domestic Expansion Tank"
type textarea "x"
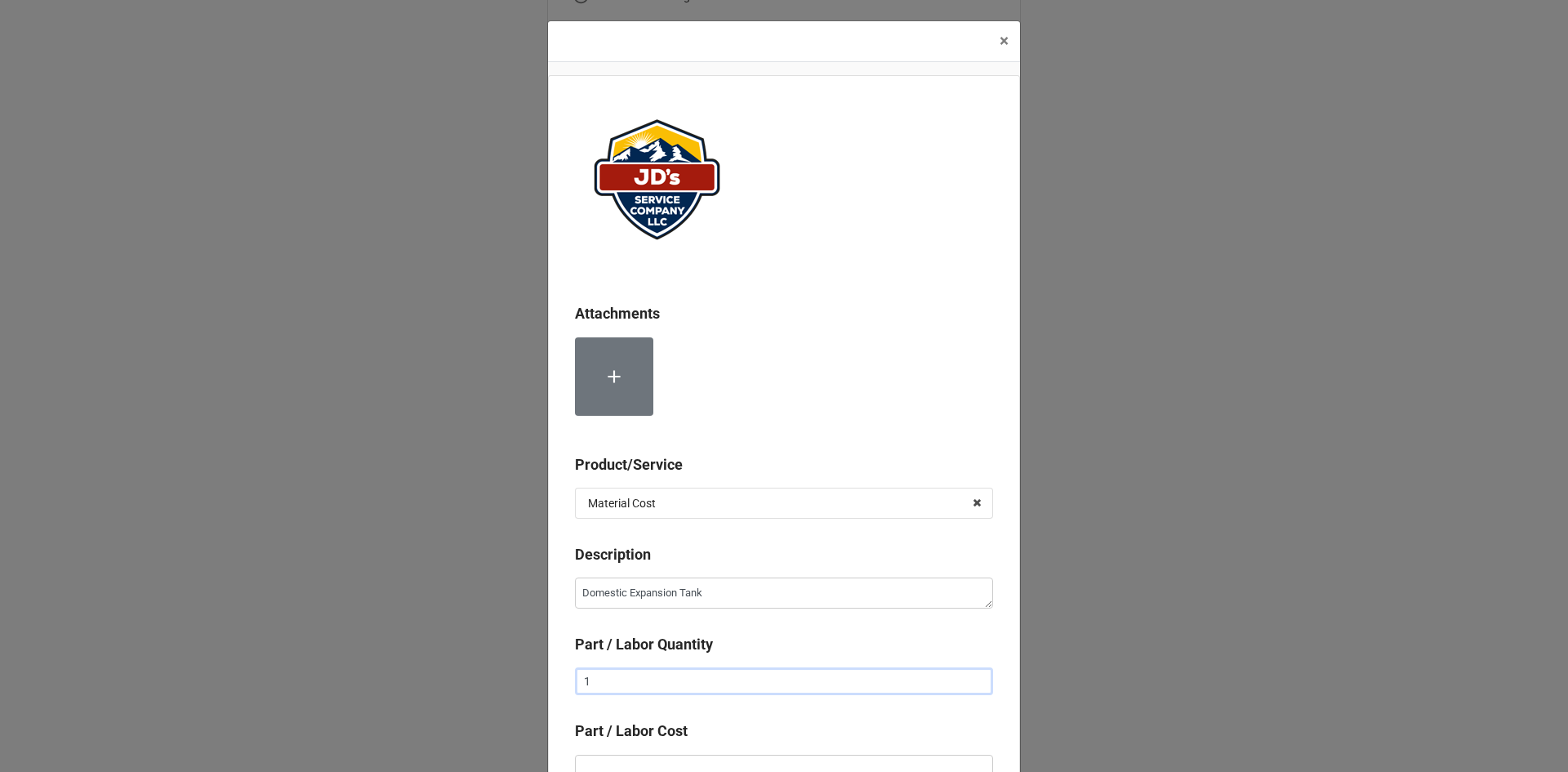
type input "1"
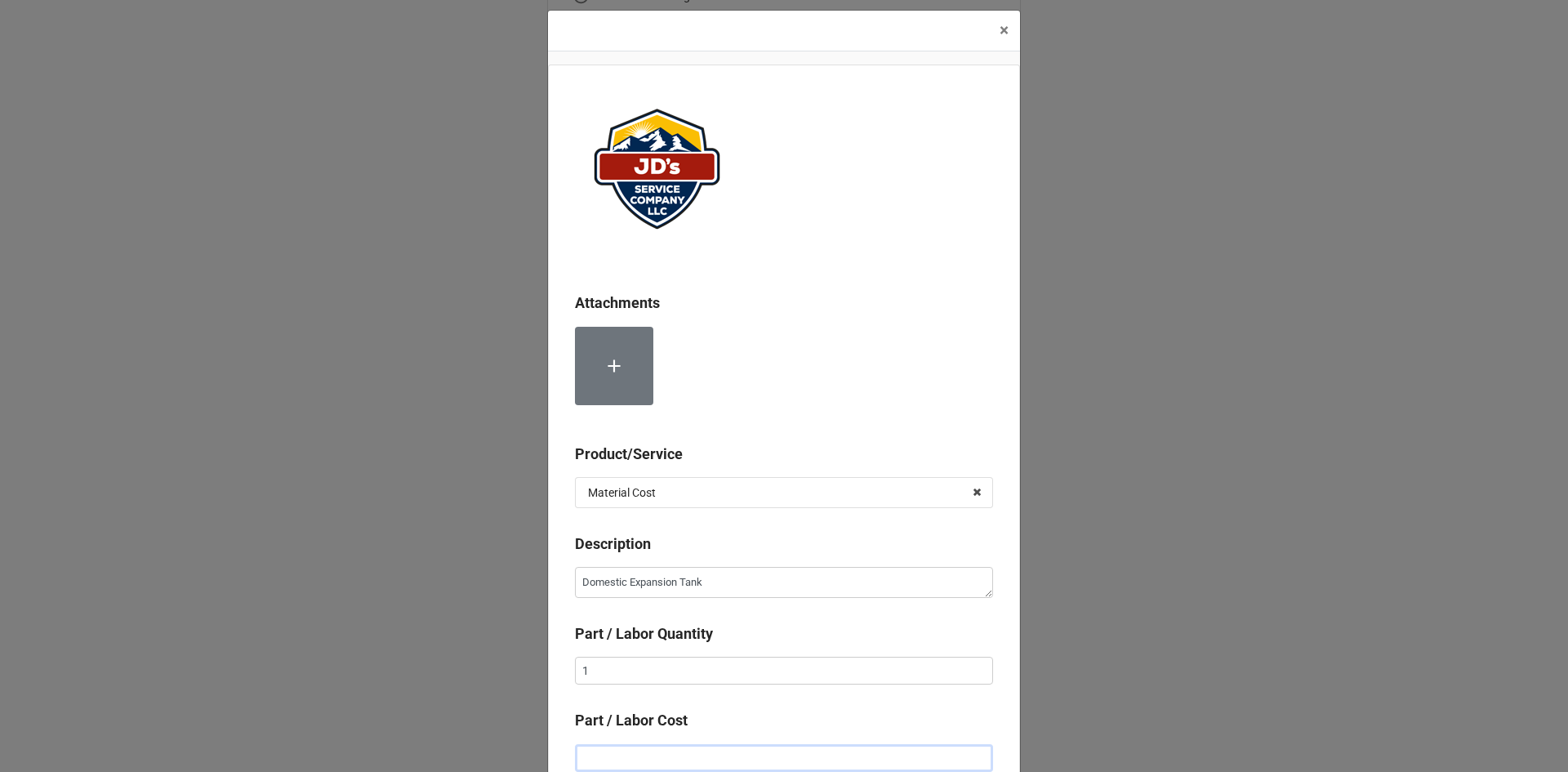
type textarea "x"
type input "$1.00"
type textarea "x"
type input "$13.00"
type textarea "x"
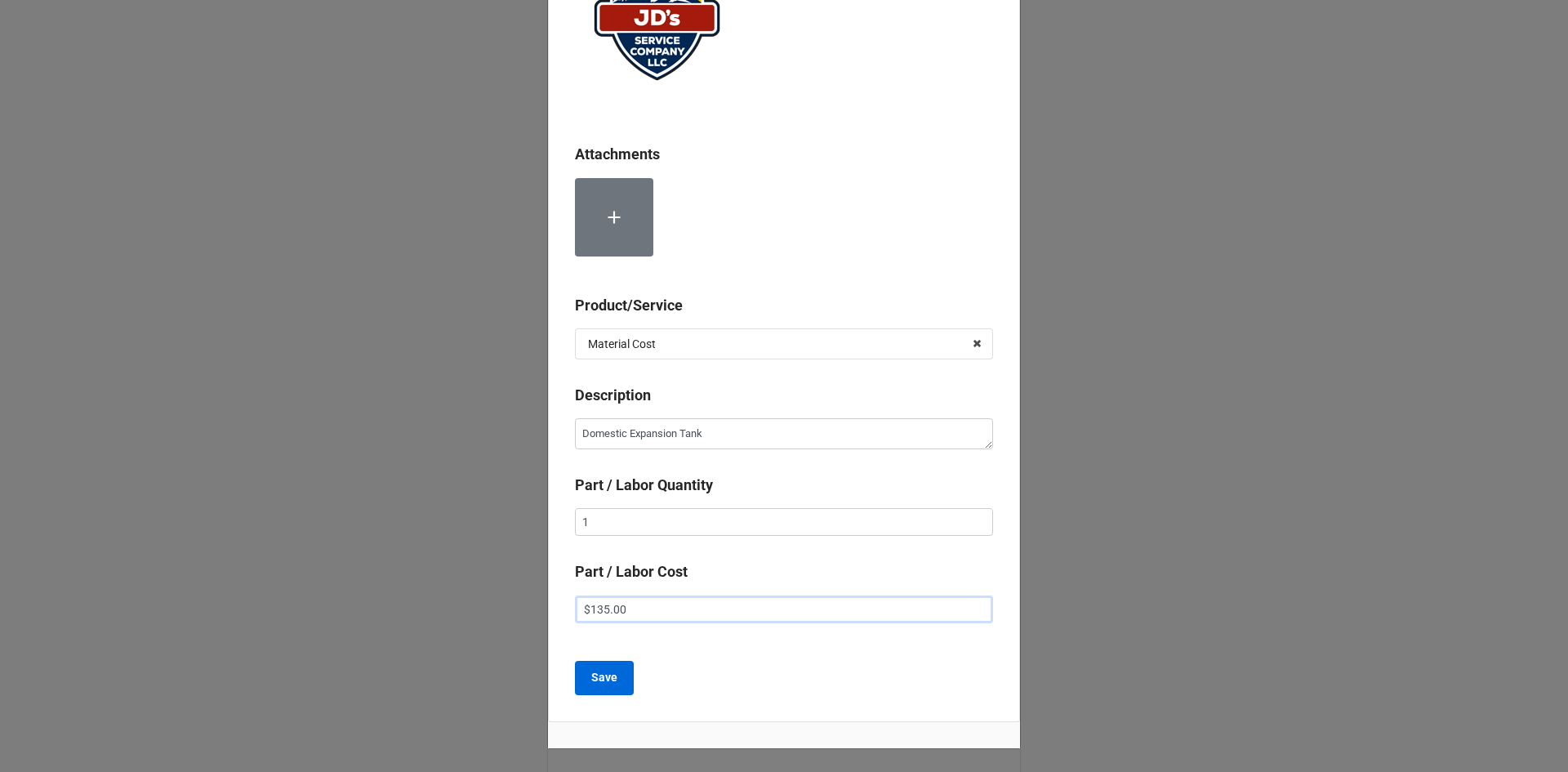
scroll to position [174, 0]
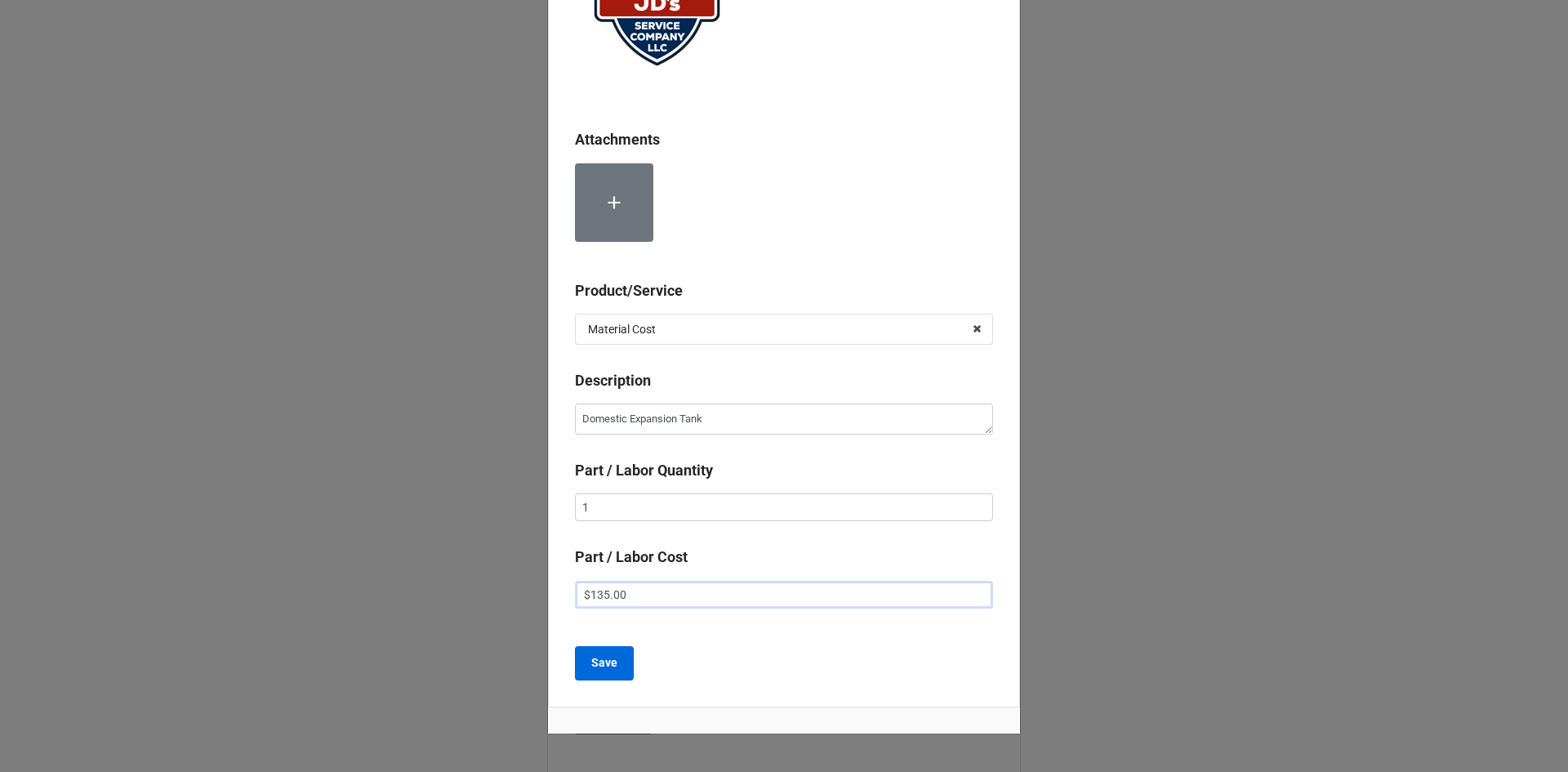
type input "$135.00"
click at [602, 671] on b "Save" at bounding box center [605, 662] width 26 height 17
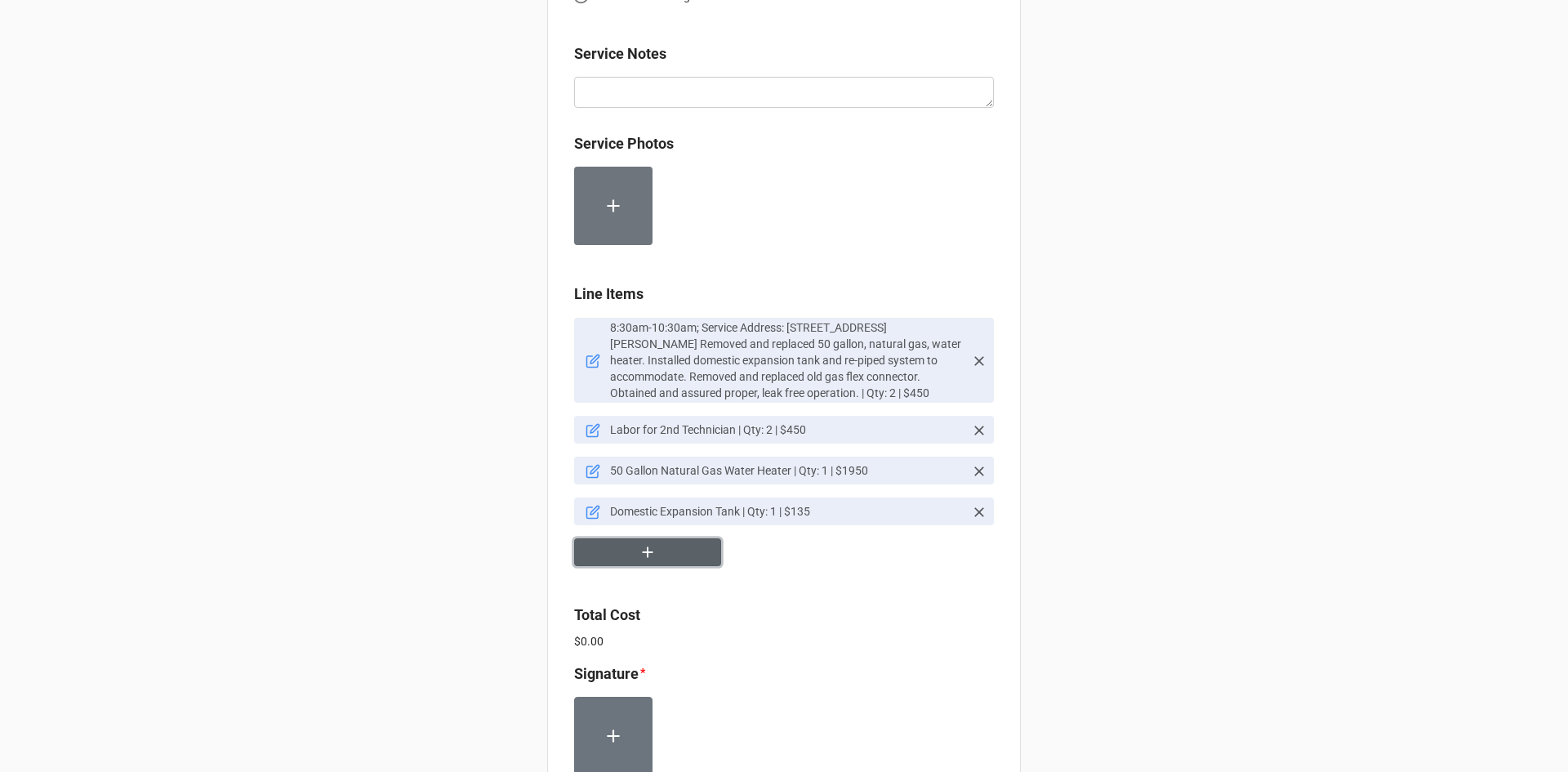
click at [694, 548] on button "button" at bounding box center [648, 552] width 147 height 29
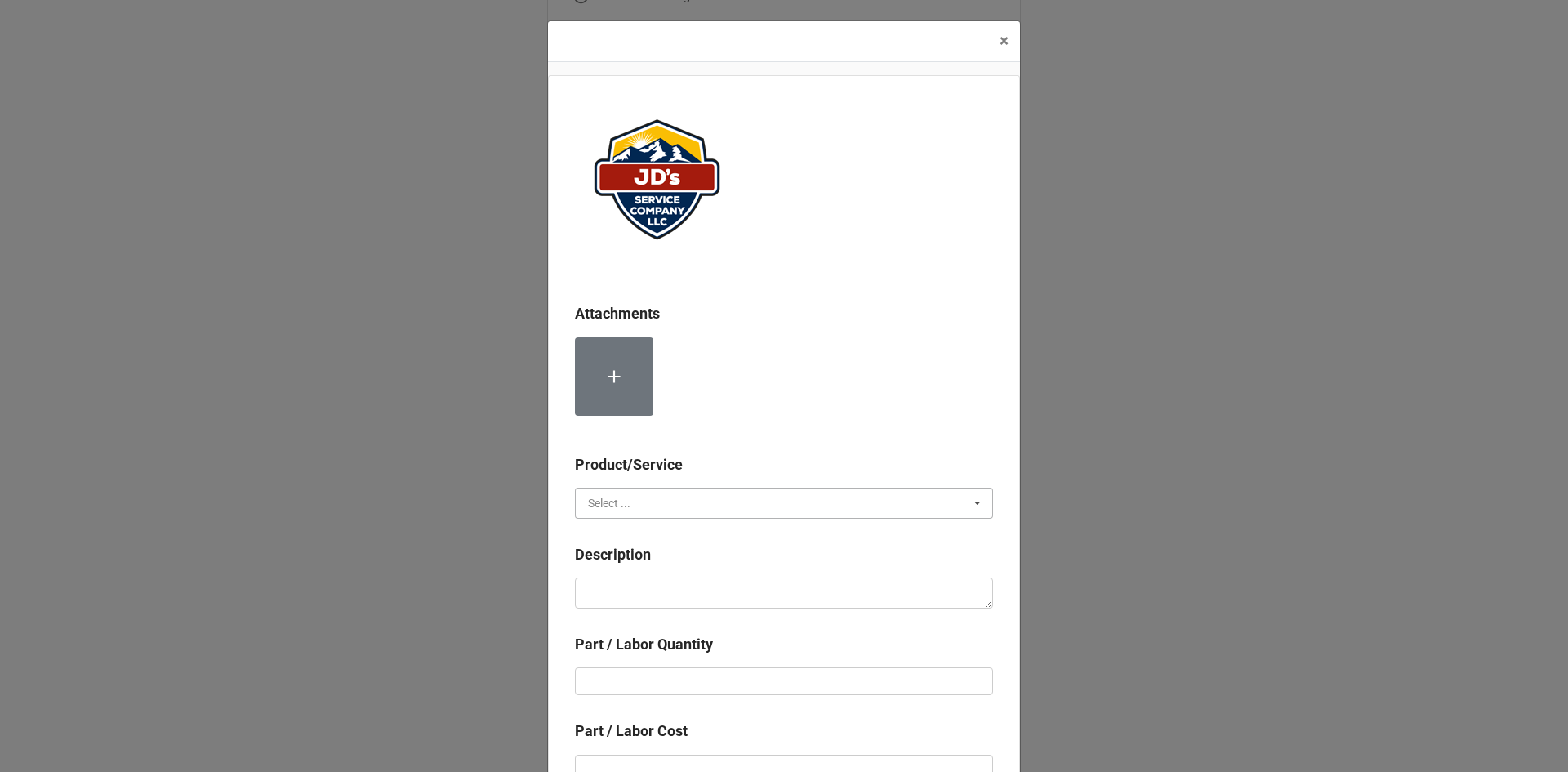
click at [658, 495] on input "text" at bounding box center [784, 503] width 416 height 30
click at [632, 569] on span "Material Cost" at bounding box center [623, 564] width 68 height 13
click at [667, 601] on textarea at bounding box center [784, 593] width 418 height 31
type textarea "x"
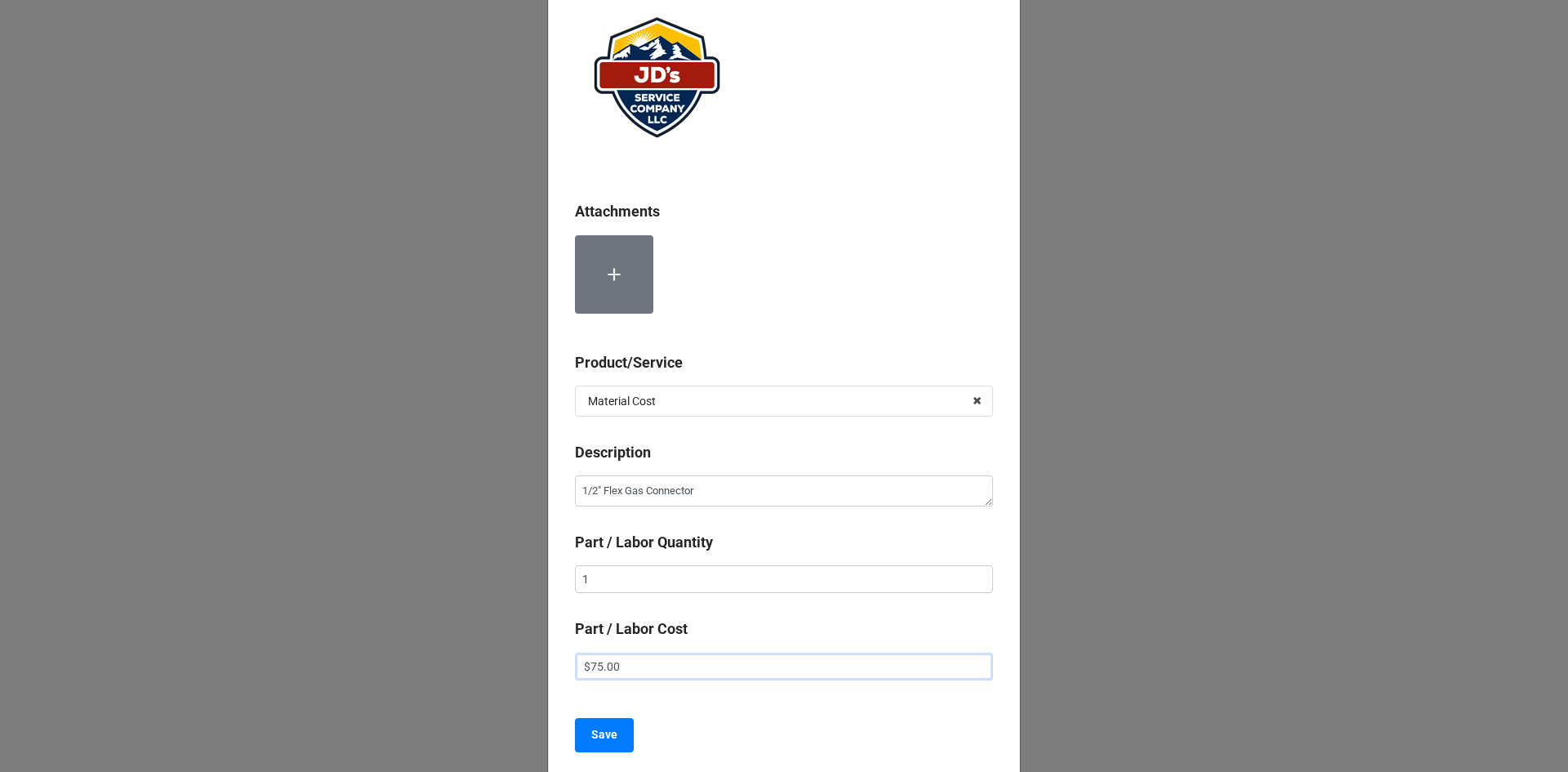
scroll to position [237, 0]
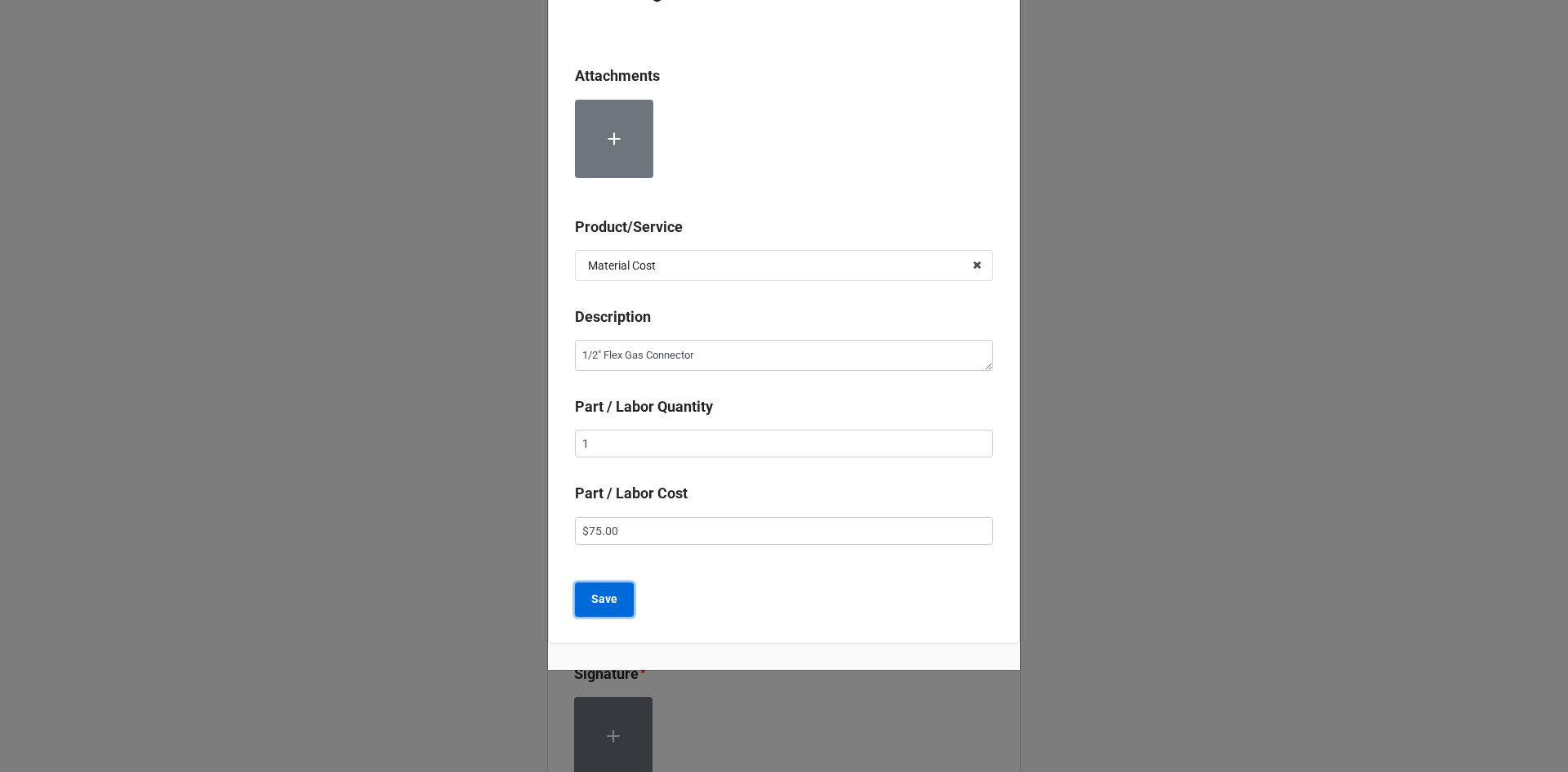
click at [608, 597] on b "Save" at bounding box center [605, 599] width 26 height 17
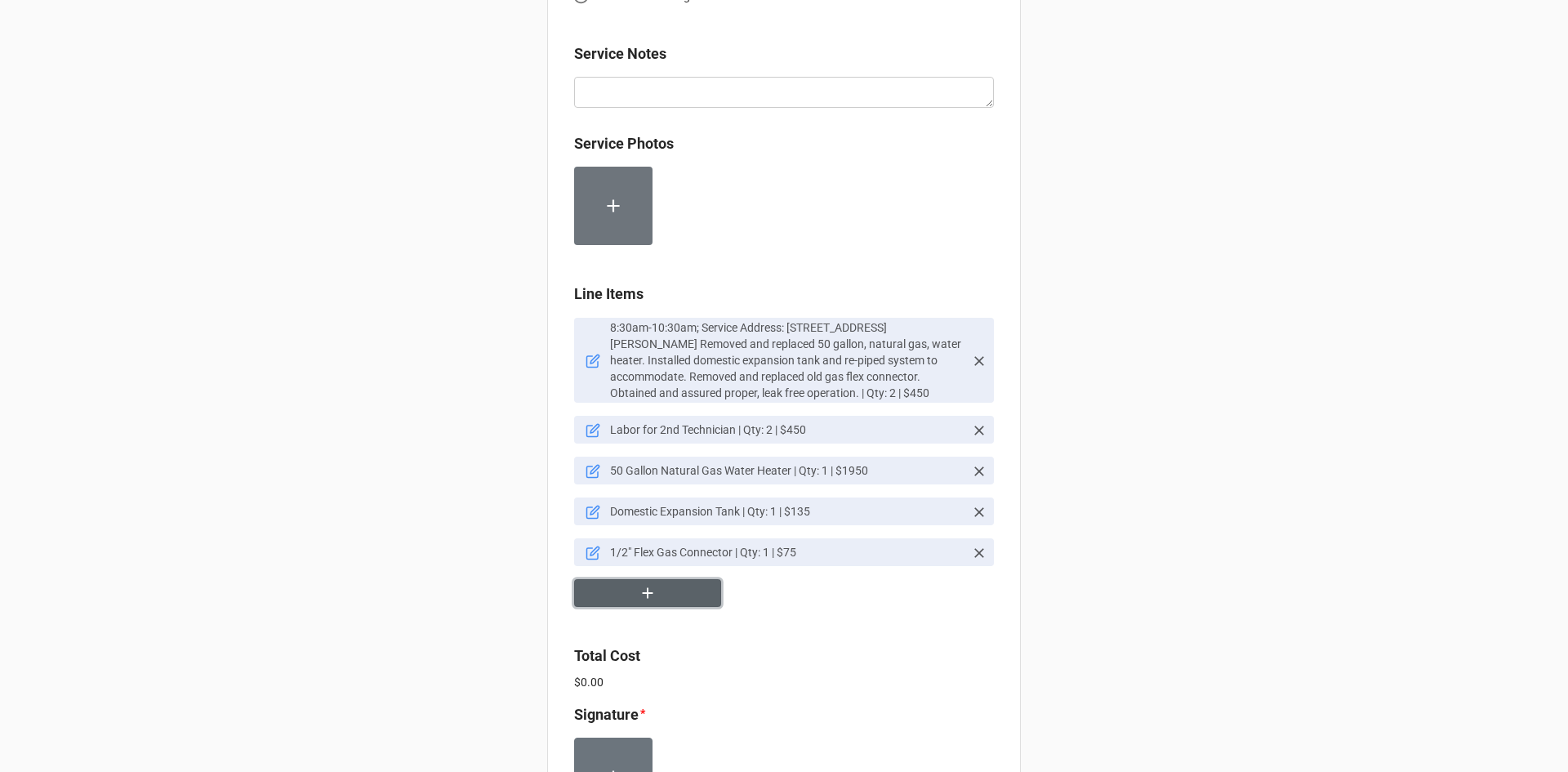
click at [665, 585] on button "button" at bounding box center [648, 593] width 147 height 29
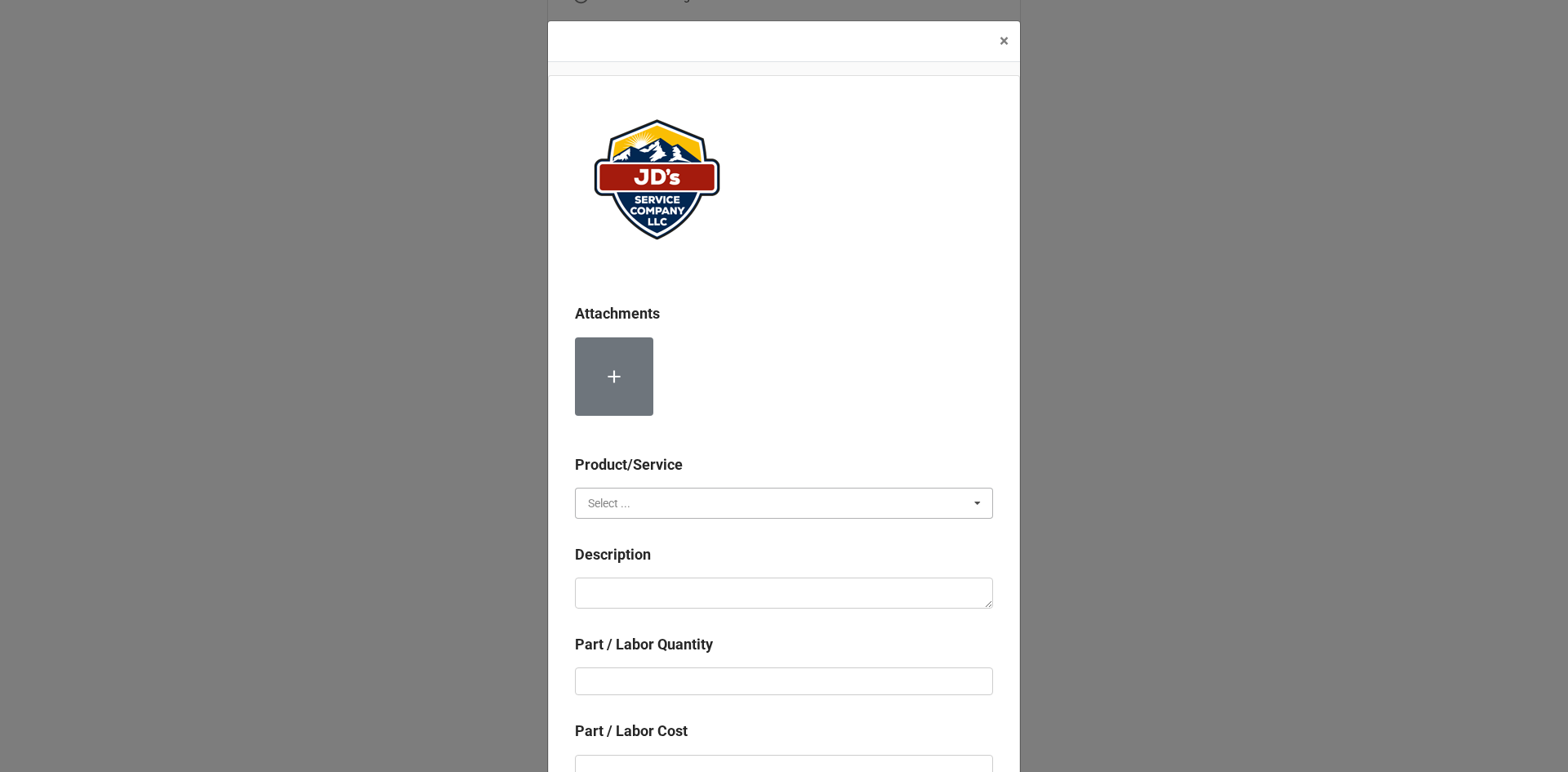
click at [676, 507] on input "text" at bounding box center [784, 503] width 416 height 30
click at [668, 539] on div "Services" at bounding box center [784, 532] width 416 height 30
click at [671, 592] on textarea at bounding box center [784, 593] width 418 height 31
click at [671, 592] on textarea "3/4" Copper Tubing" at bounding box center [784, 593] width 418 height 31
click at [700, 681] on input "text" at bounding box center [784, 681] width 418 height 28
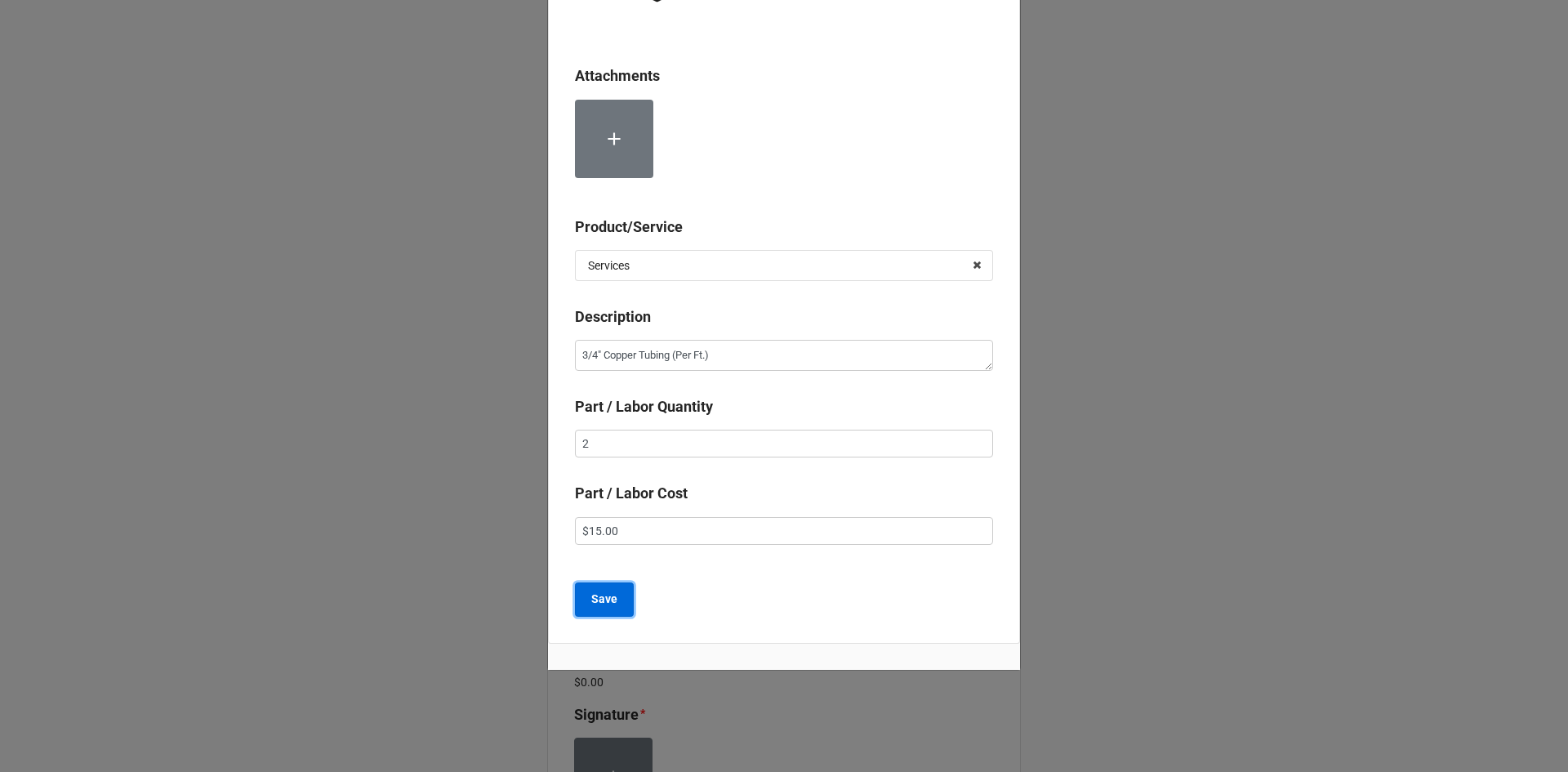
click at [614, 606] on button "Save" at bounding box center [604, 600] width 59 height 35
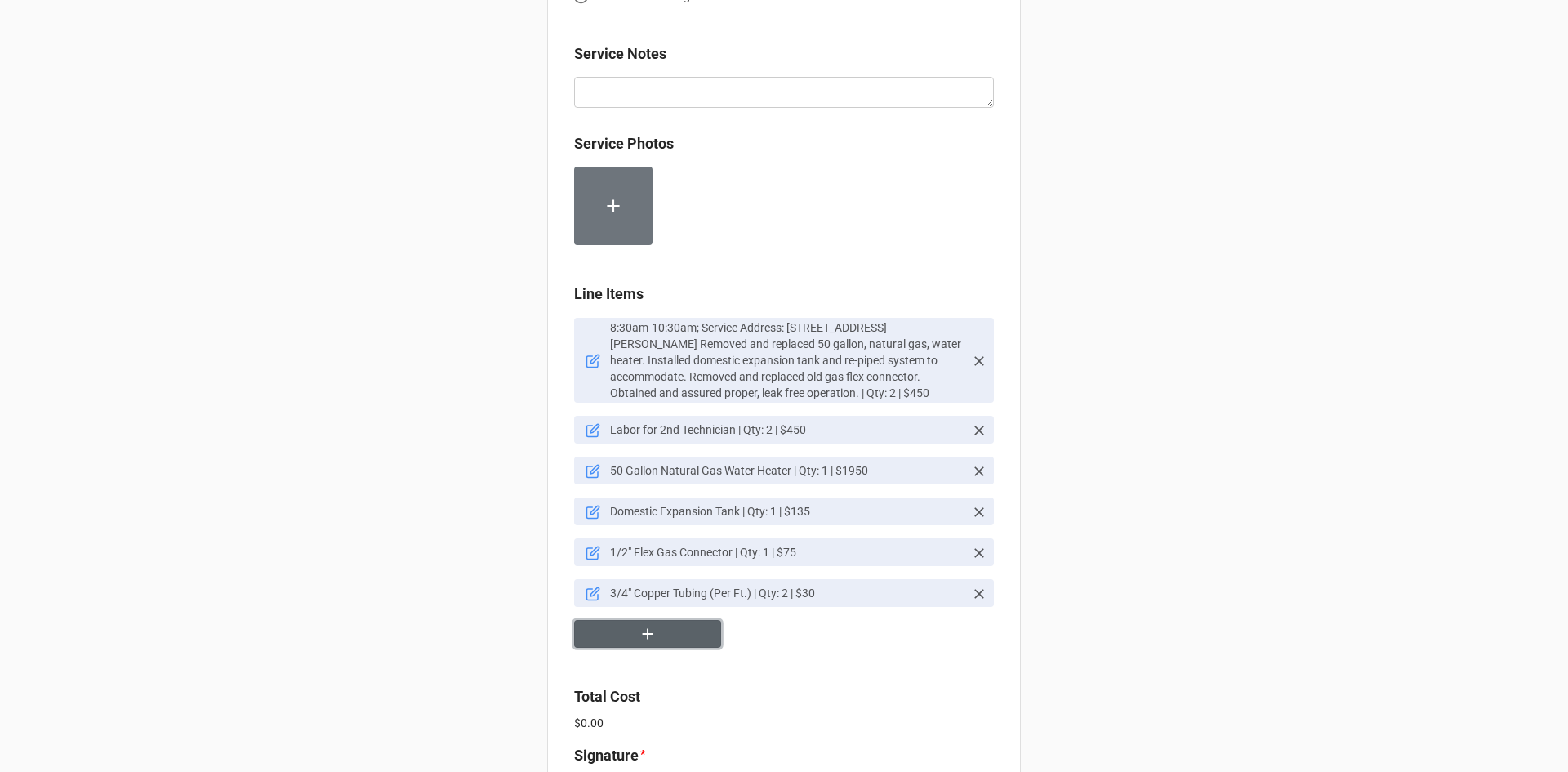
click at [666, 636] on button "button" at bounding box center [648, 634] width 147 height 29
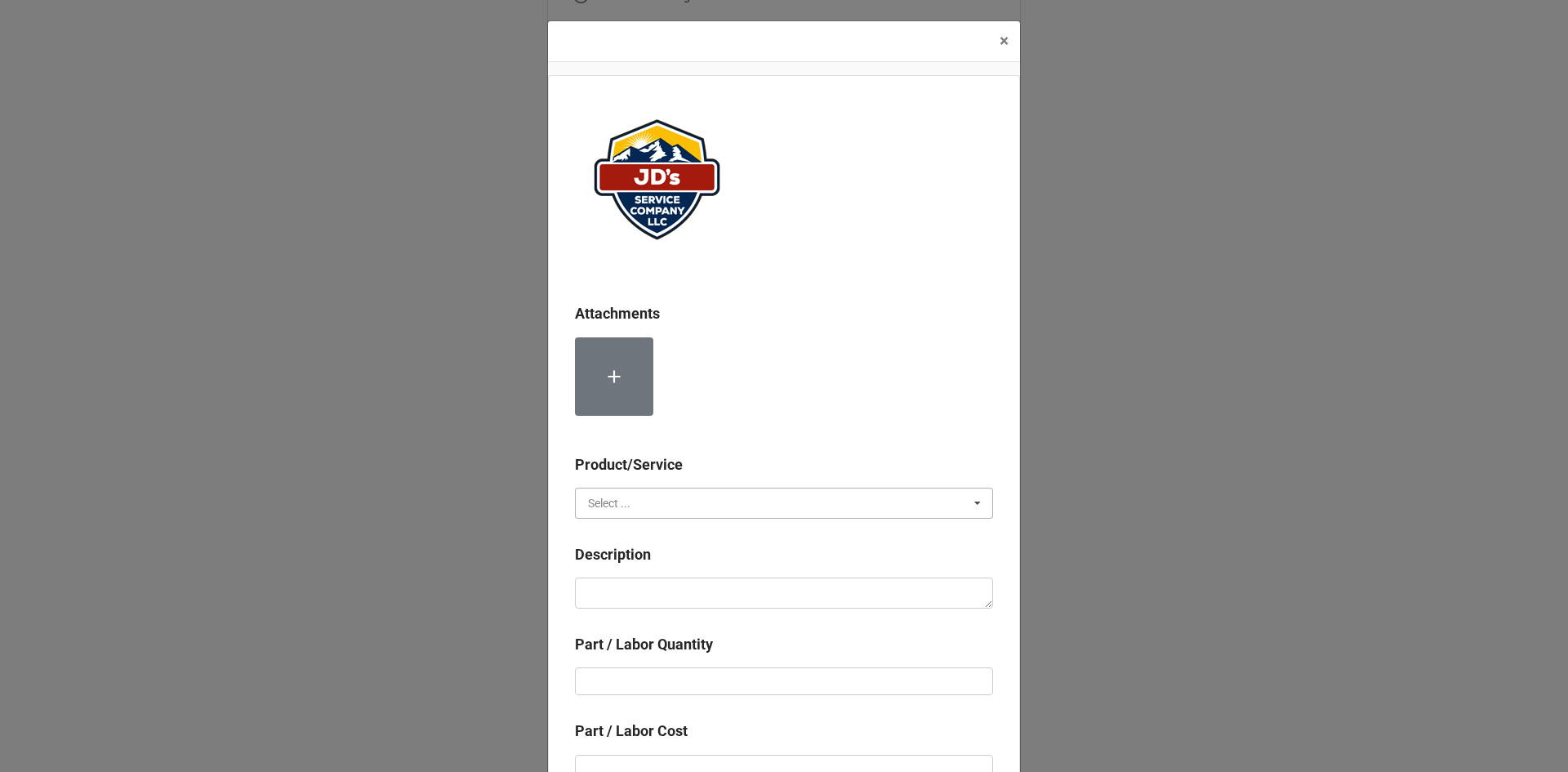
click at [689, 503] on input "text" at bounding box center [784, 503] width 416 height 30
click at [680, 562] on div "Material Cost" at bounding box center [784, 563] width 416 height 30
click at [686, 599] on textarea at bounding box center [784, 593] width 418 height 31
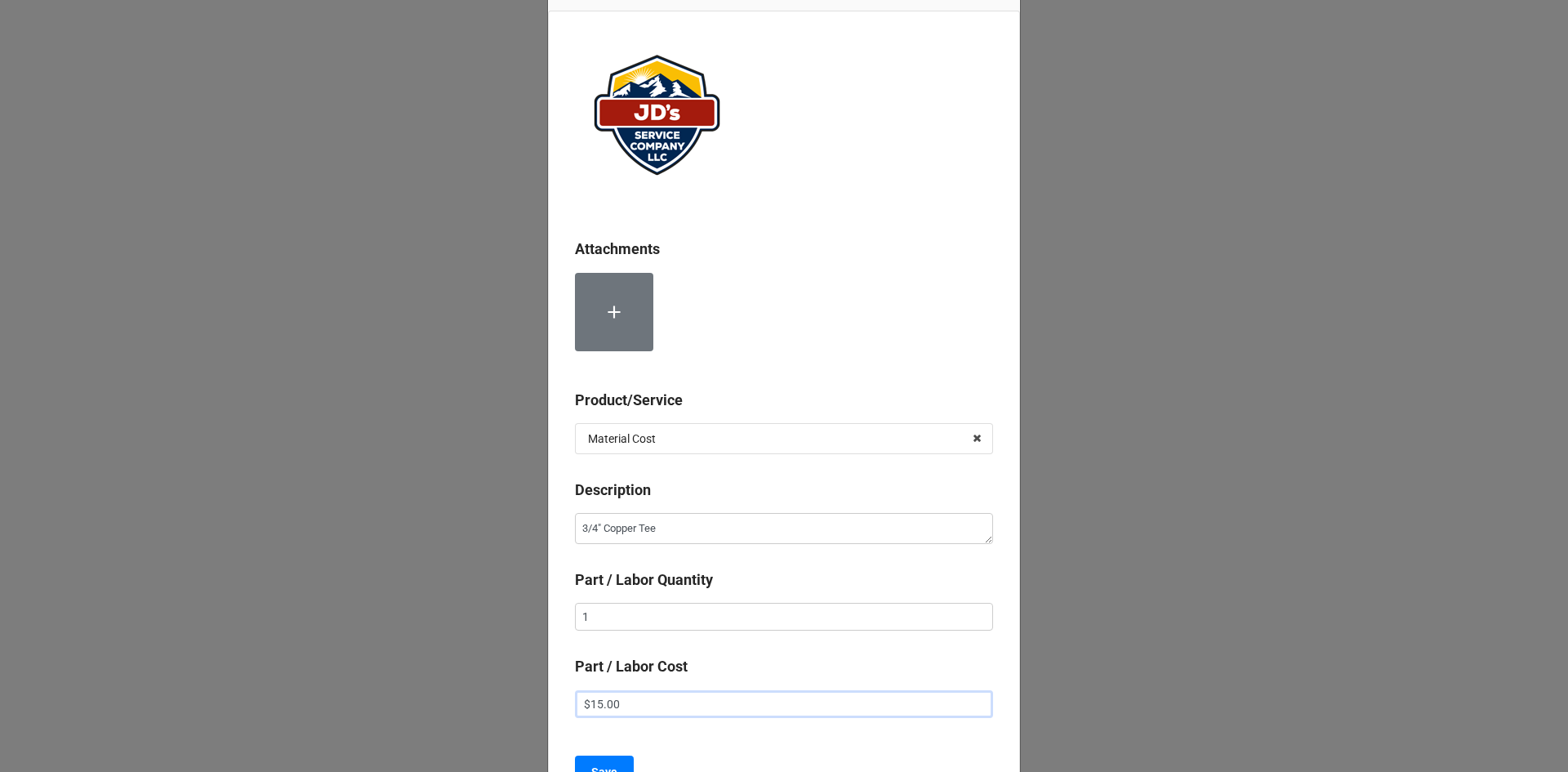
scroll to position [174, 0]
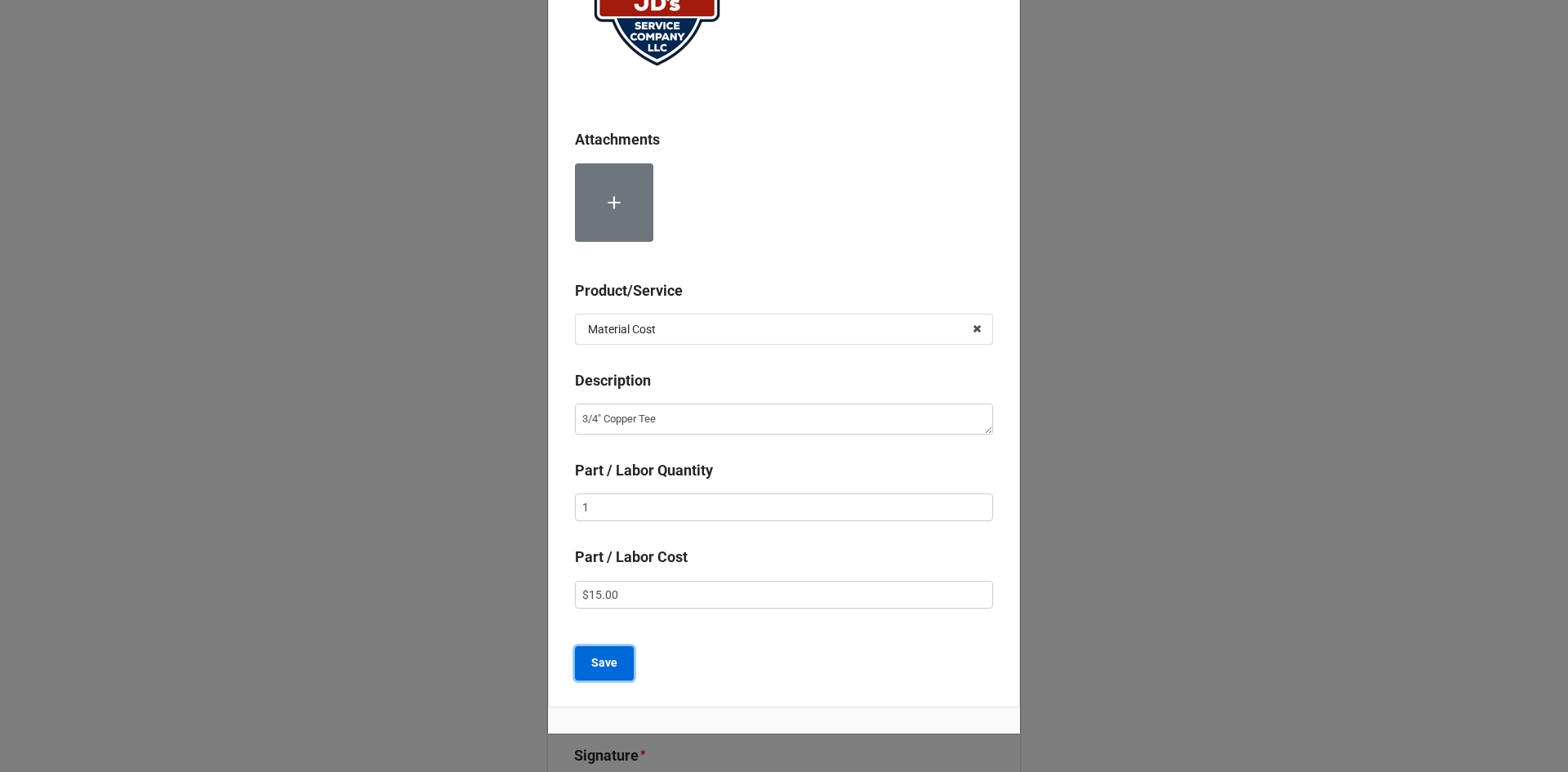
click at [608, 661] on b "Save" at bounding box center [605, 662] width 26 height 17
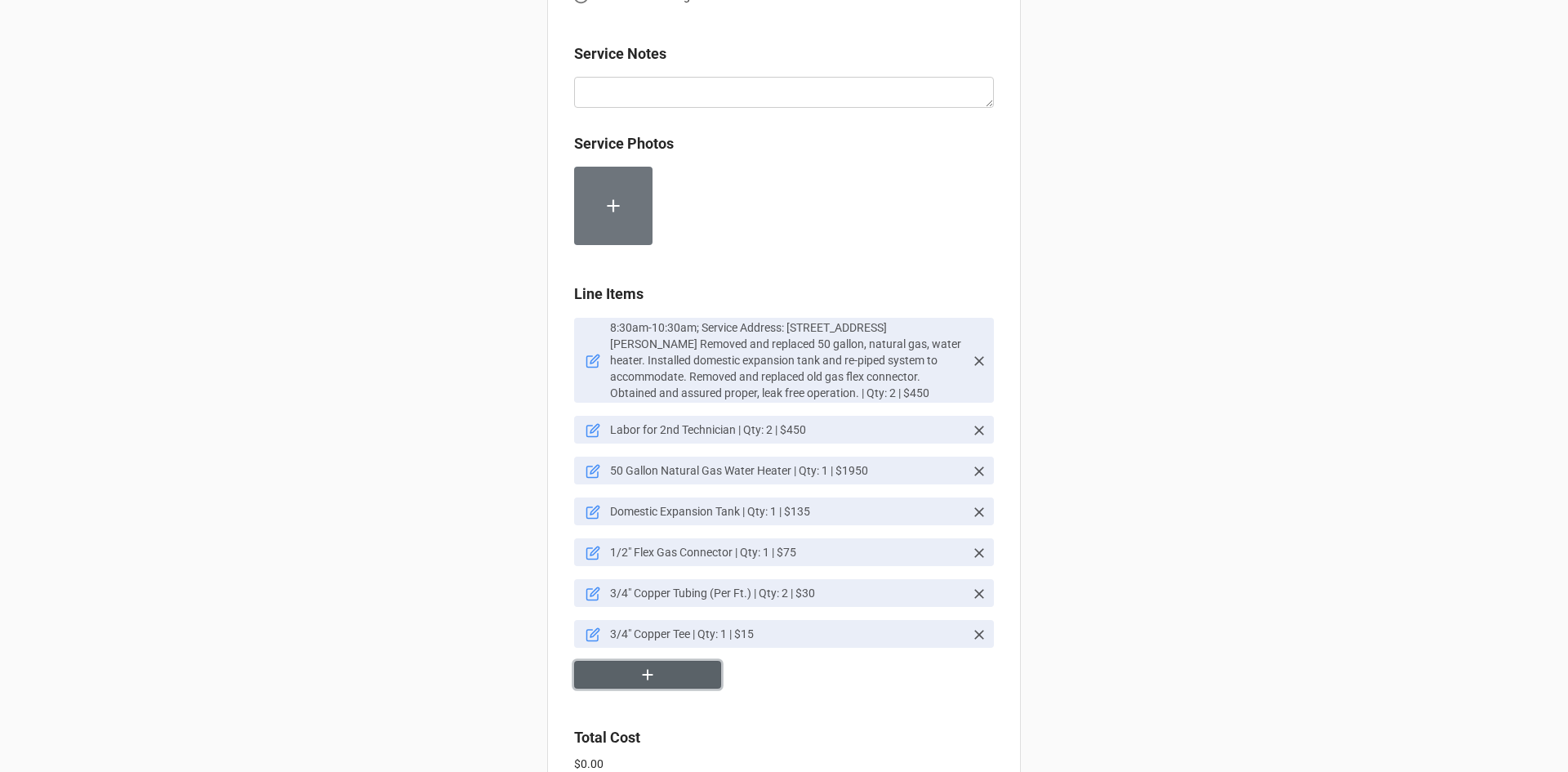
click at [620, 675] on button "button" at bounding box center [648, 675] width 147 height 29
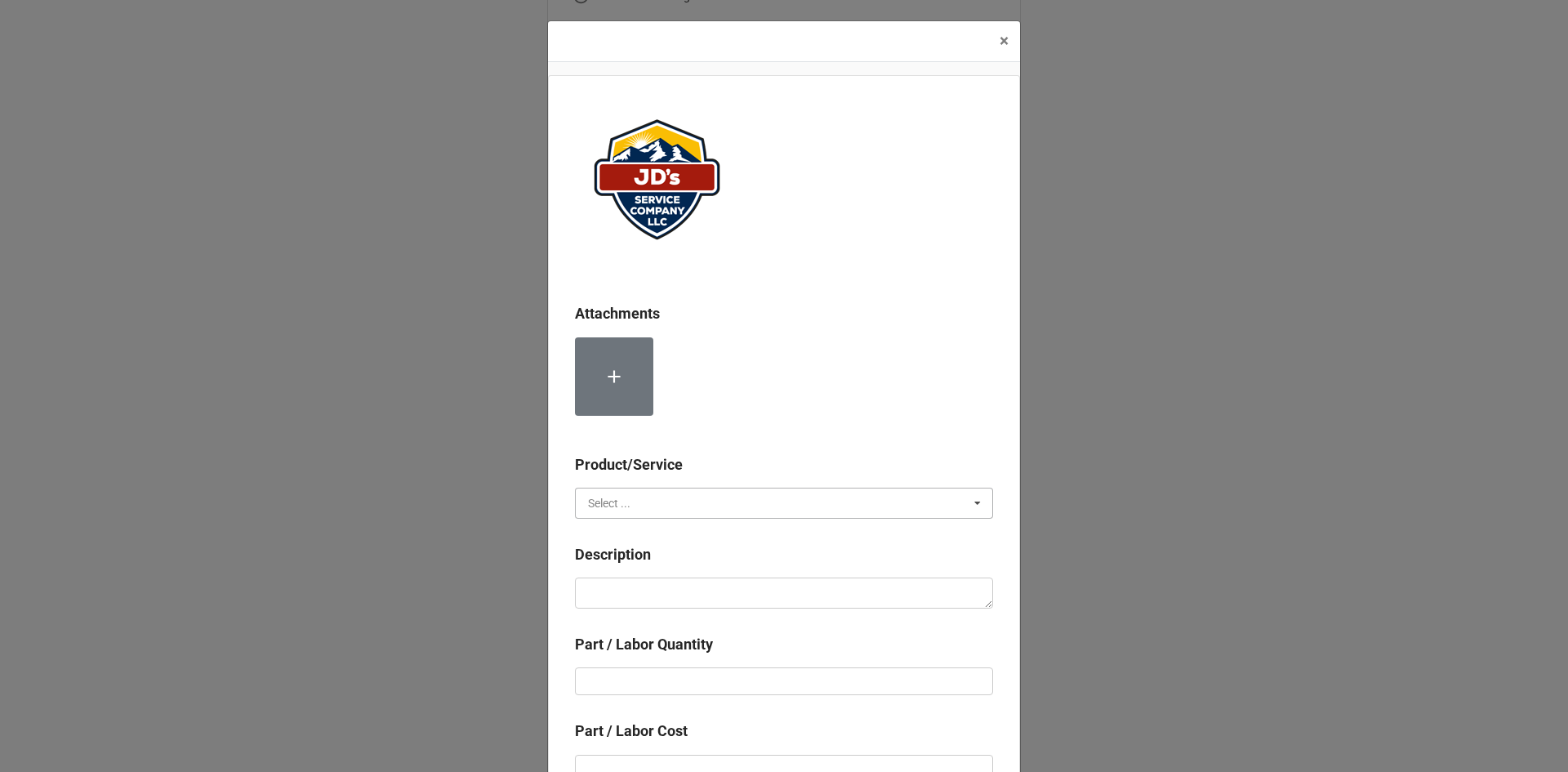
click at [695, 498] on input "text" at bounding box center [784, 503] width 416 height 30
click at [677, 559] on div "Material Cost" at bounding box center [784, 563] width 416 height 30
click at [685, 595] on textarea at bounding box center [784, 593] width 418 height 31
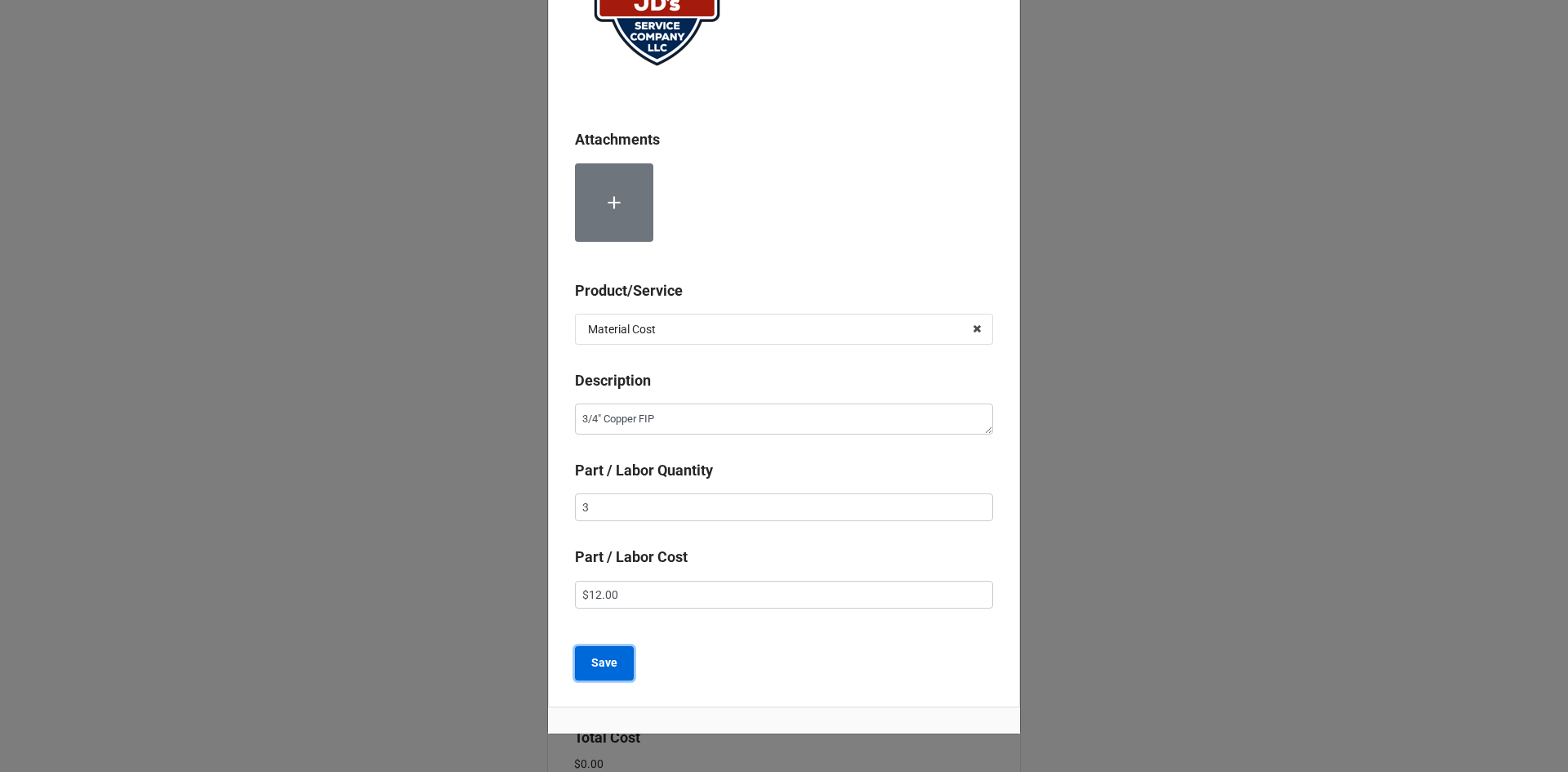
click at [617, 676] on button "Save" at bounding box center [604, 663] width 59 height 35
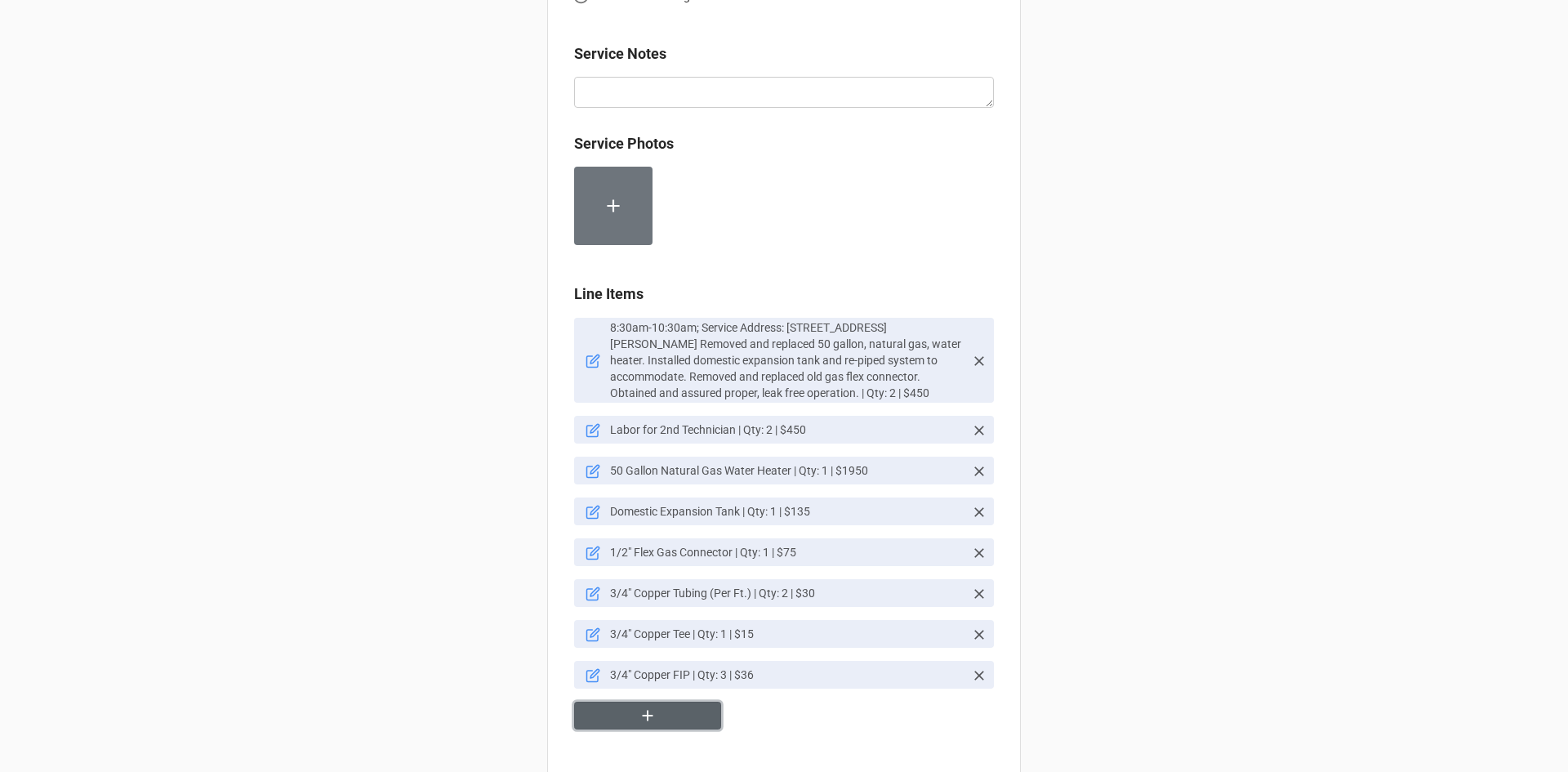
click at [658, 713] on button "button" at bounding box center [648, 715] width 147 height 29
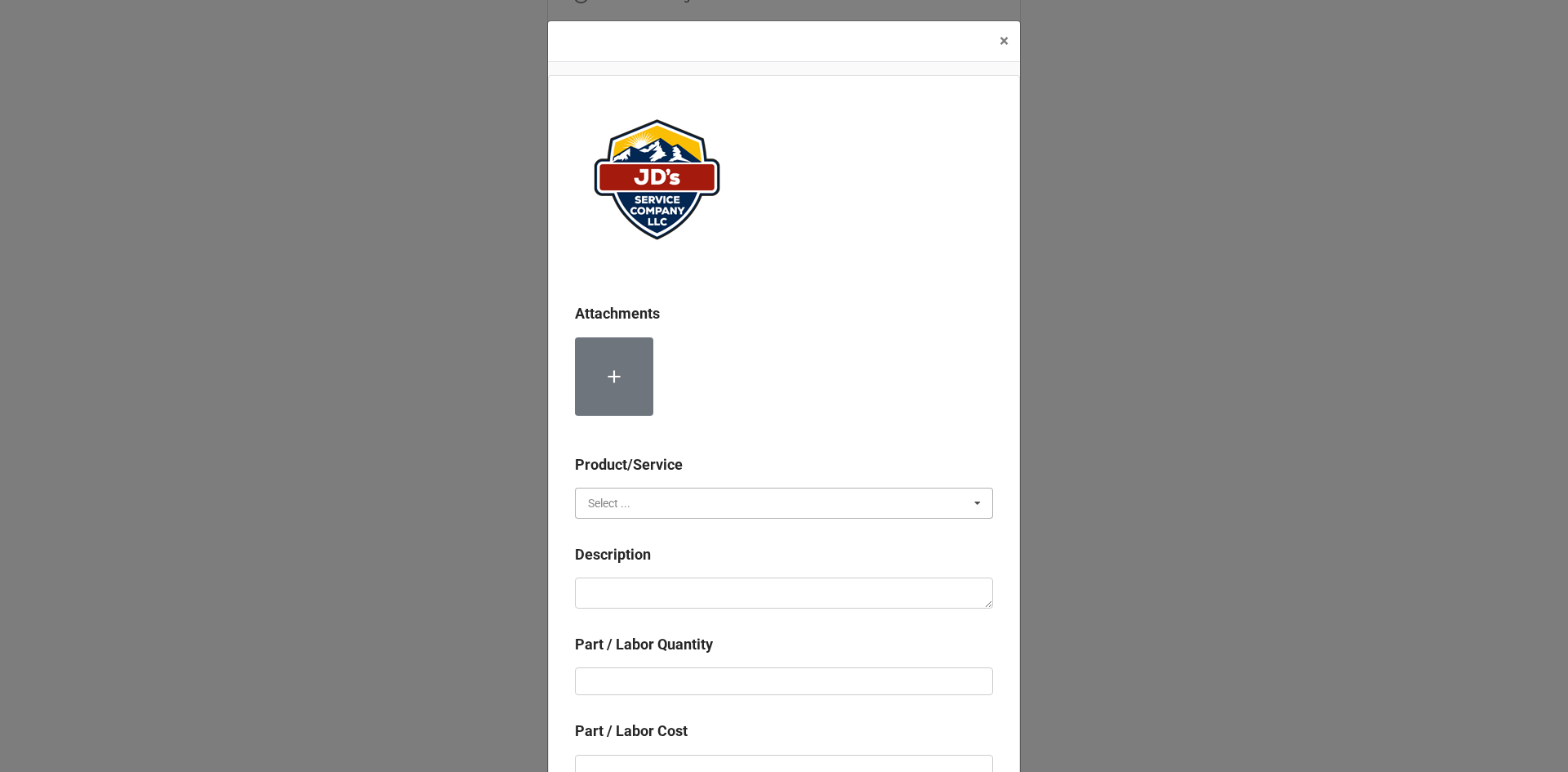
click at [676, 493] on input "text" at bounding box center [784, 503] width 416 height 30
click at [649, 568] on span "Material Cost" at bounding box center [623, 564] width 68 height 13
click at [649, 587] on textarea at bounding box center [784, 593] width 418 height 31
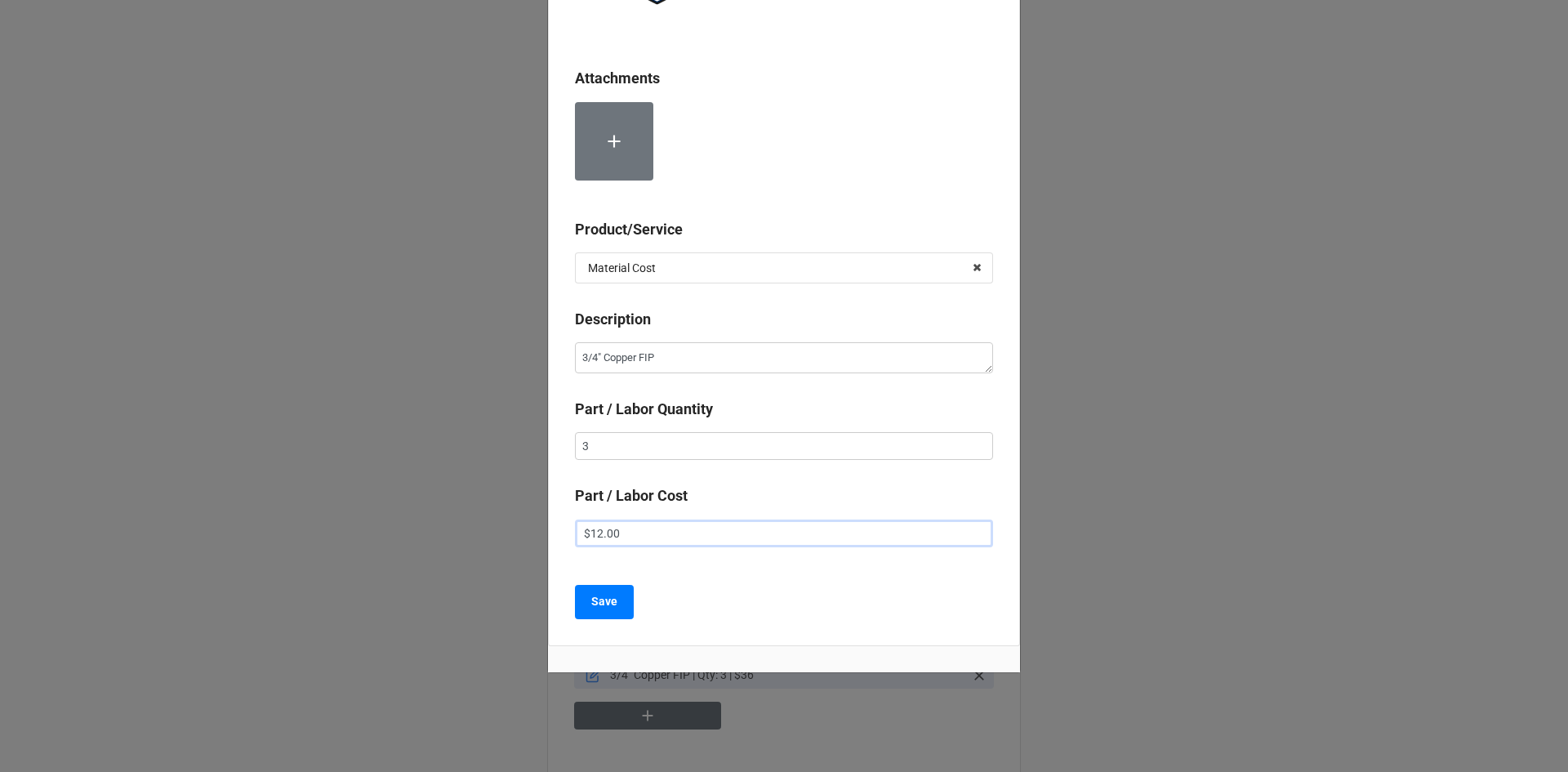
scroll to position [237, 0]
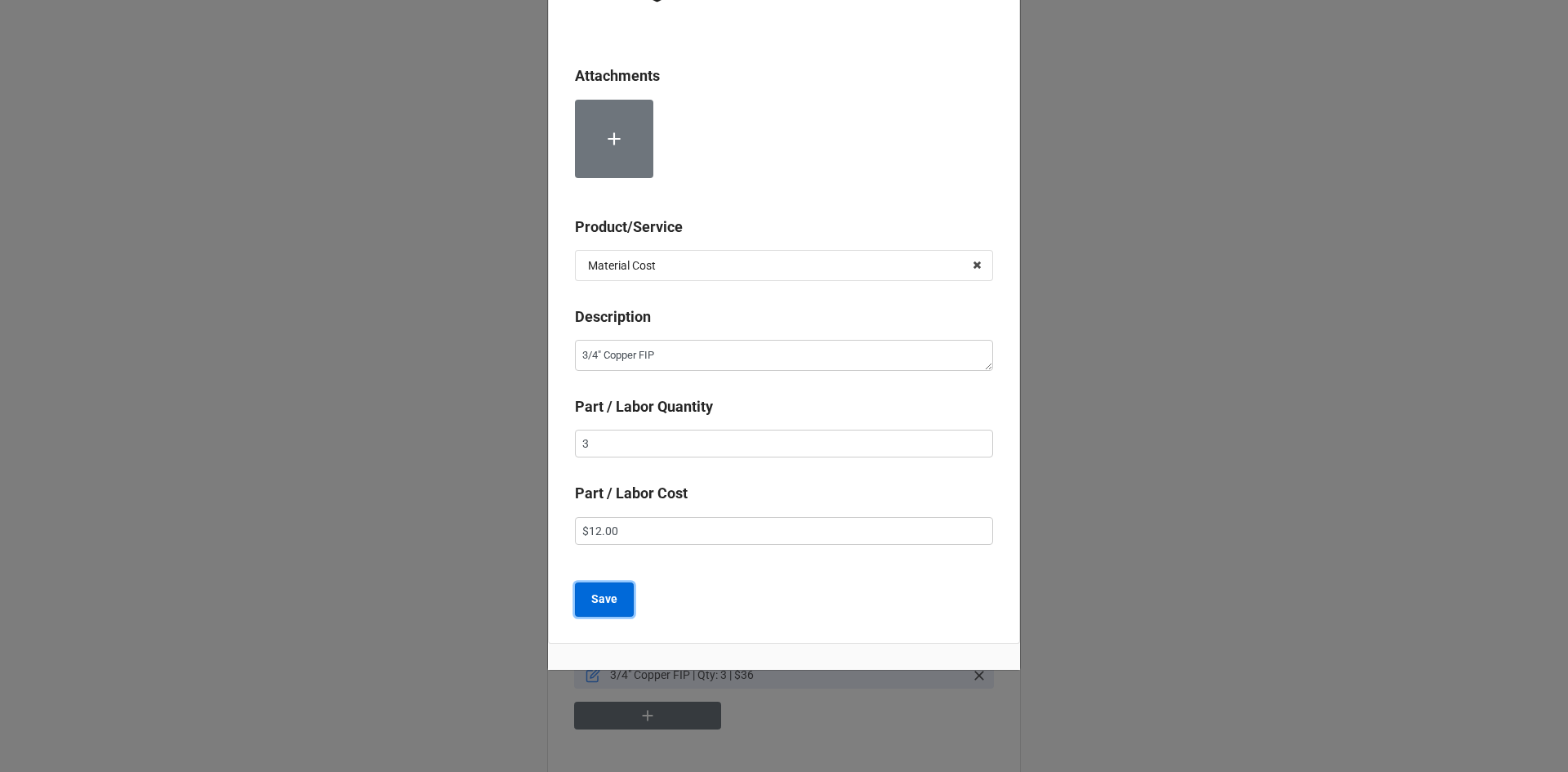
click at [615, 588] on button "Save" at bounding box center [604, 600] width 59 height 35
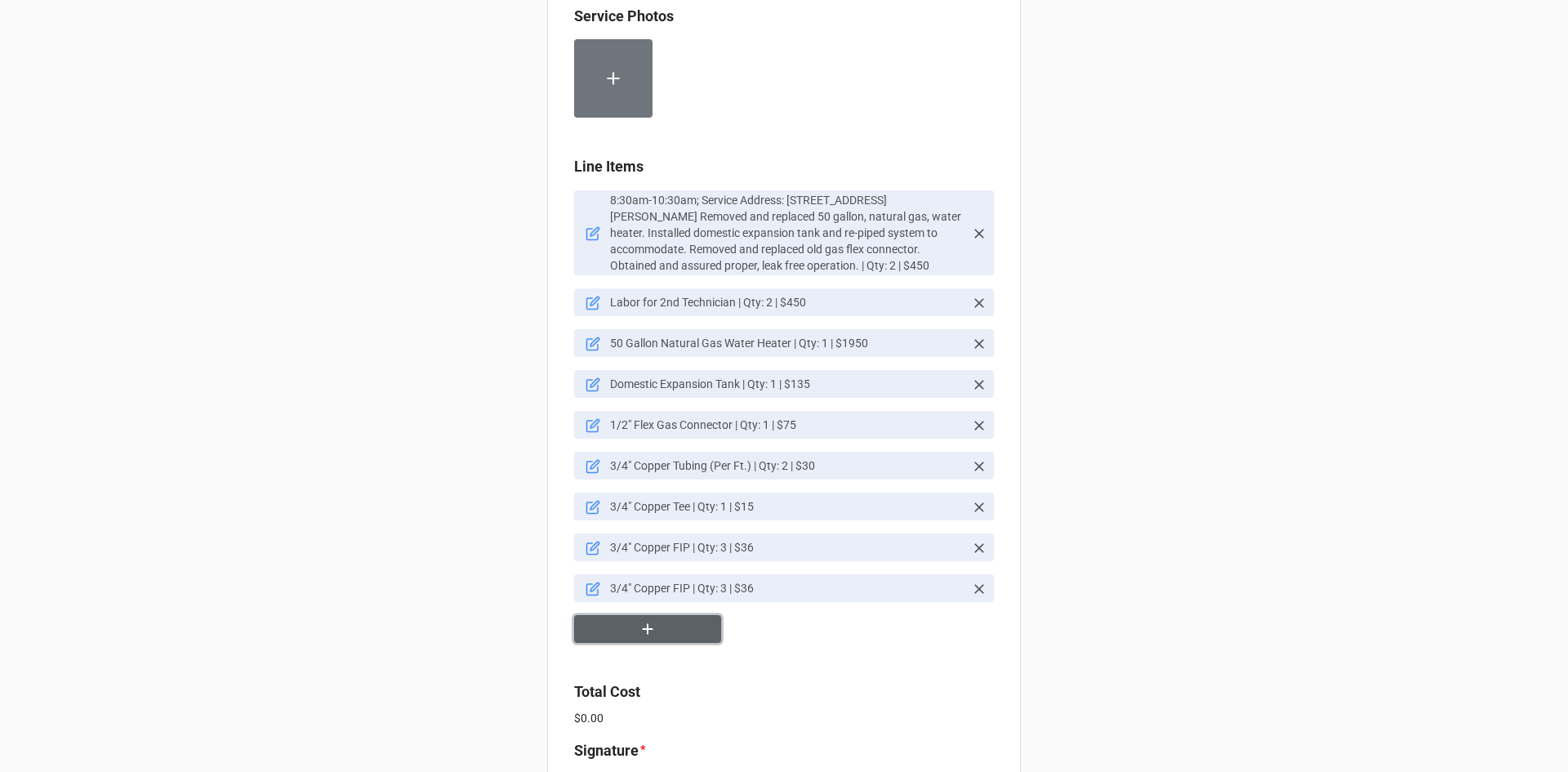
scroll to position [989, 0]
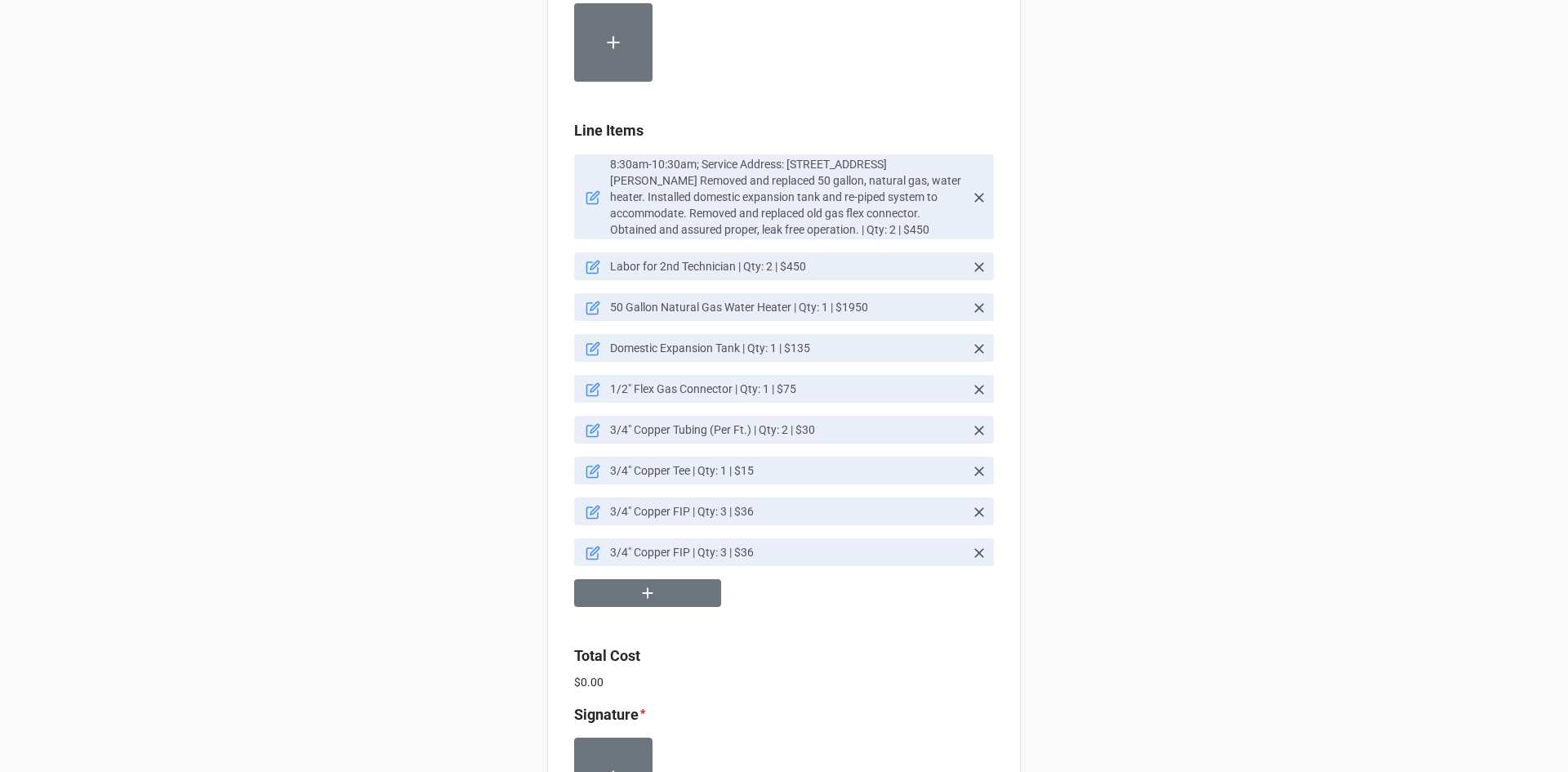
click at [976, 554] on icon at bounding box center [979, 553] width 16 height 16
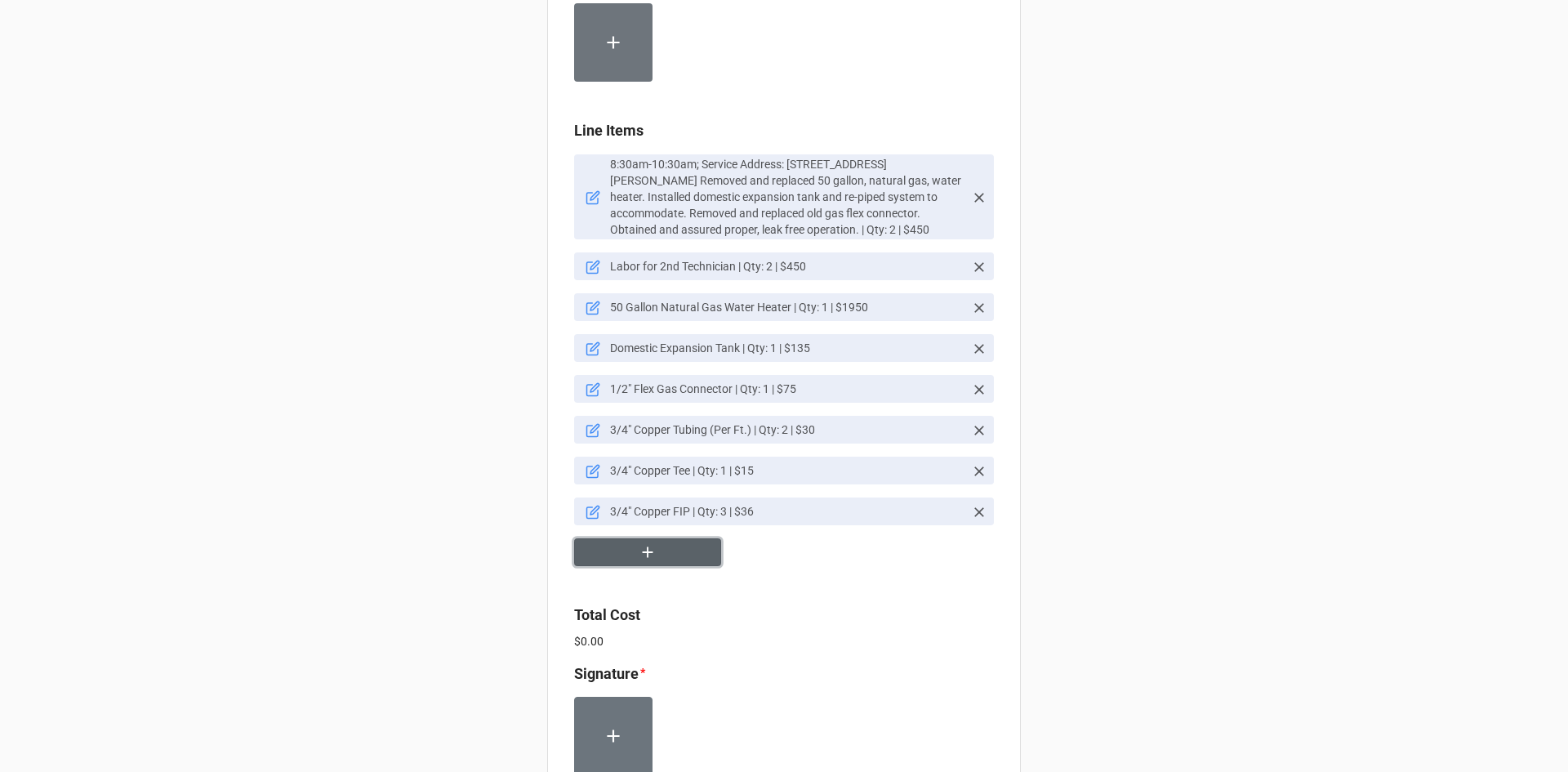
click at [667, 554] on button "button" at bounding box center [648, 552] width 147 height 29
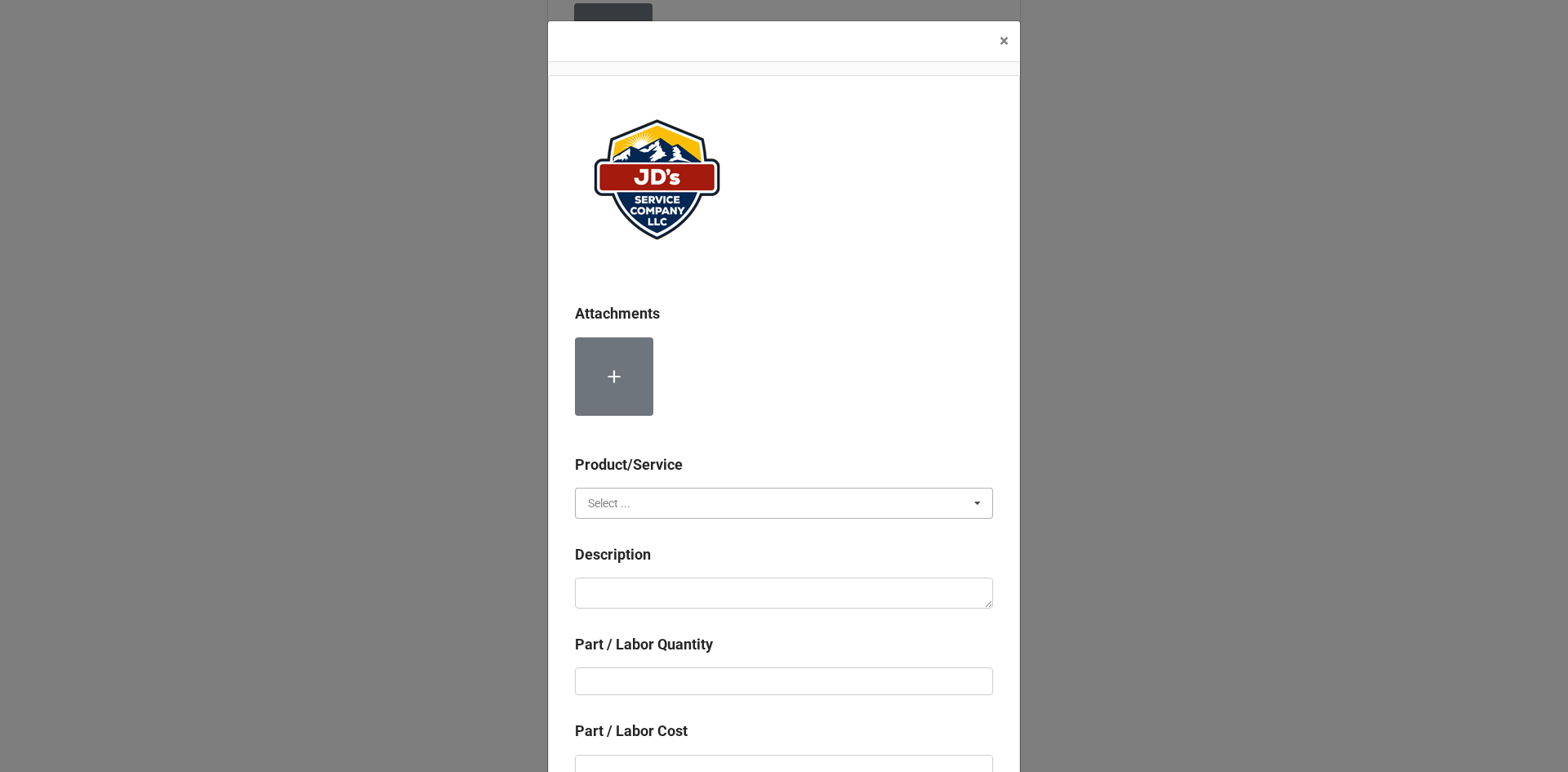
click at [648, 495] on input "text" at bounding box center [784, 503] width 416 height 30
click at [648, 560] on span "Material Cost" at bounding box center [623, 564] width 68 height 13
click at [665, 601] on textarea at bounding box center [784, 593] width 418 height 31
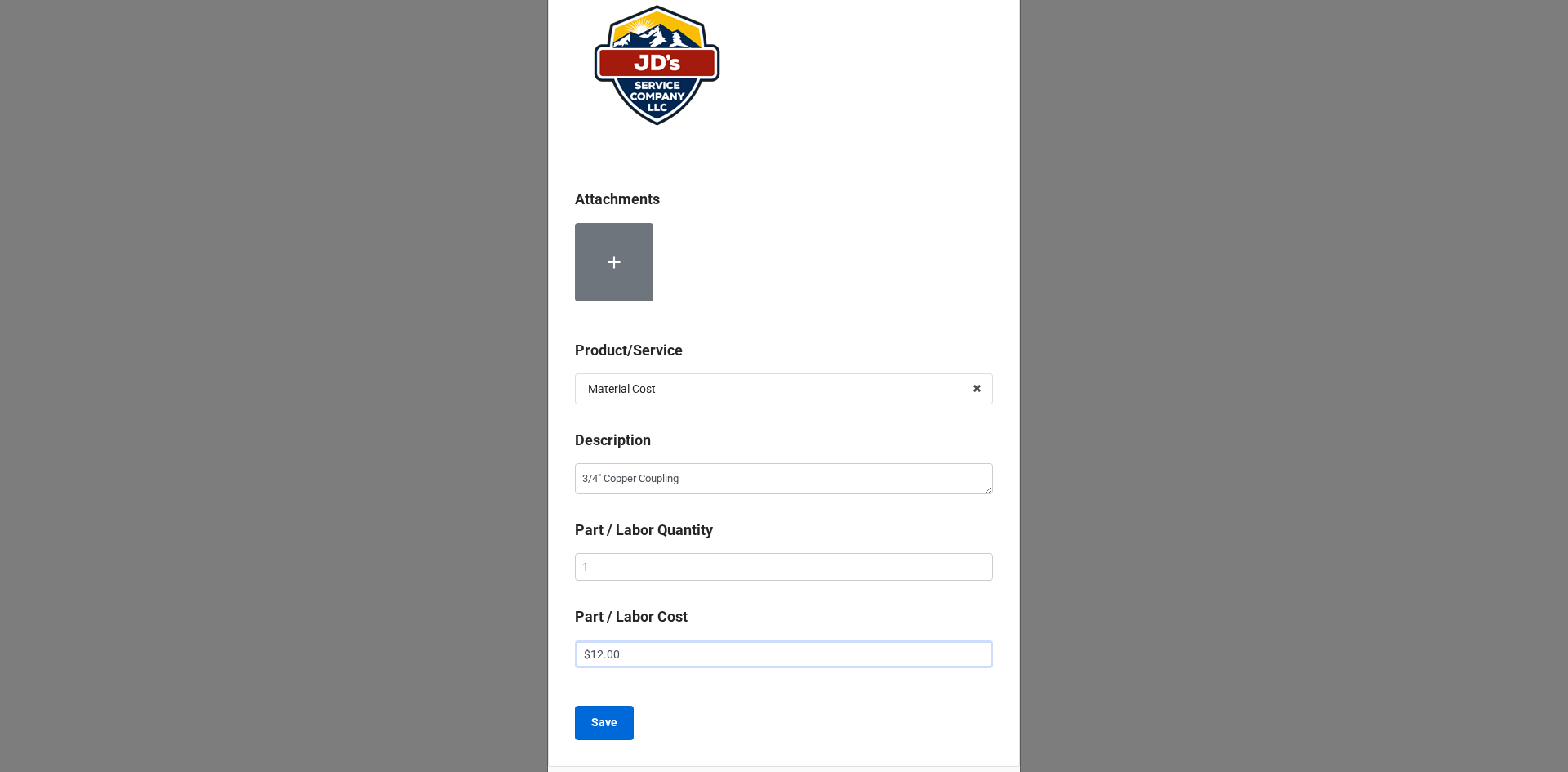
scroll to position [174, 0]
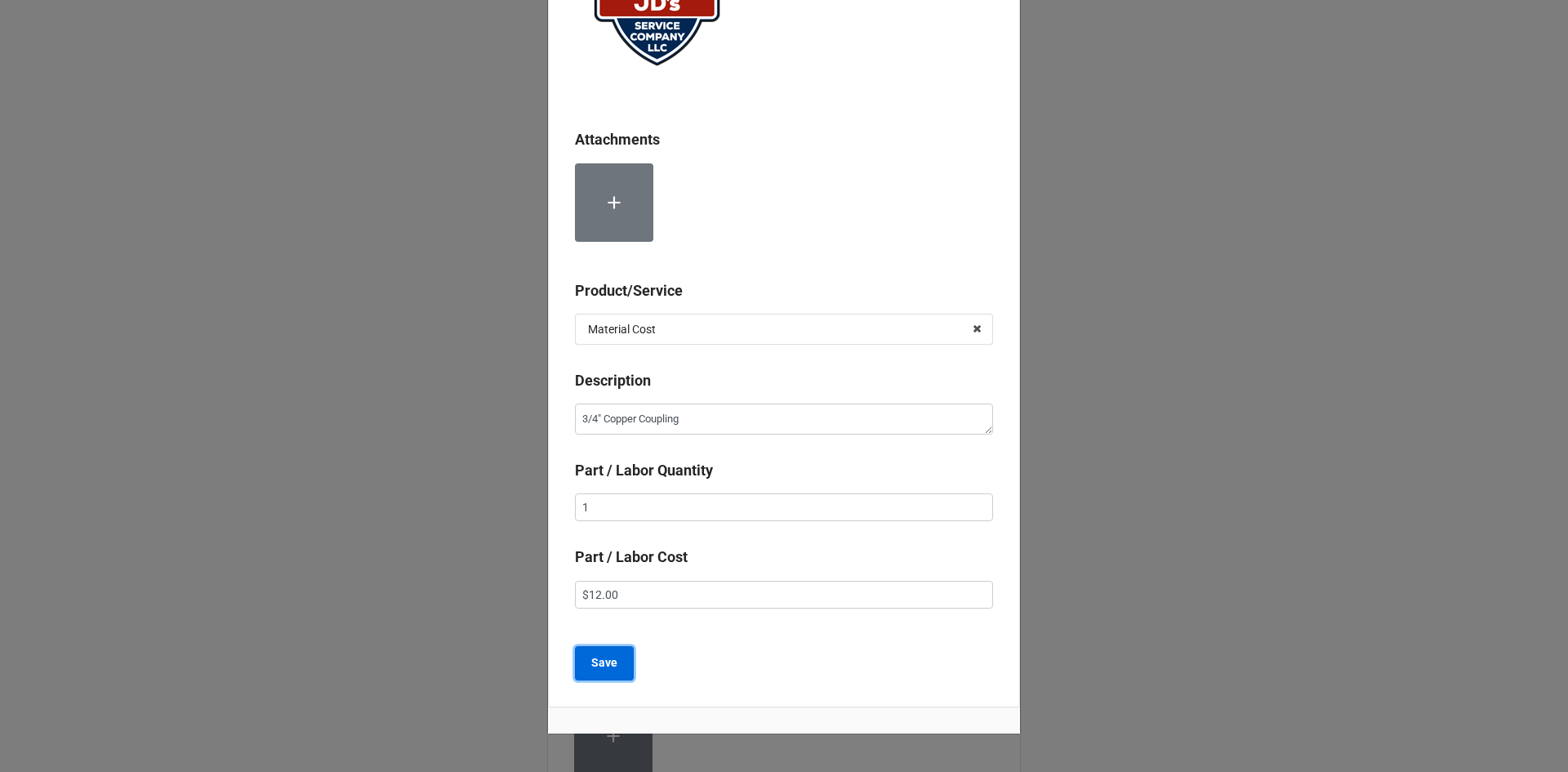
click at [599, 669] on b "Save" at bounding box center [605, 662] width 26 height 17
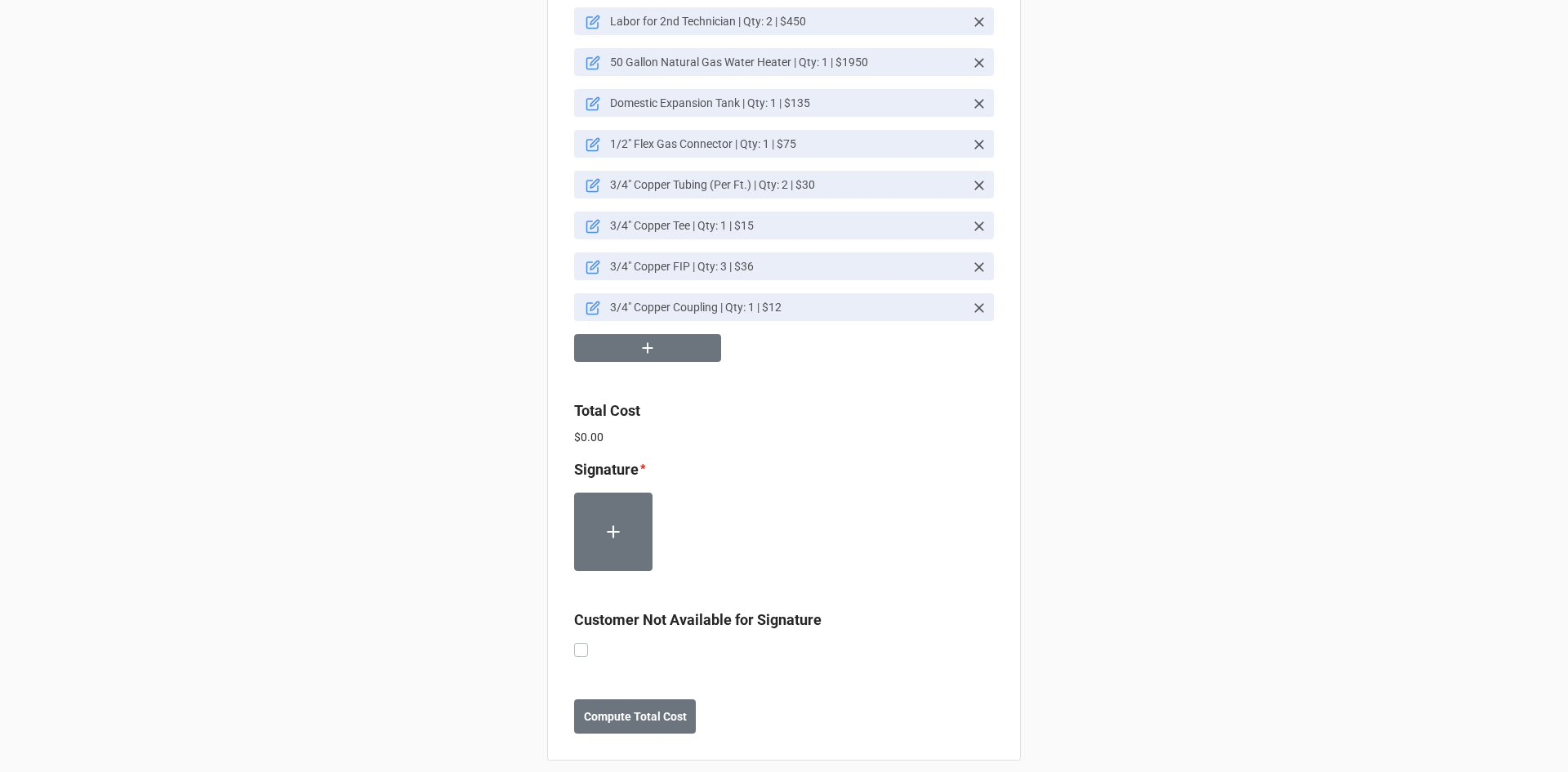
click at [582, 643] on label at bounding box center [581, 643] width 14 height 0
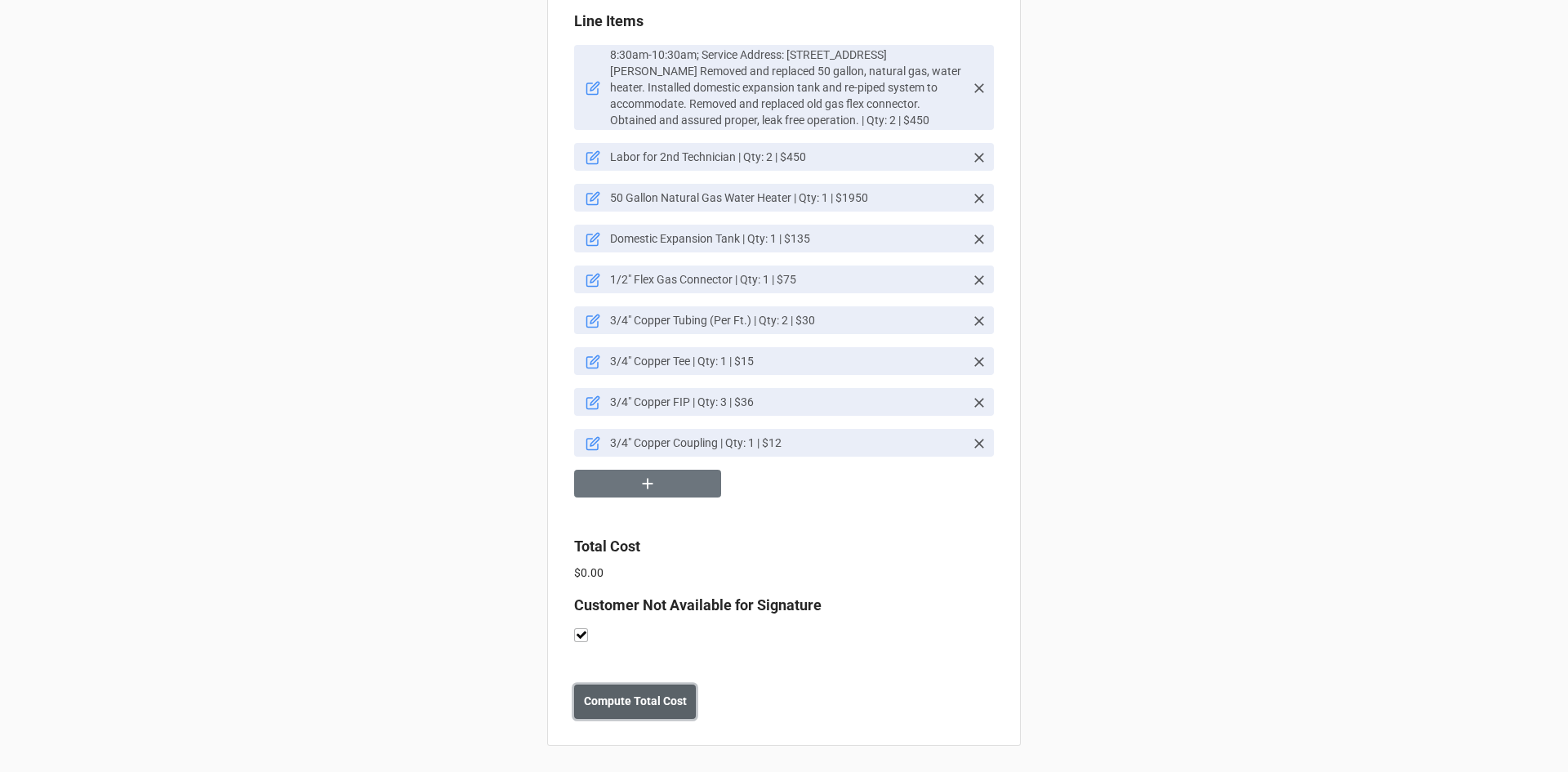
click at [601, 702] on b "Compute Total Cost" at bounding box center [635, 700] width 103 height 17
click at [591, 699] on b "Save" at bounding box center [604, 700] width 26 height 17
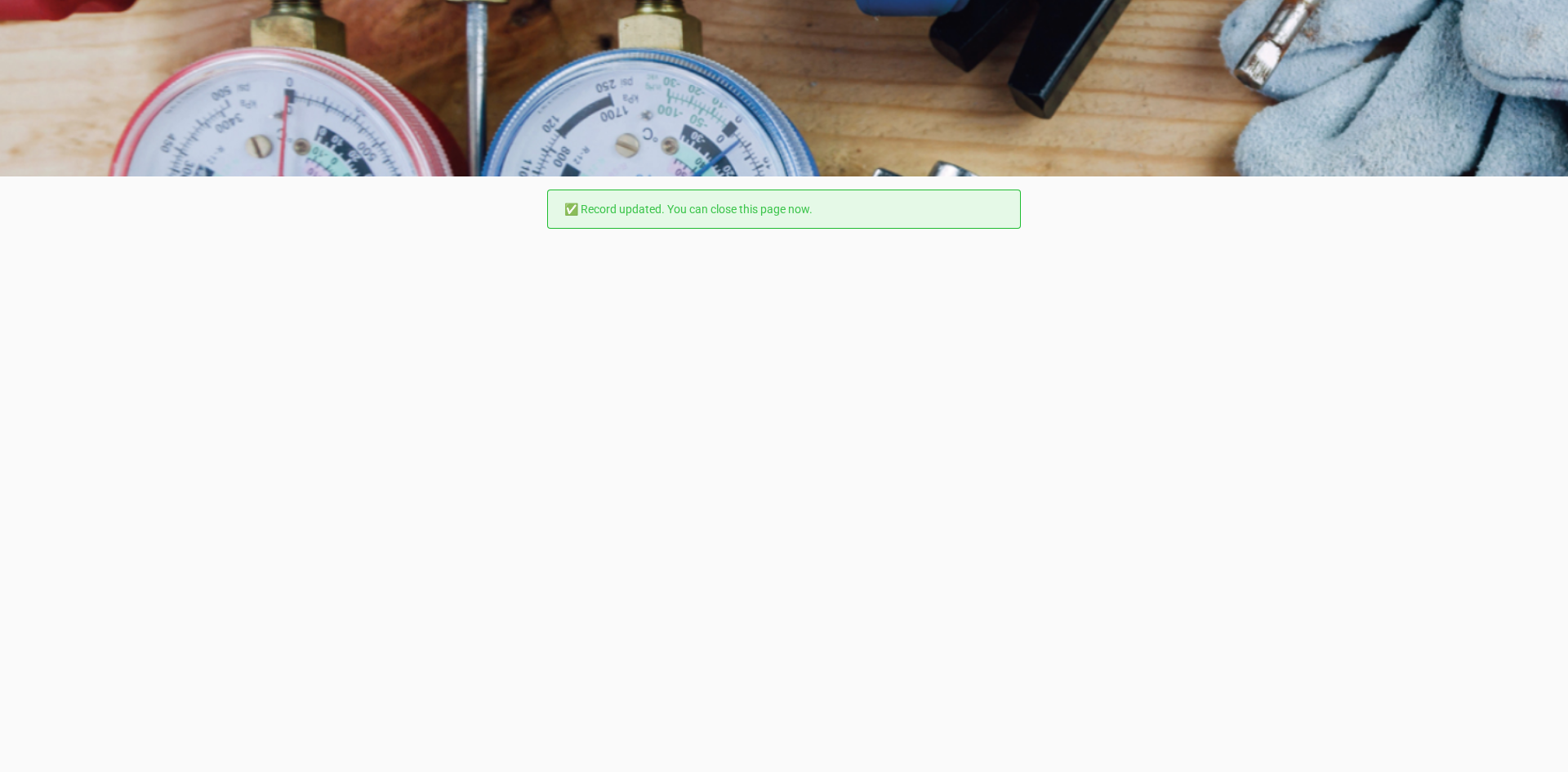
scroll to position [0, 0]
